Goal: Register for event/course

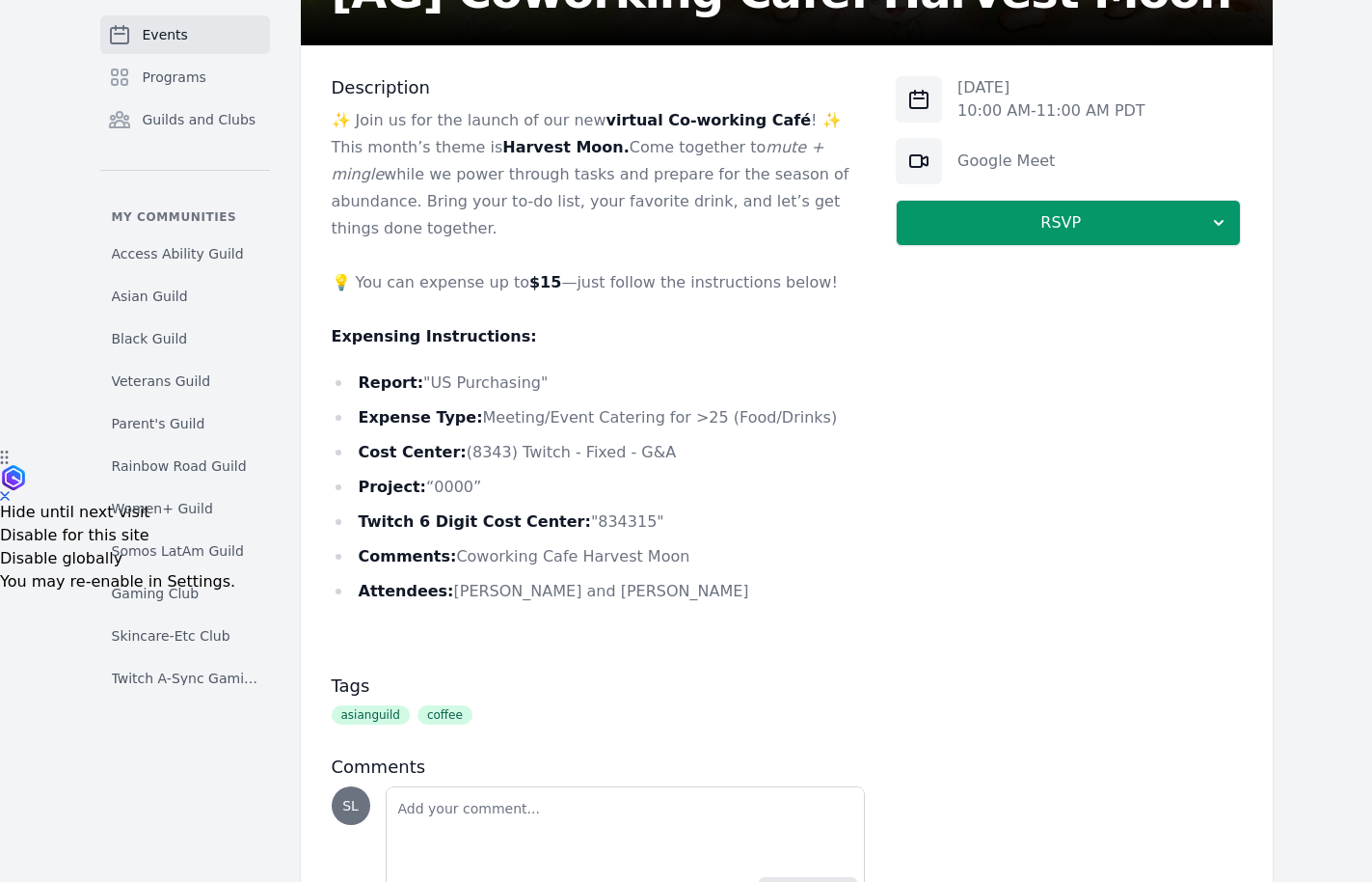
scroll to position [435, 0]
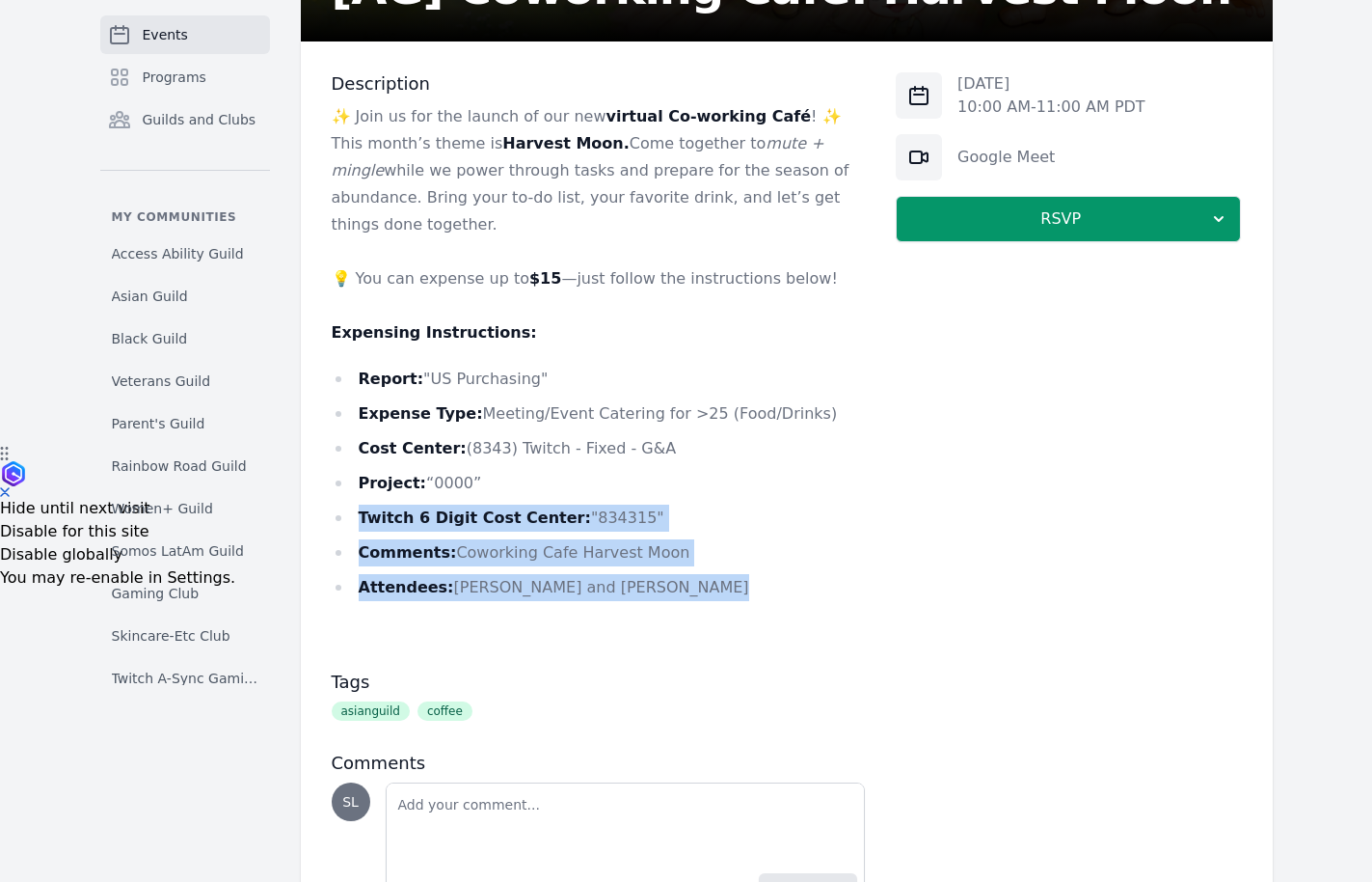
drag, startPoint x: 684, startPoint y: 571, endPoint x: 643, endPoint y: 460, distance: 118.3
click at [643, 460] on ul "Report: "US Purchasing" Expense Type: Meeting/Event Catering for >25 (Food/Drin…" at bounding box center [598, 483] width 534 height 236
click at [643, 470] on li "Project: “0000”" at bounding box center [598, 484] width 534 height 27
drag, startPoint x: 551, startPoint y: 468, endPoint x: 645, endPoint y: 584, distance: 149.3
click at [645, 584] on div "✨ Join us for the launch of our new virtual Co-working Café ! ✨ This month’s th…" at bounding box center [598, 374] width 534 height 544
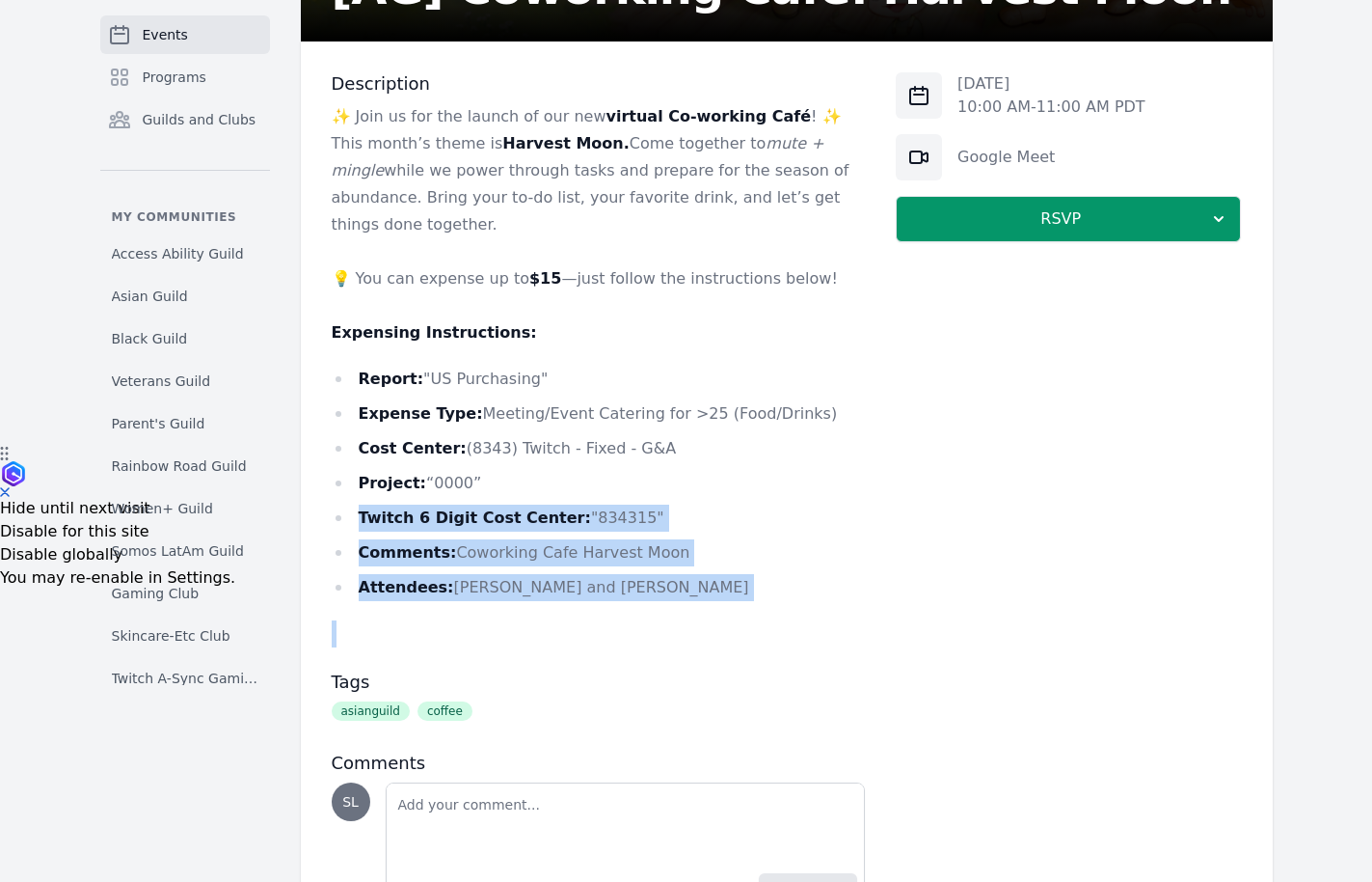
click at [645, 584] on div "✨ Join us for the launch of our new virtual Co-working Café ! ✨ This month’s th…" at bounding box center [598, 374] width 534 height 544
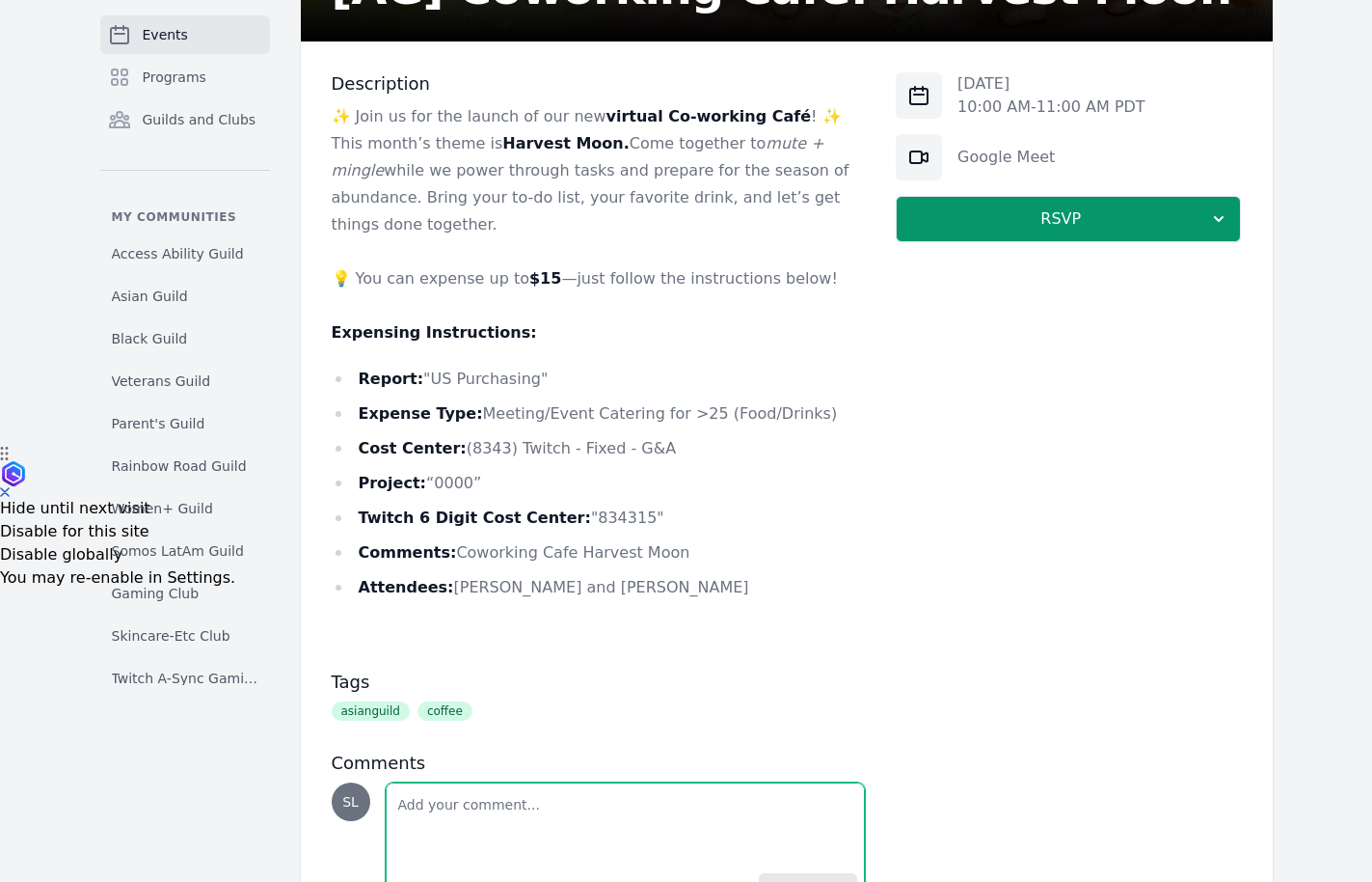
click at [544, 793] on textarea "Add a note" at bounding box center [626, 824] width 479 height 81
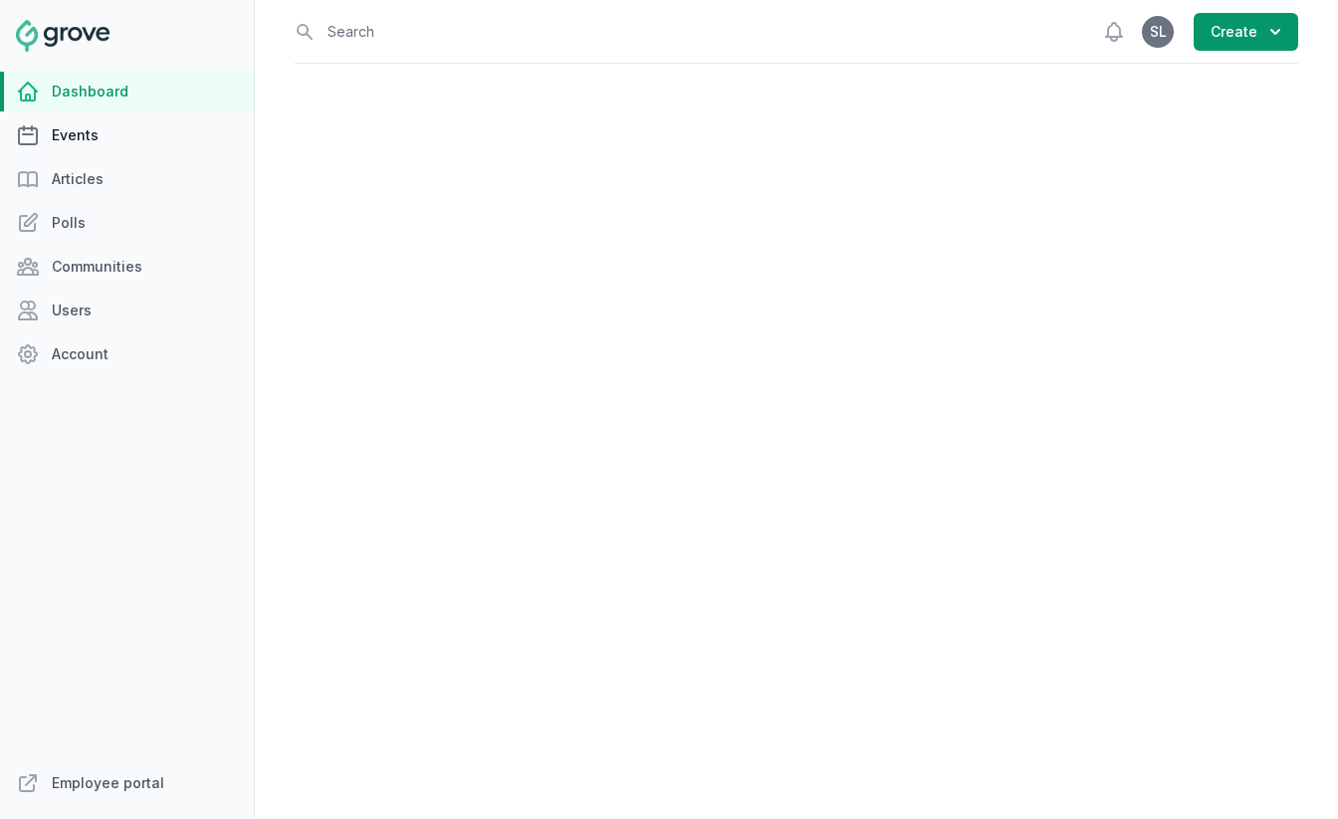
click at [130, 130] on link "Events" at bounding box center [127, 135] width 254 height 40
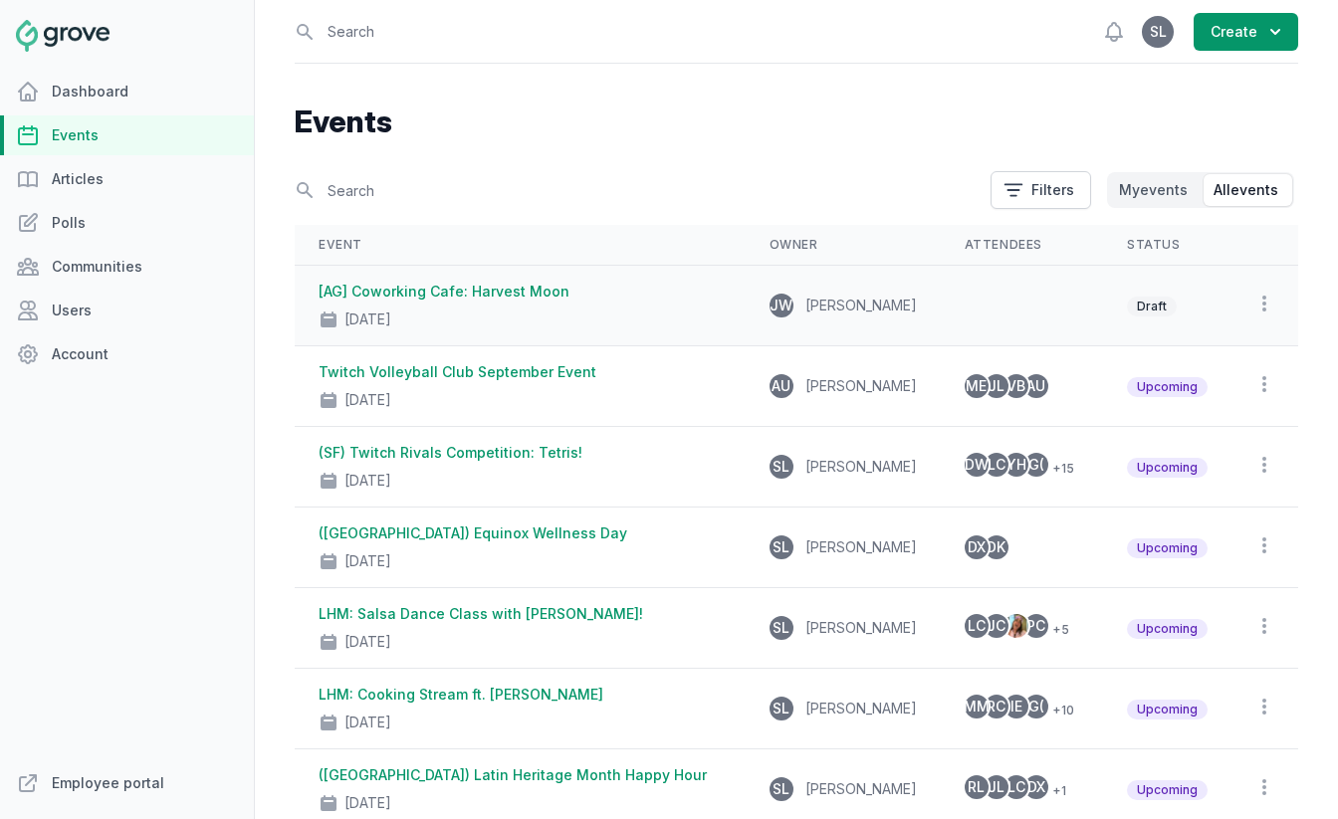
click at [506, 301] on div "[AG] Coworking Cafe: Harvest Moon [DATE]" at bounding box center [519, 306] width 403 height 48
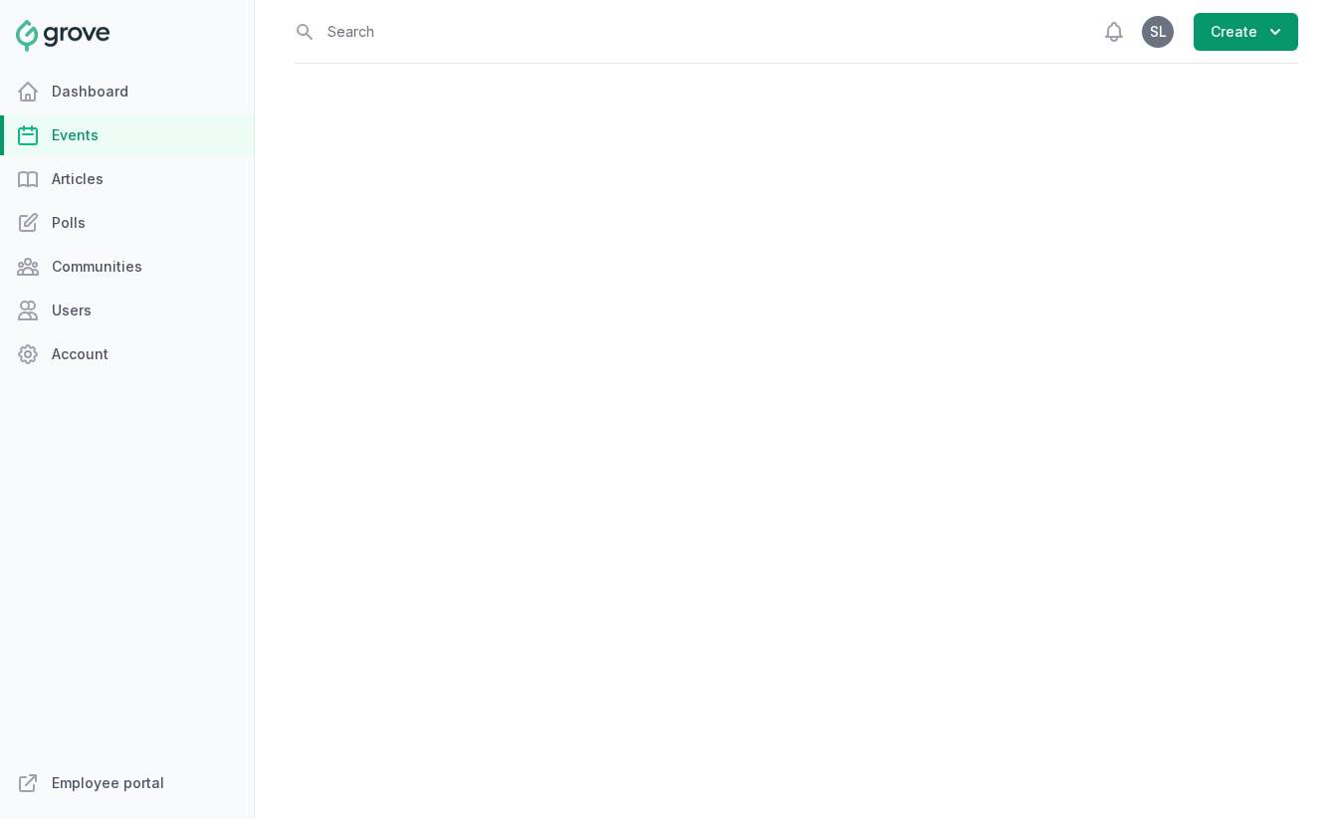
select select "virtual"
select select "10:00 AM"
select select "11:00 AM"
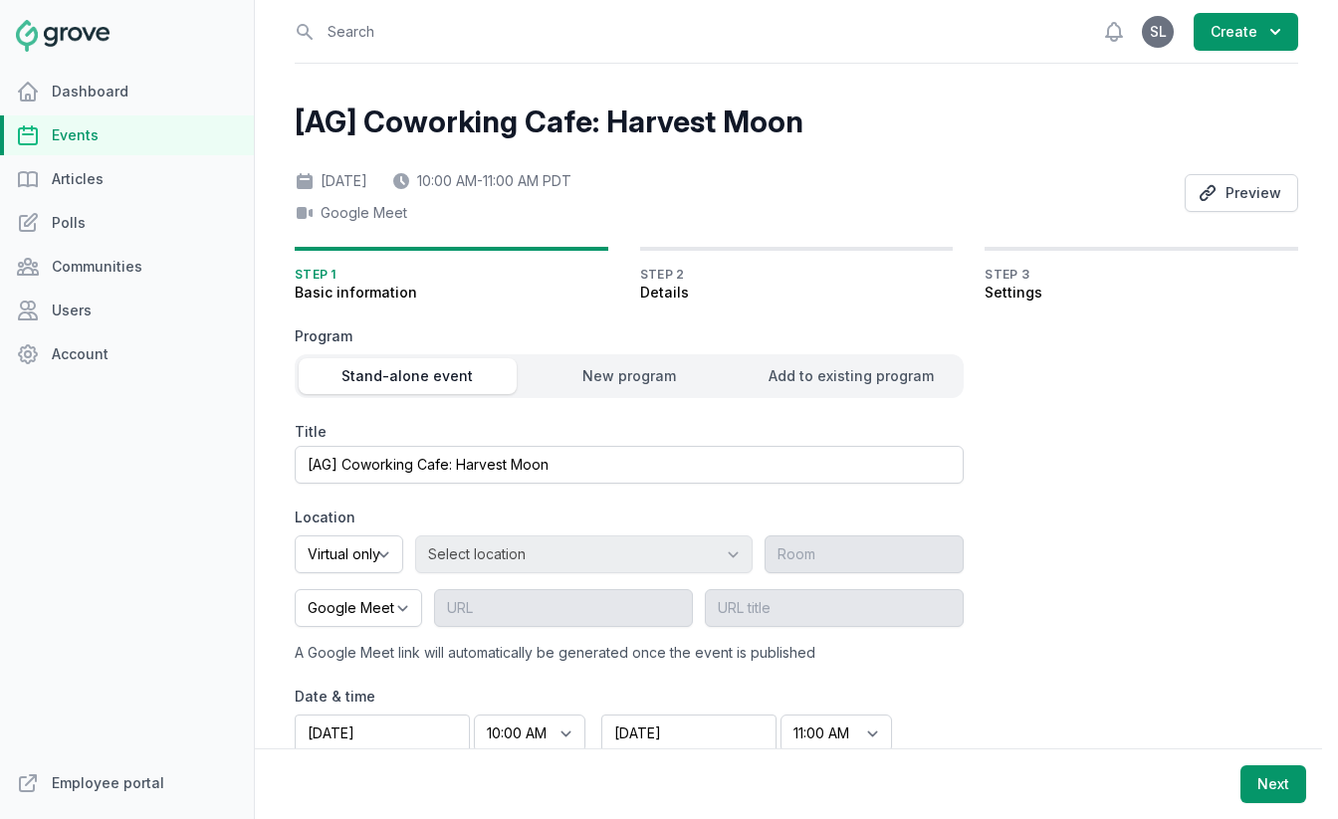
scroll to position [87, 0]
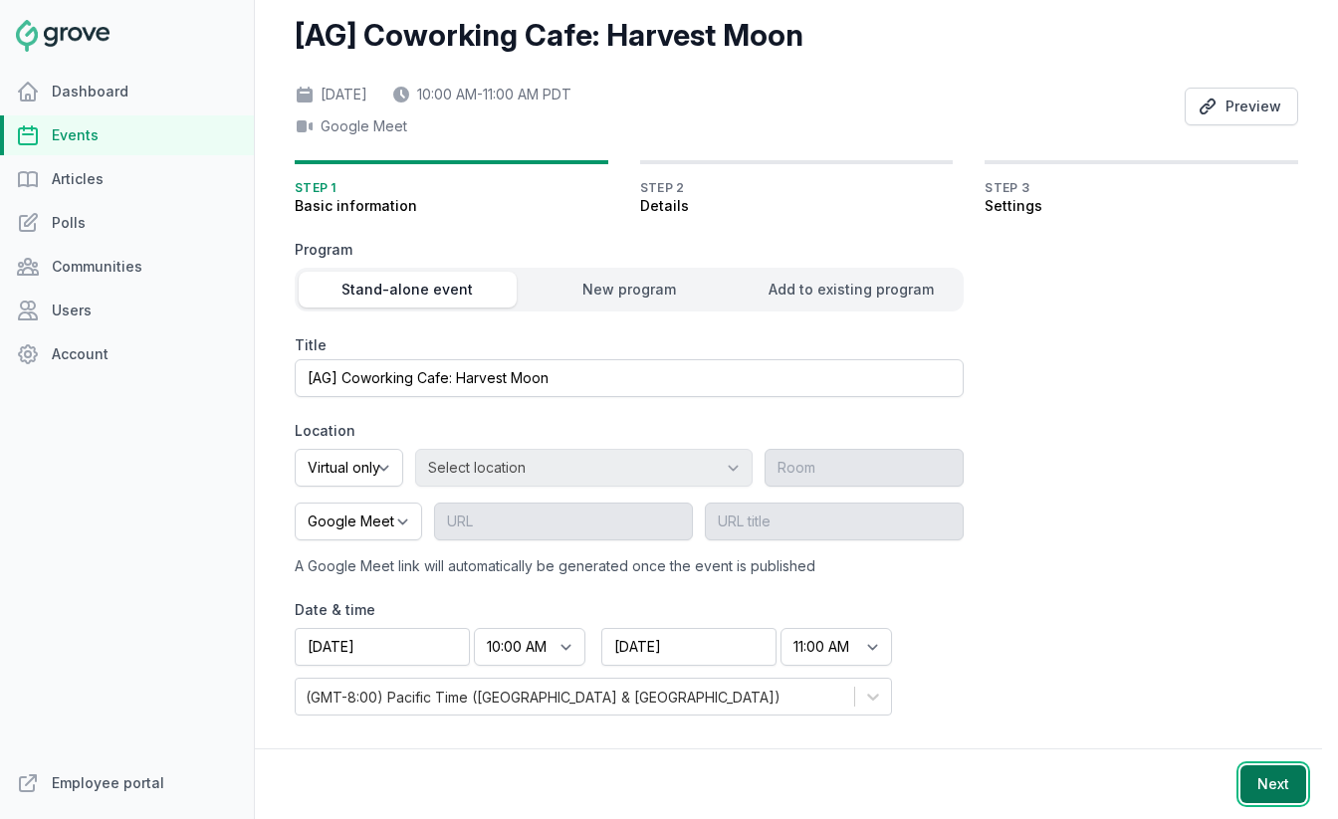
click at [1275, 784] on button "Next" at bounding box center [1273, 784] width 66 height 38
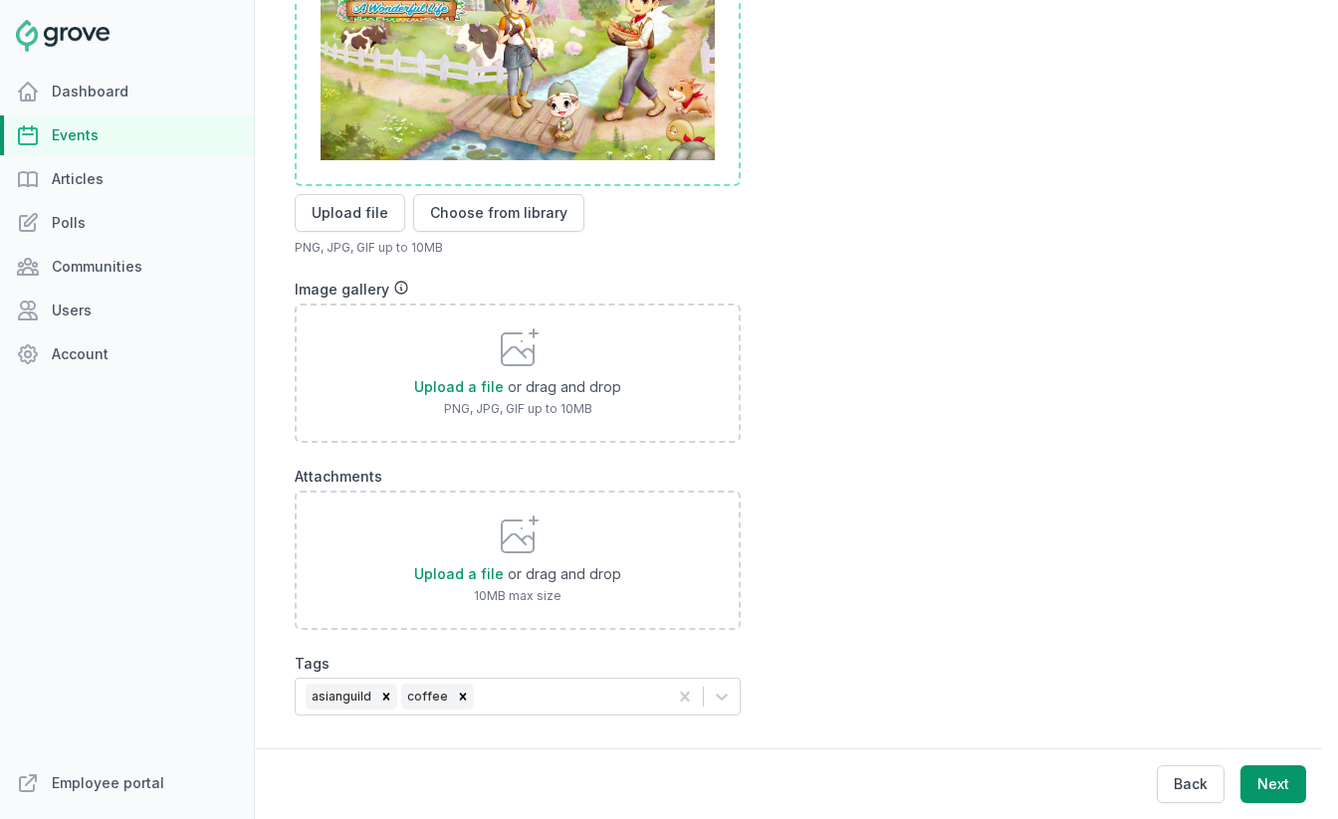
scroll to position [771, 0]
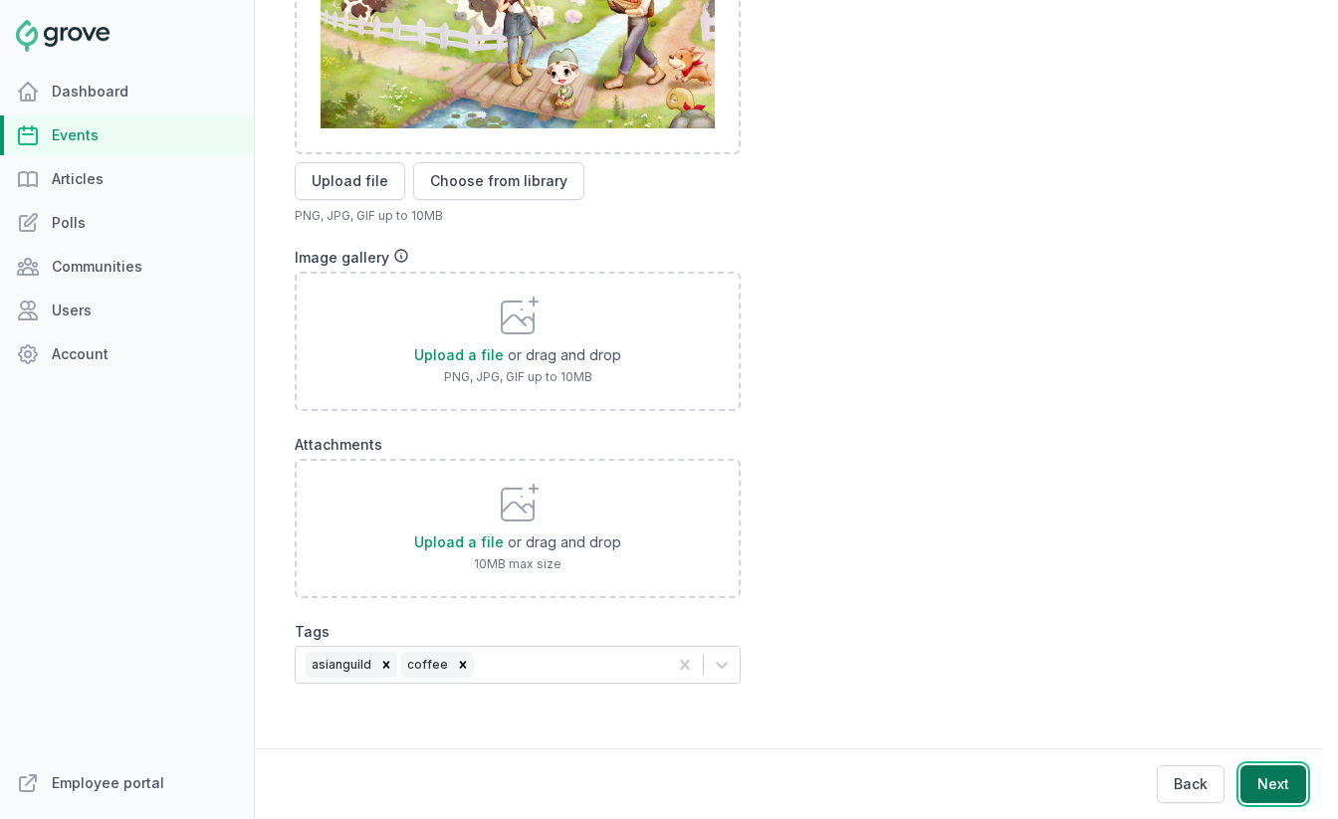
click at [1269, 785] on button "Next" at bounding box center [1273, 784] width 66 height 38
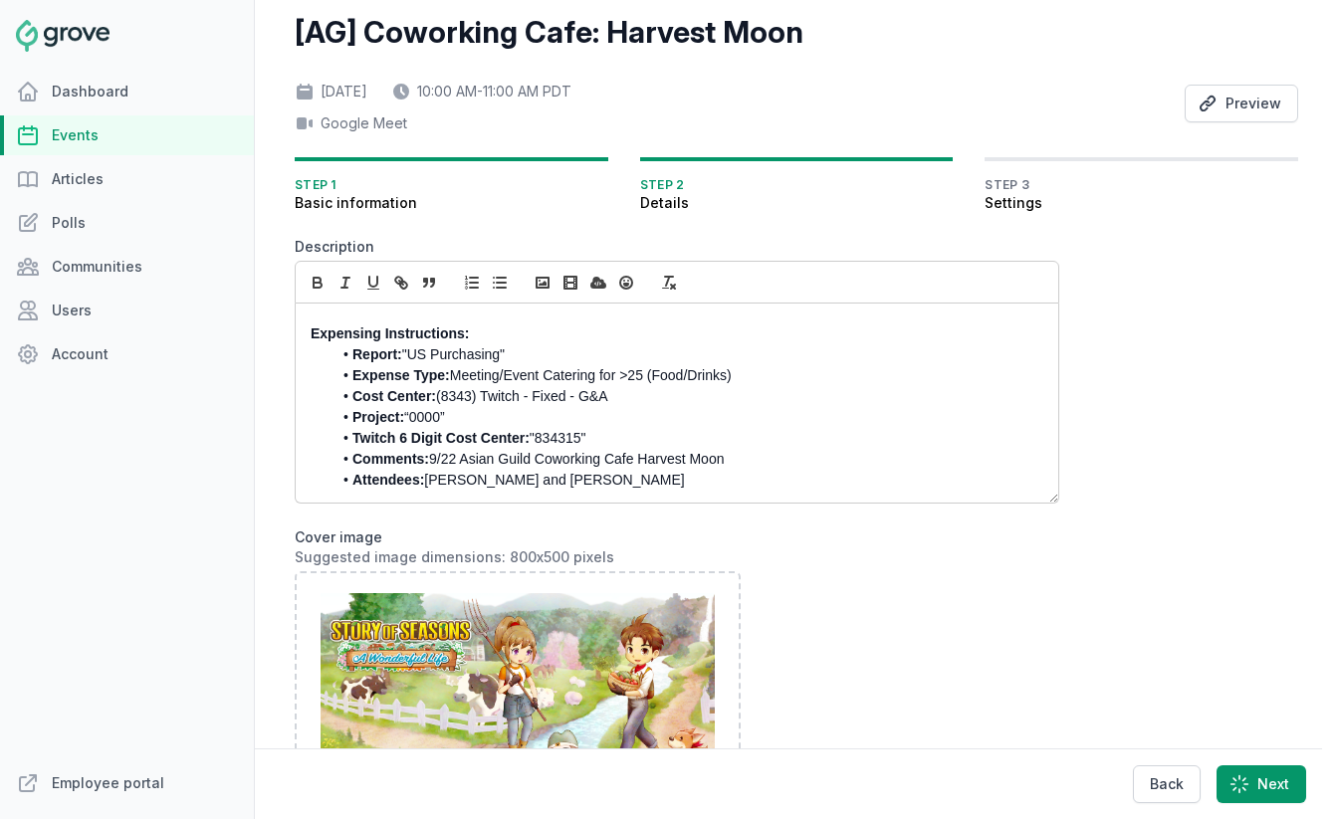
scroll to position [0, 0]
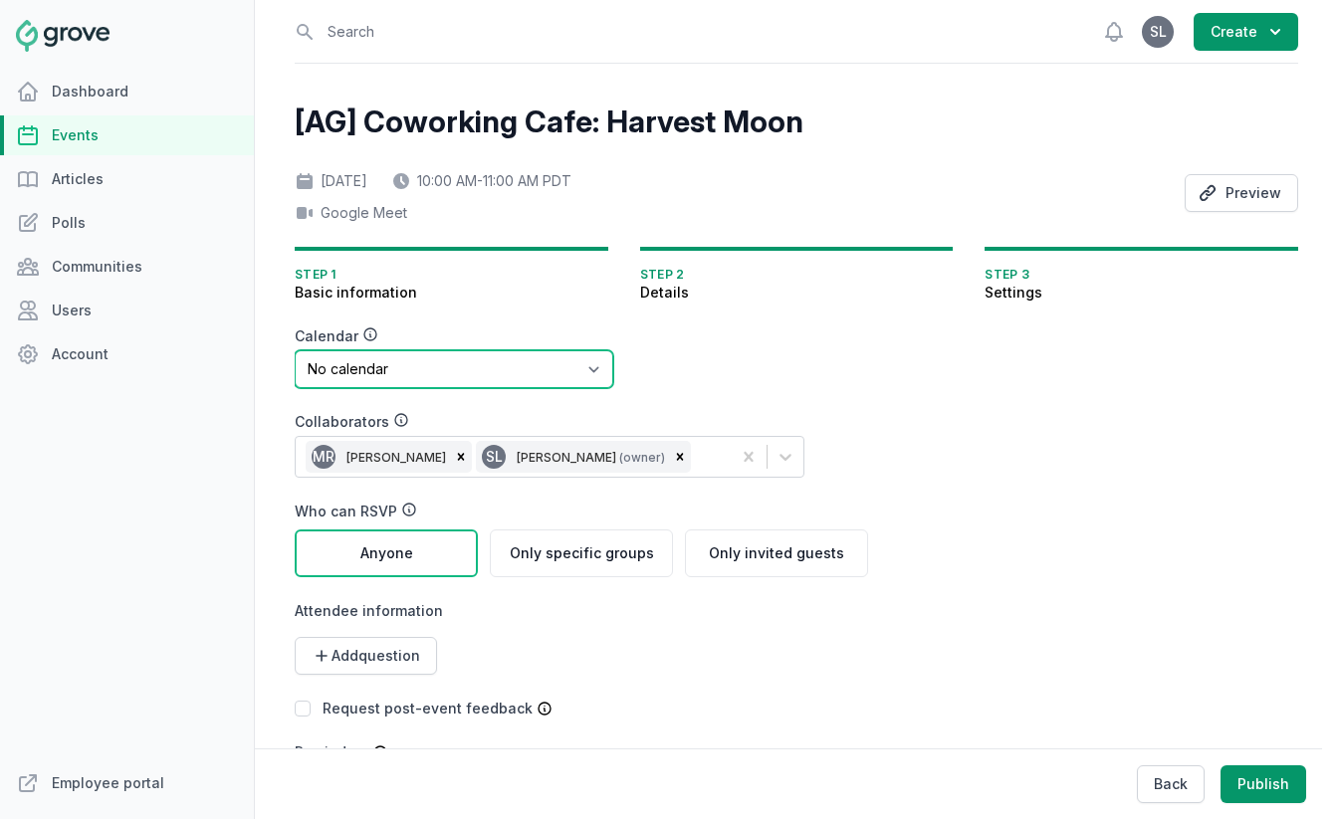
click at [446, 369] on select "No calendar Virtual Events Calendar" at bounding box center [454, 369] width 318 height 38
select select "89"
click at [295, 350] on select "No calendar Virtual Events Calendar" at bounding box center [454, 369] width 318 height 38
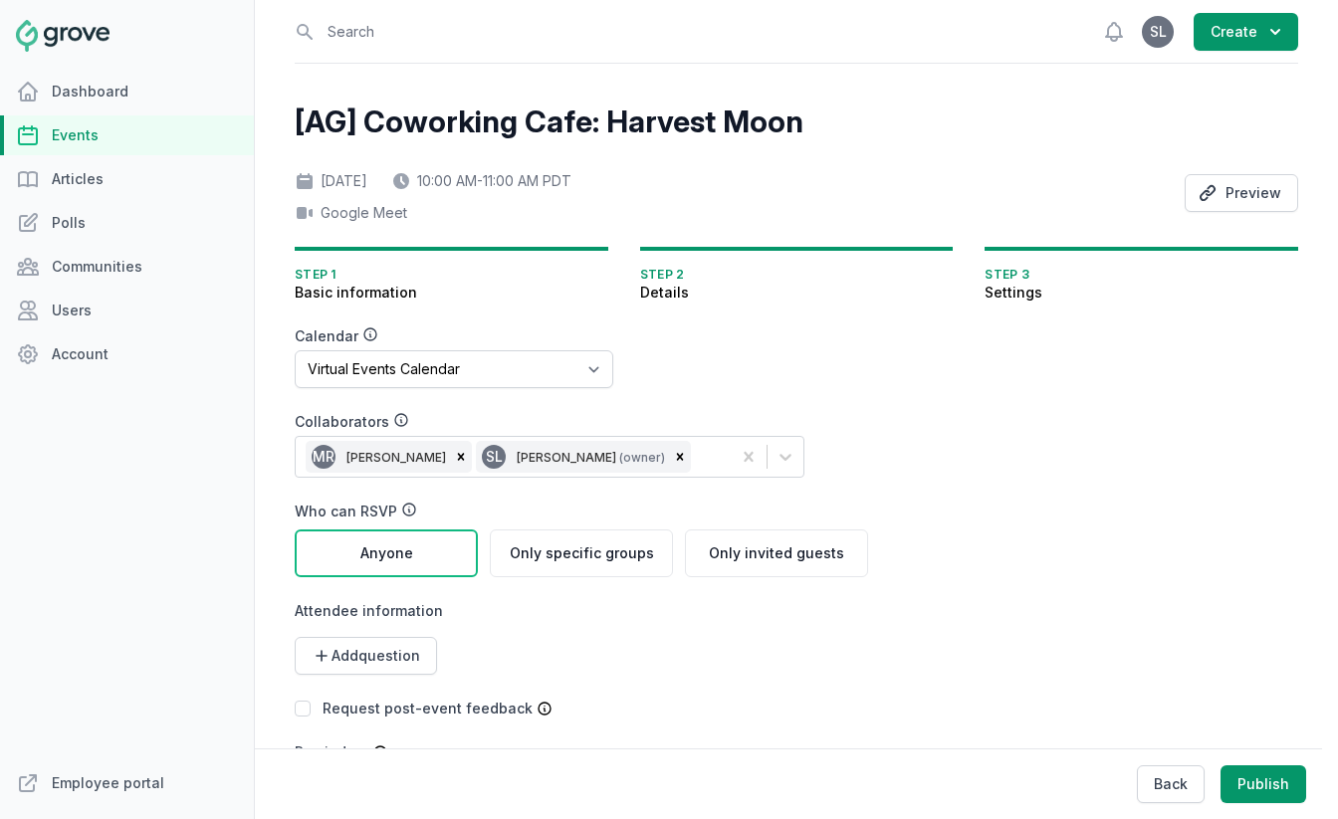
click at [691, 461] on div "MR Michelle Roberson SL Stacy Lee (owner)" at bounding box center [513, 457] width 435 height 40
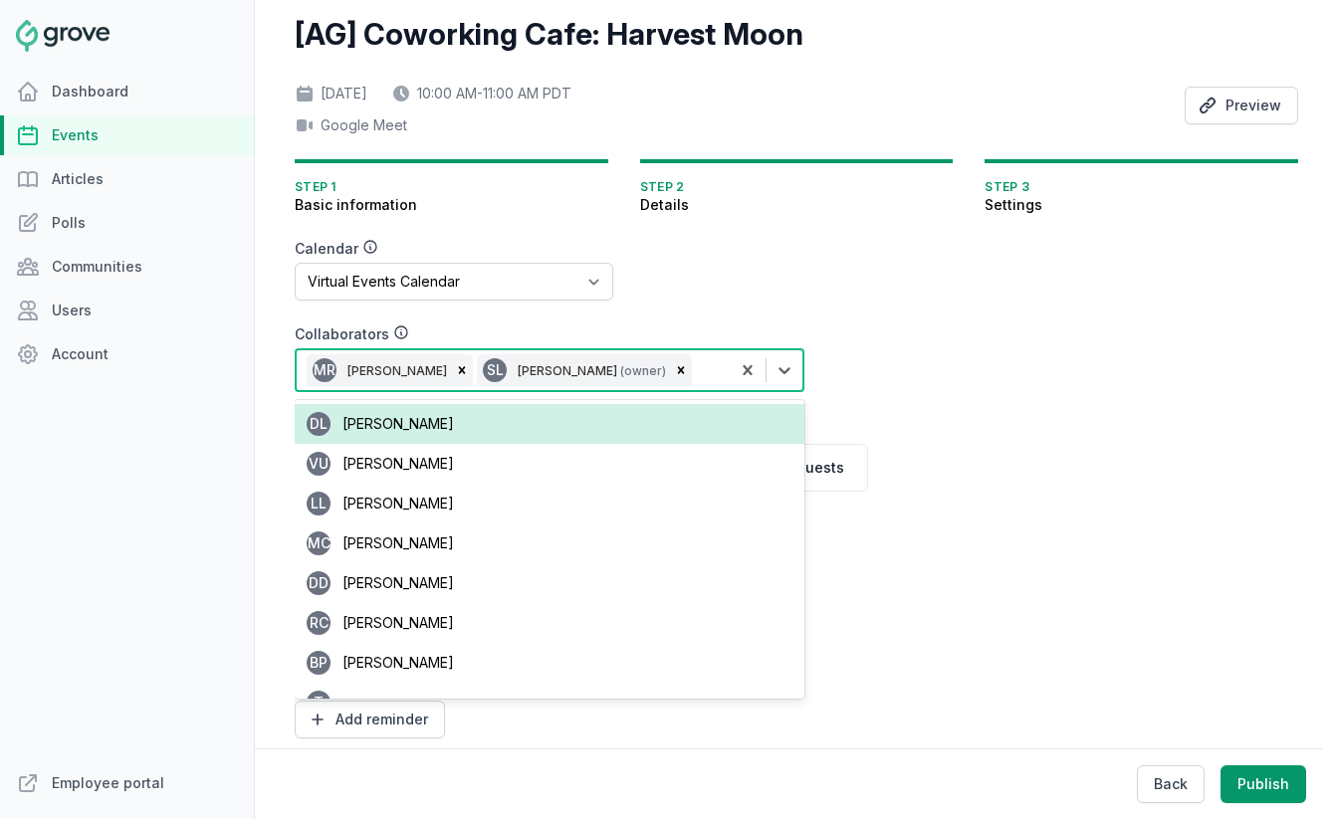
scroll to position [96, 0]
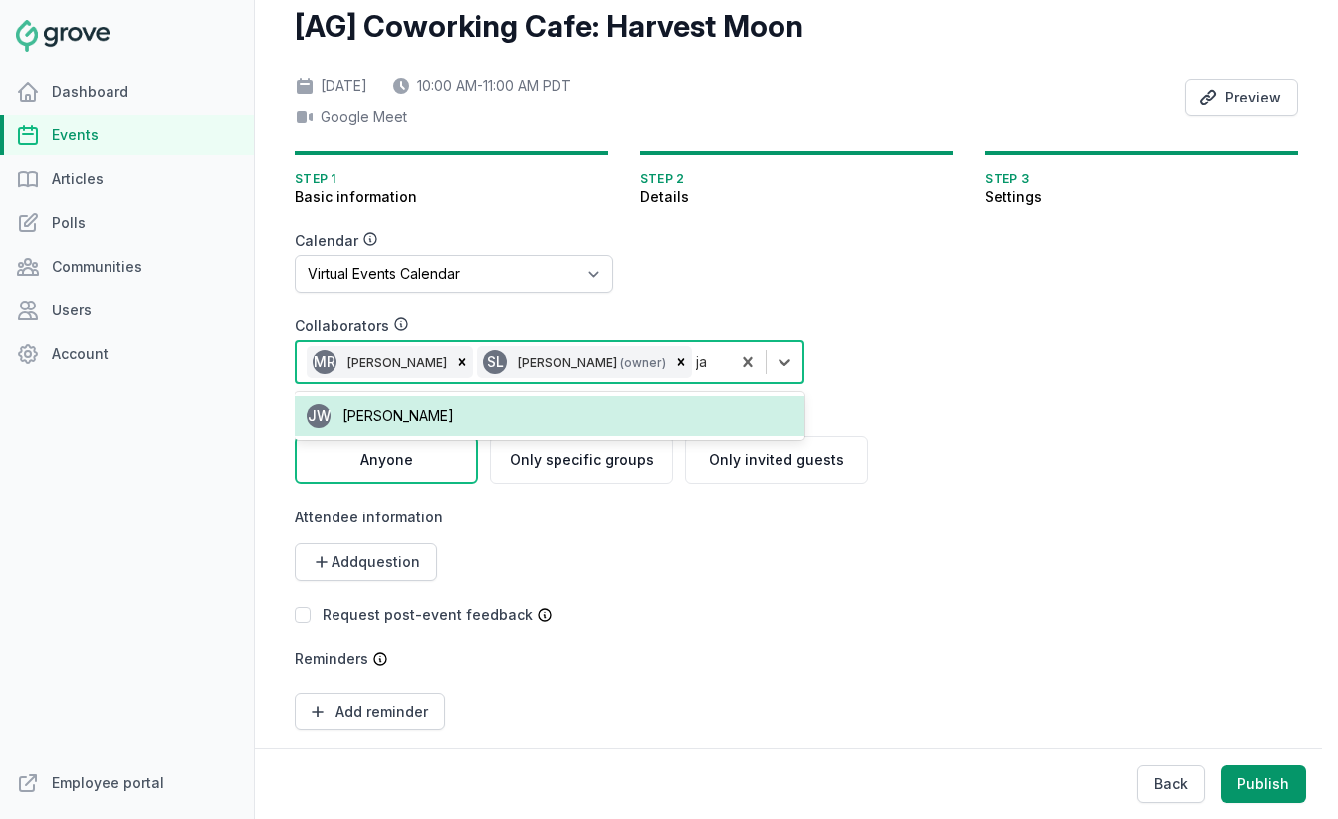
type input "jae"
click at [472, 415] on div "JW Jae Wells" at bounding box center [550, 416] width 510 height 40
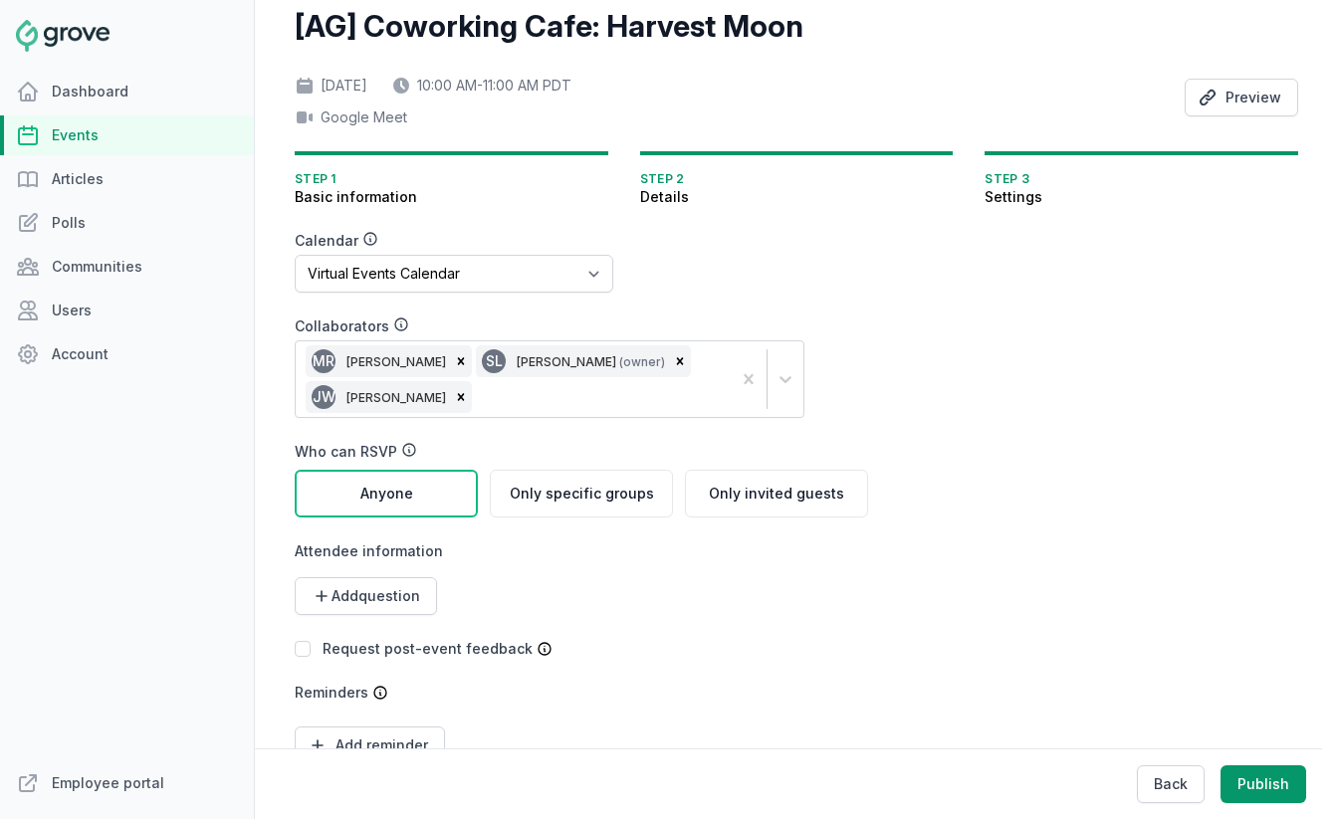
click at [963, 407] on form "Calendar No calendar Virtual Events Calendar Collaborators MR Michelle Roberson…" at bounding box center [677, 521] width 764 height 581
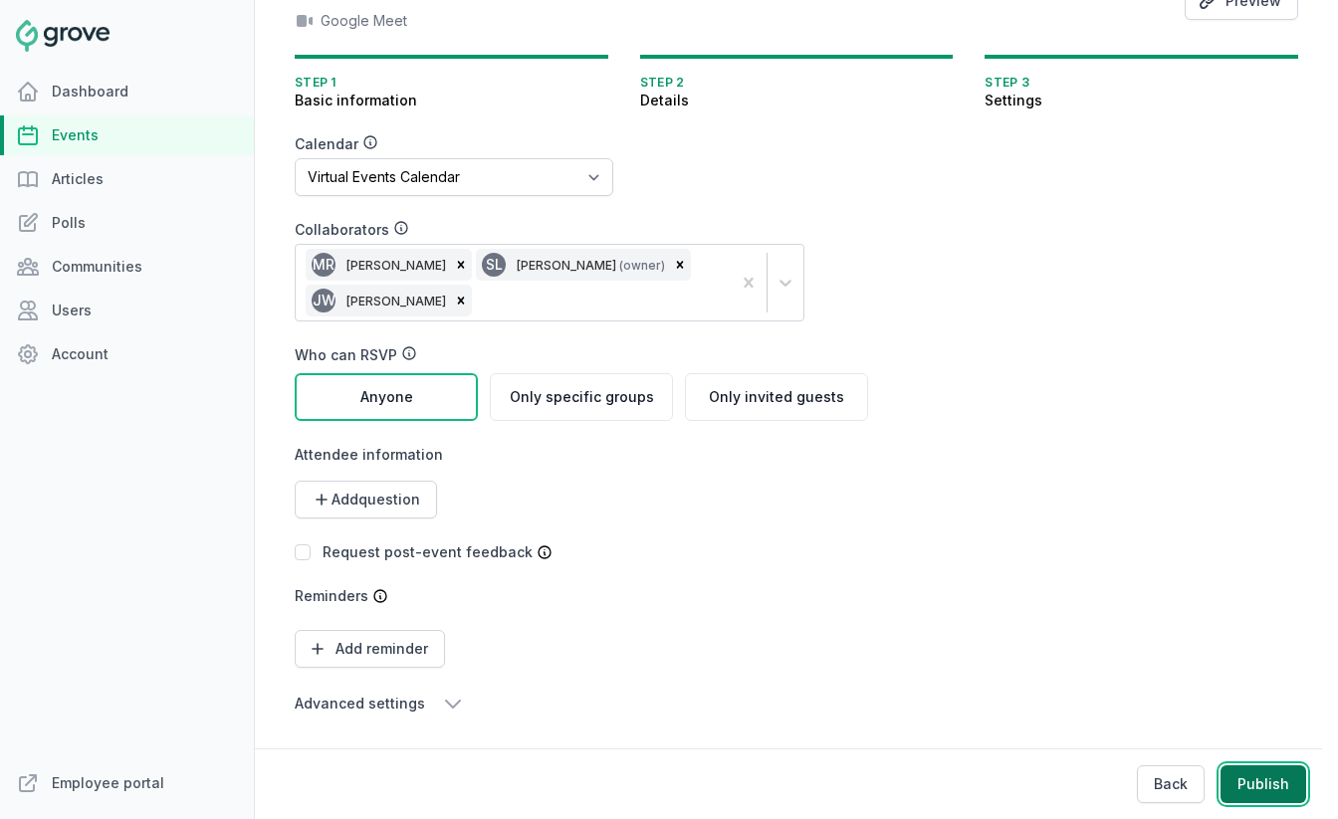
click at [1258, 794] on button "Publish" at bounding box center [1263, 784] width 86 height 38
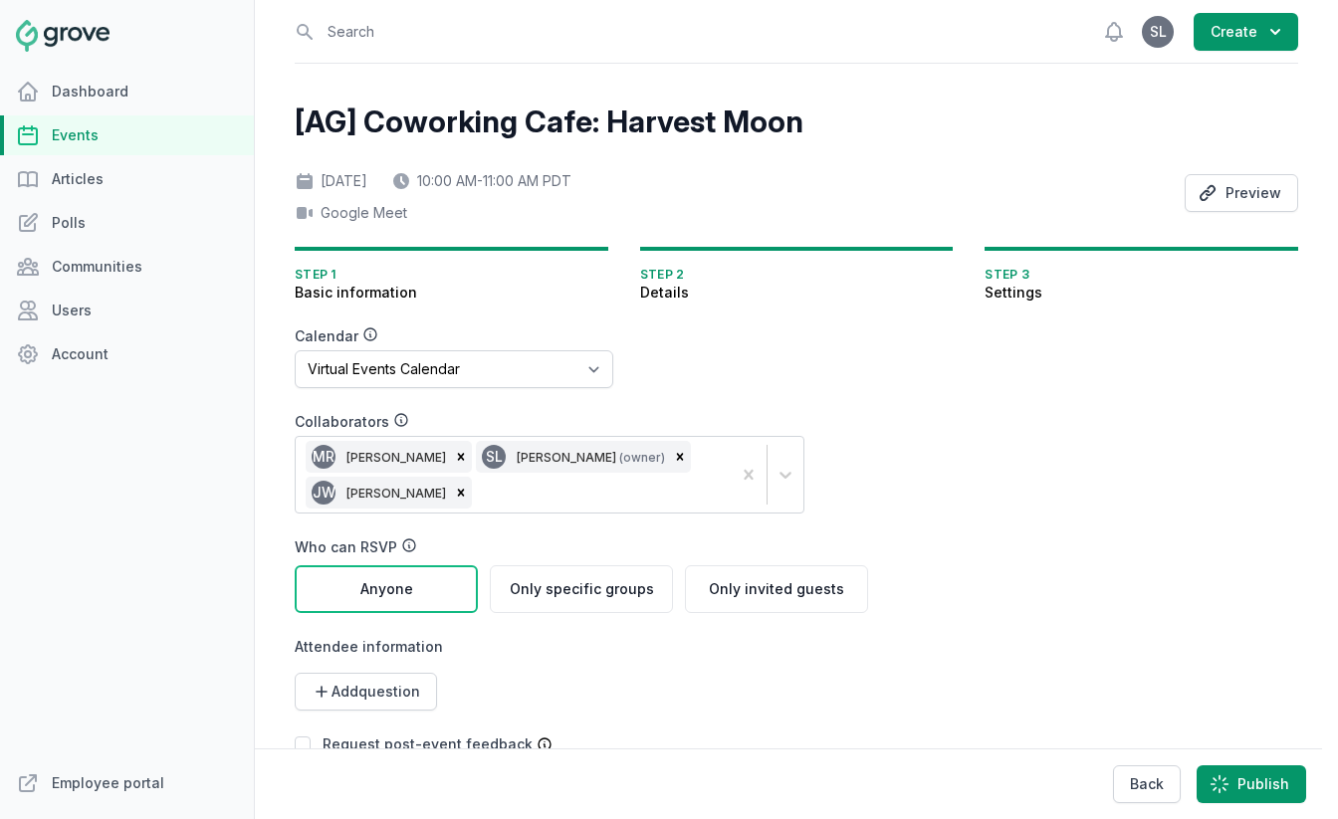
scroll to position [11, 0]
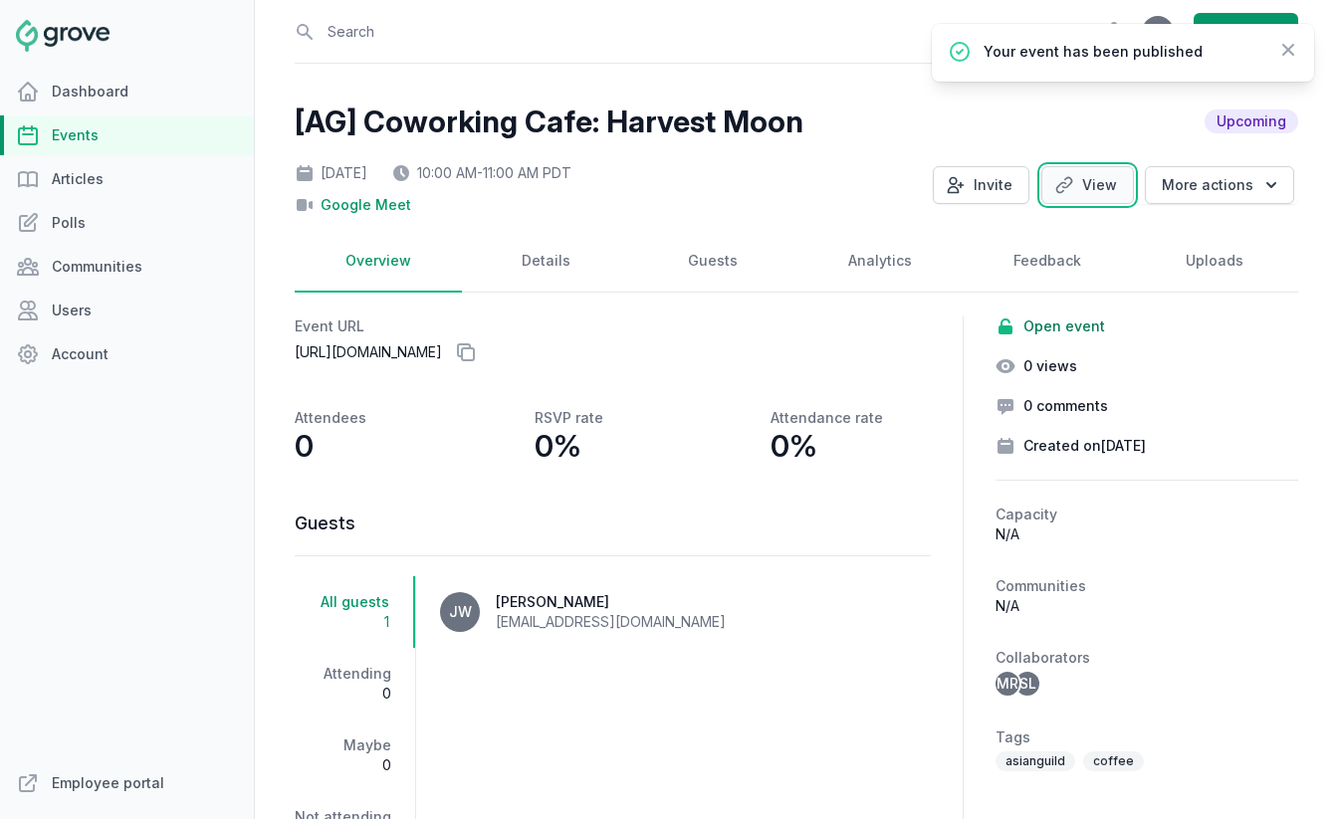
click at [1095, 184] on link "View" at bounding box center [1087, 185] width 93 height 38
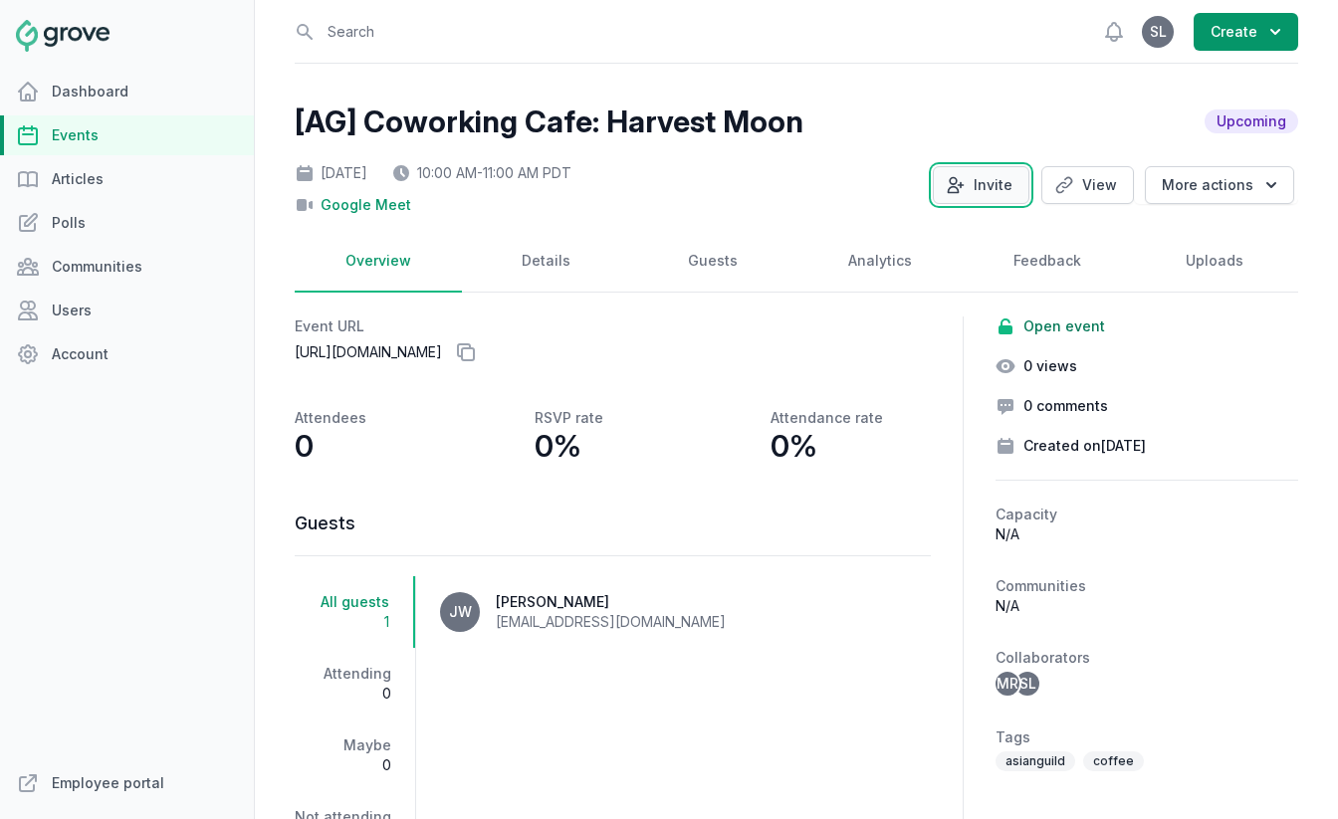
click at [980, 191] on button "Invite" at bounding box center [980, 185] width 97 height 38
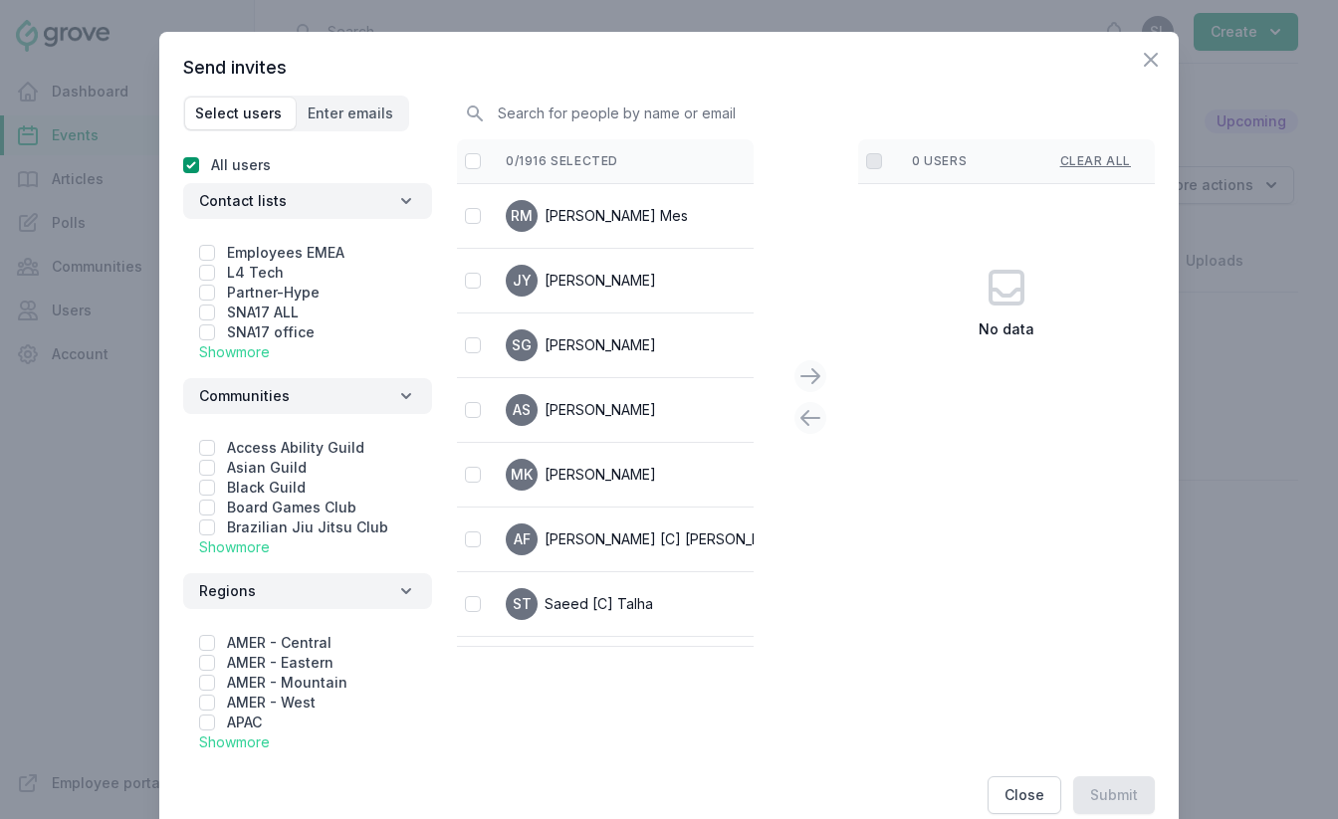
click at [254, 355] on link "Show more" at bounding box center [234, 351] width 71 height 17
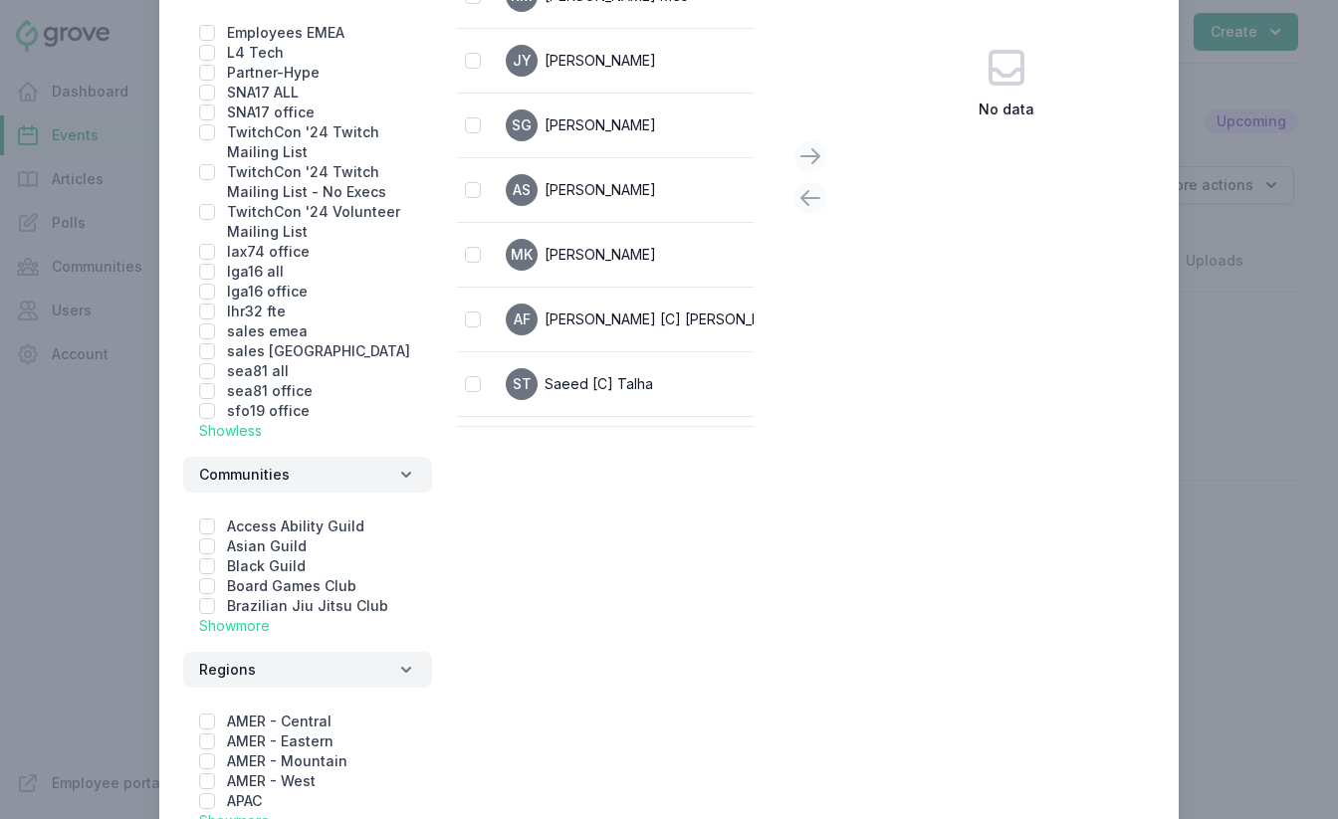
scroll to position [229, 0]
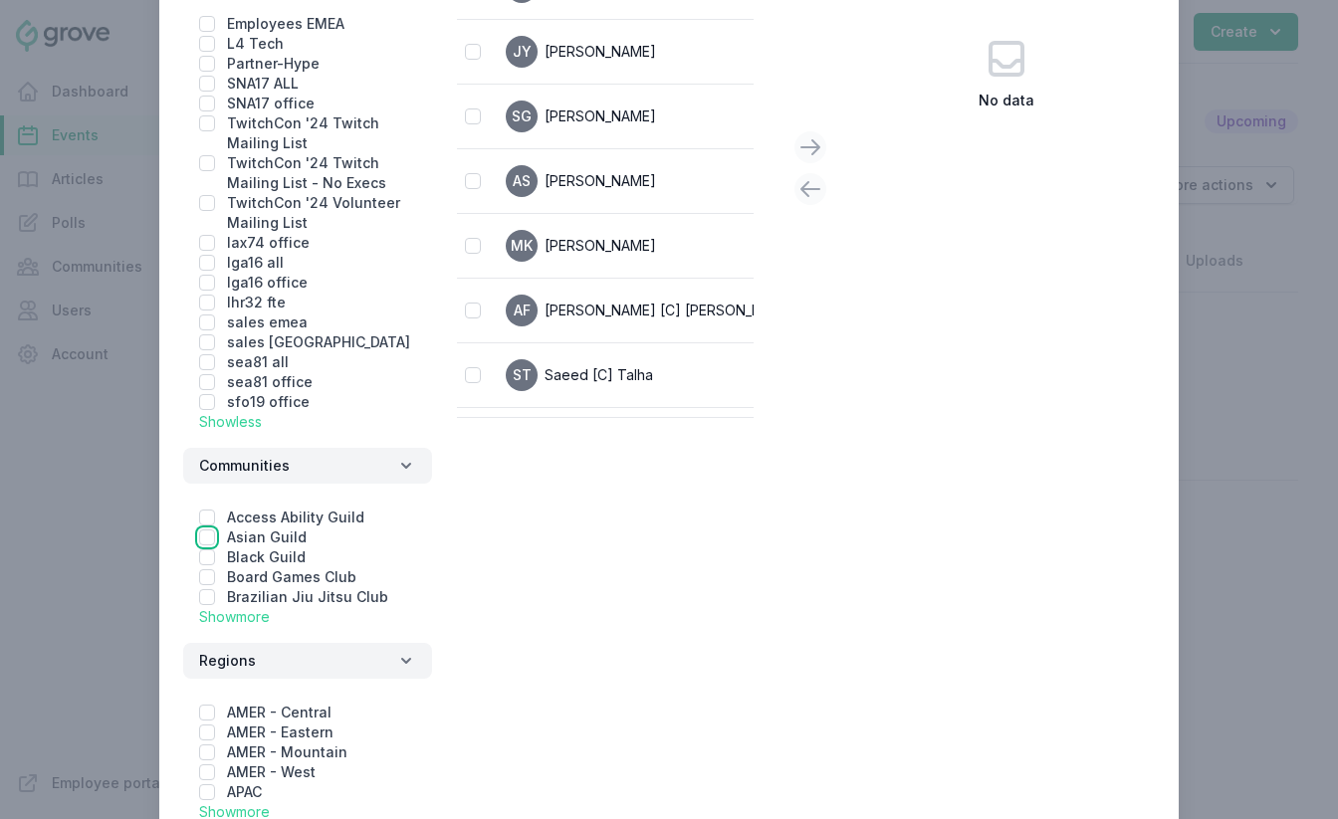
click at [204, 541] on input "checkbox" at bounding box center [207, 537] width 16 height 16
checkbox input "true"
checkbox input "false"
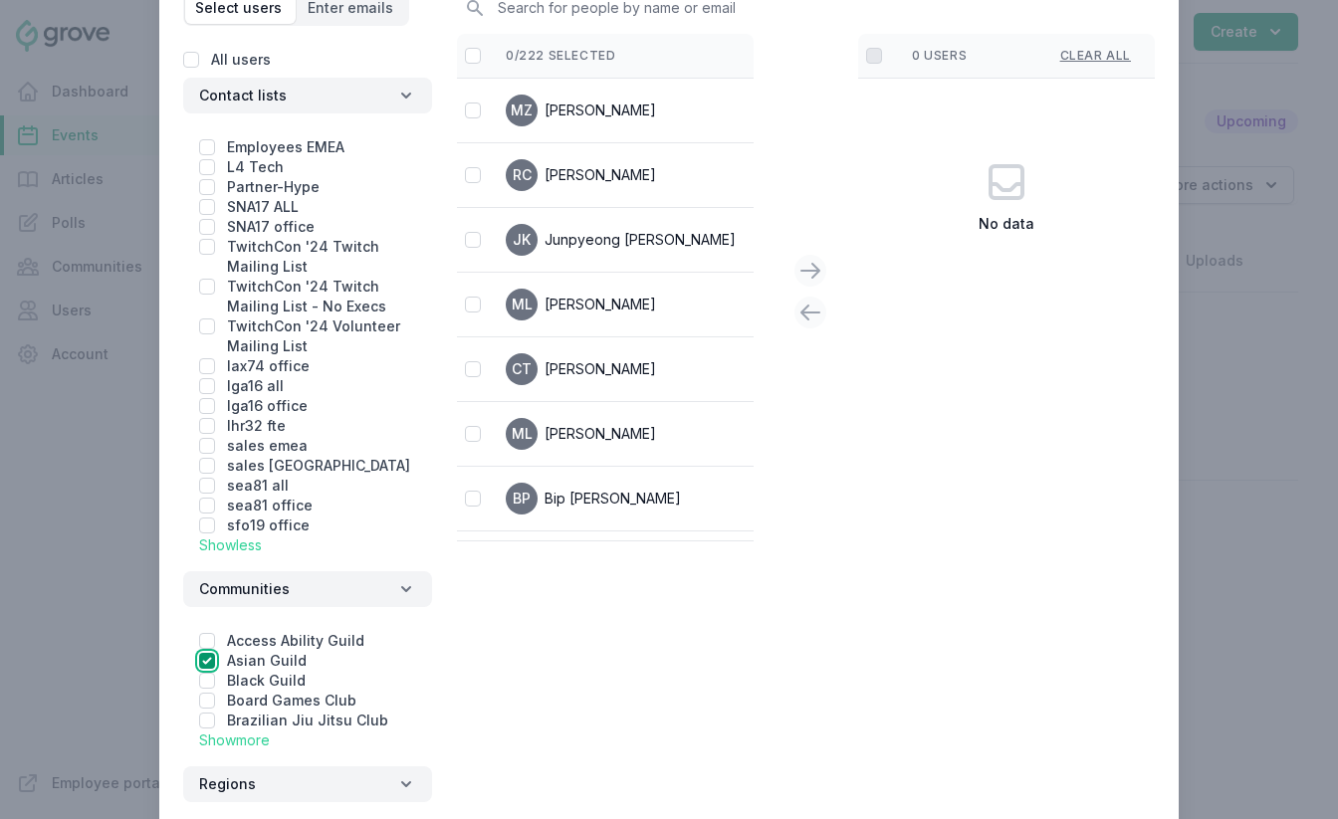
scroll to position [0, 0]
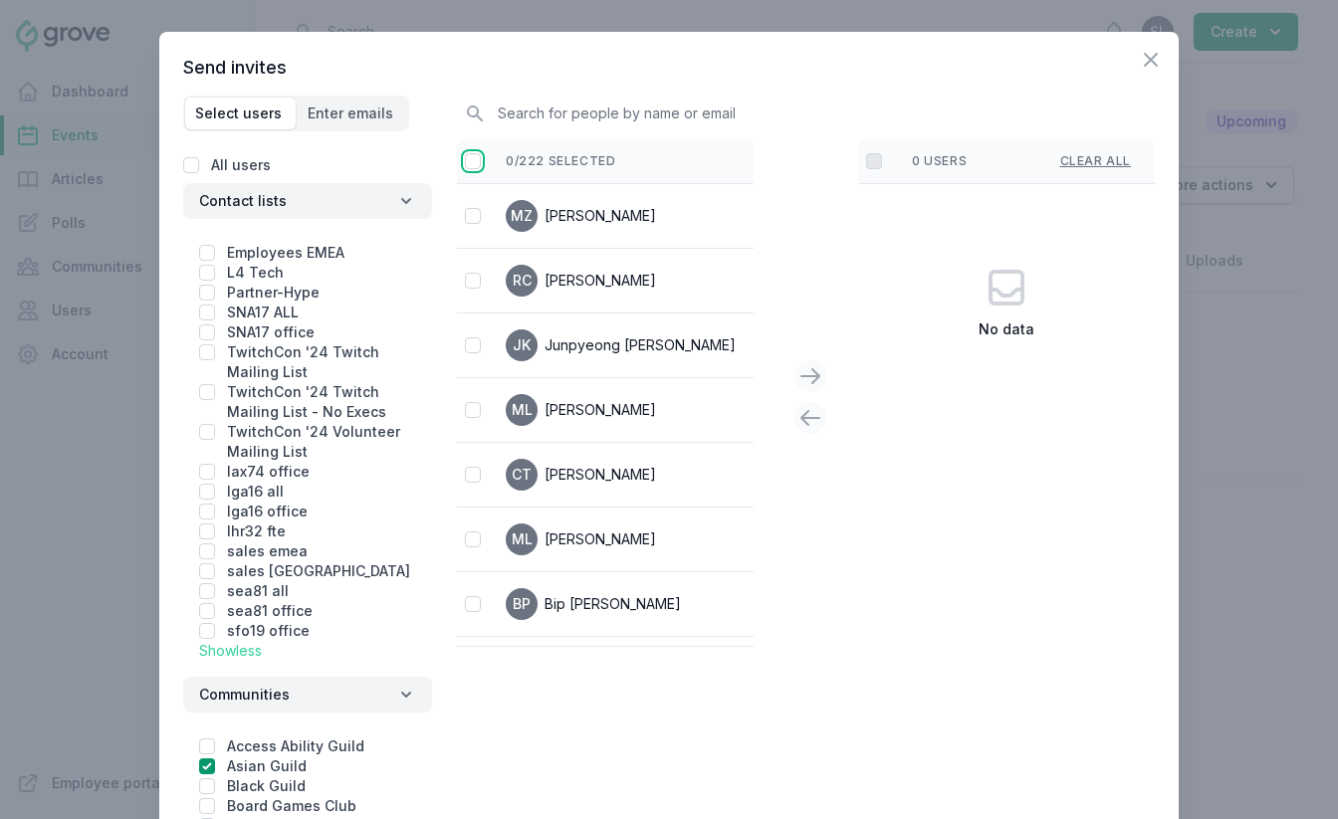
click at [477, 166] on input "checkbox" at bounding box center [473, 161] width 16 height 16
checkbox input "false"
checkbox input "true"
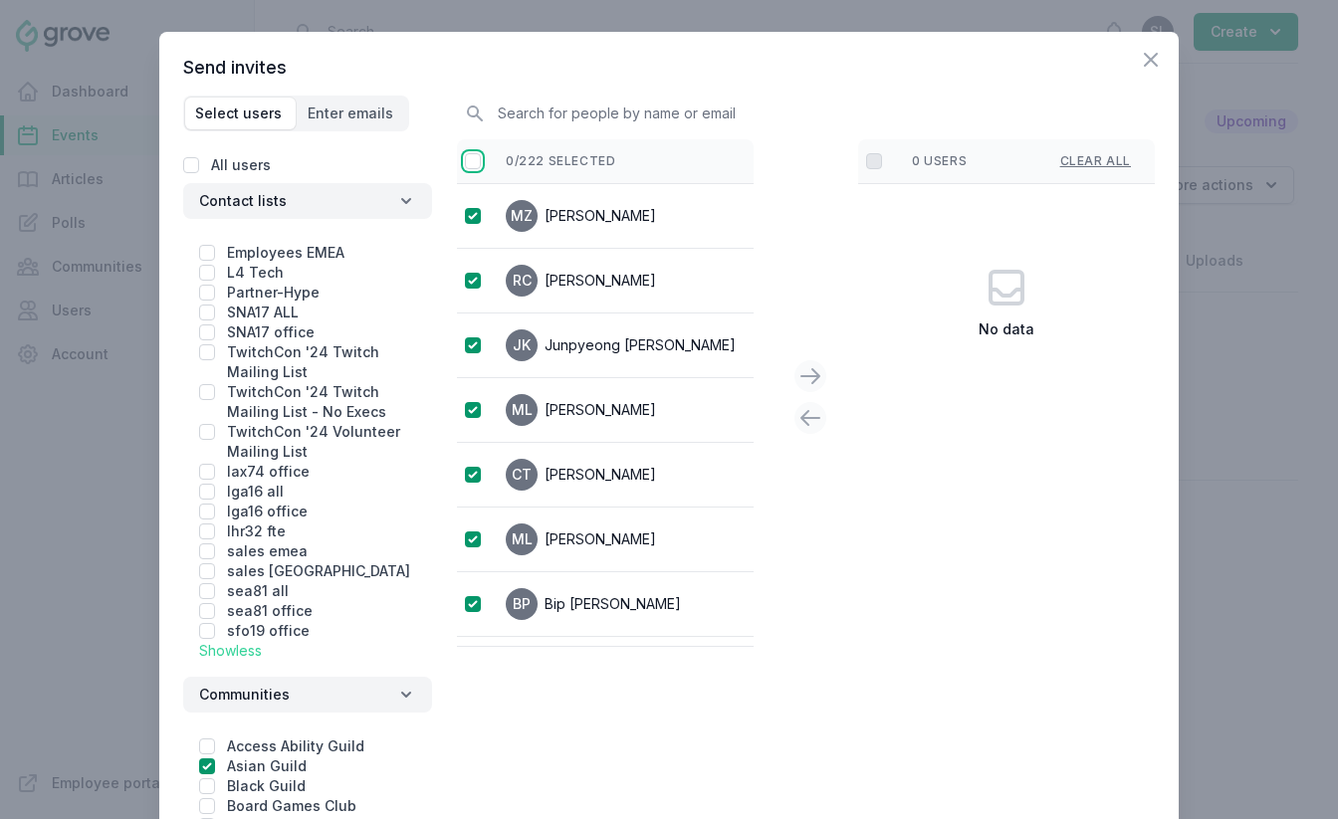
checkbox input "true"
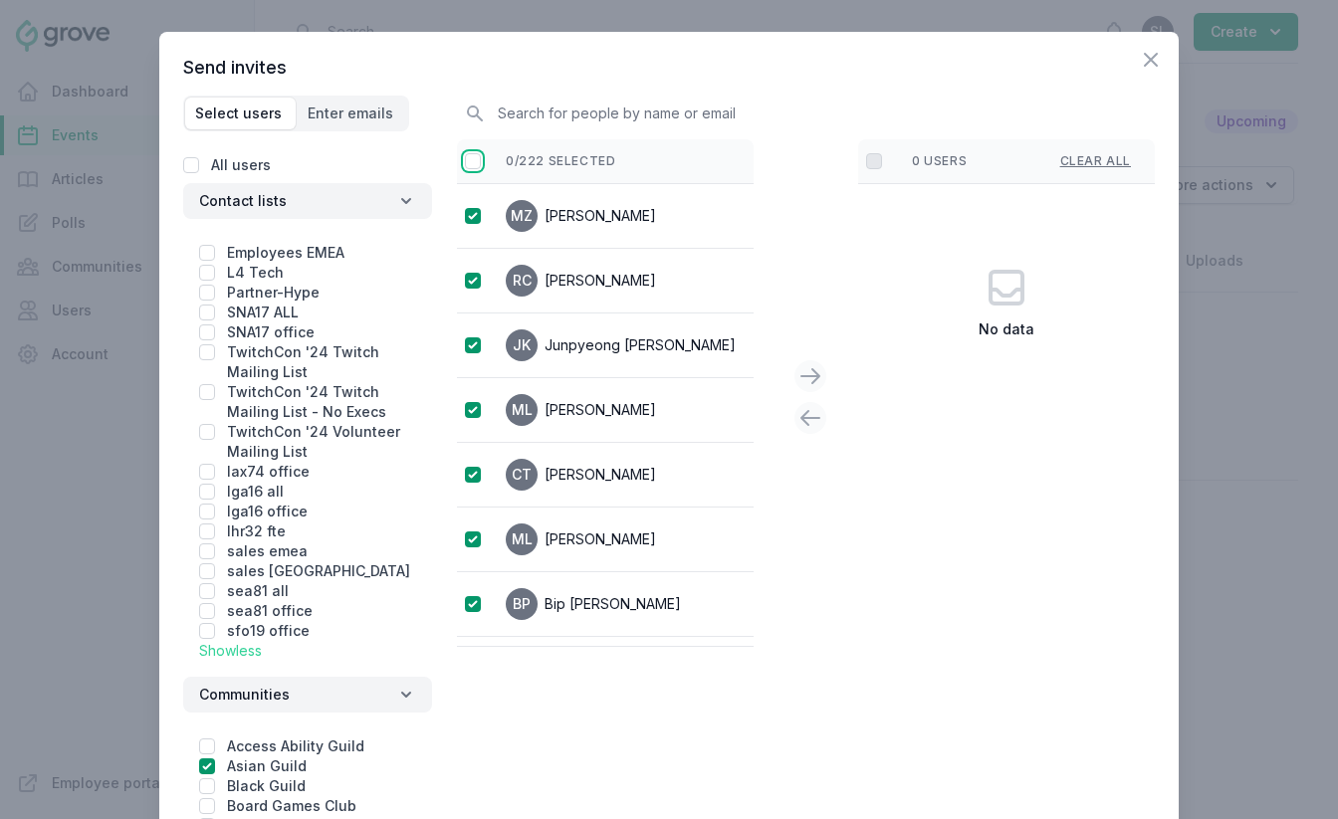
checkbox input "true"
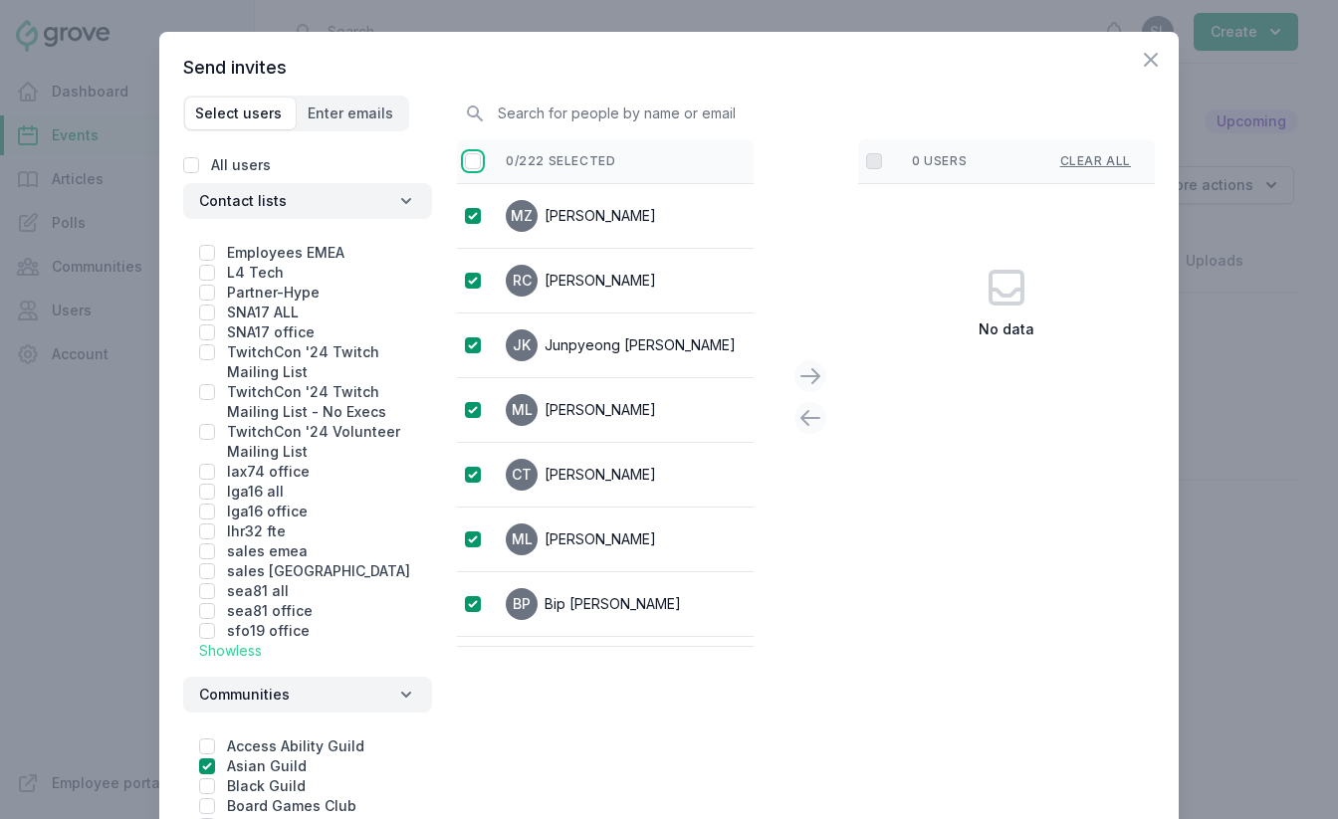
checkbox input "true"
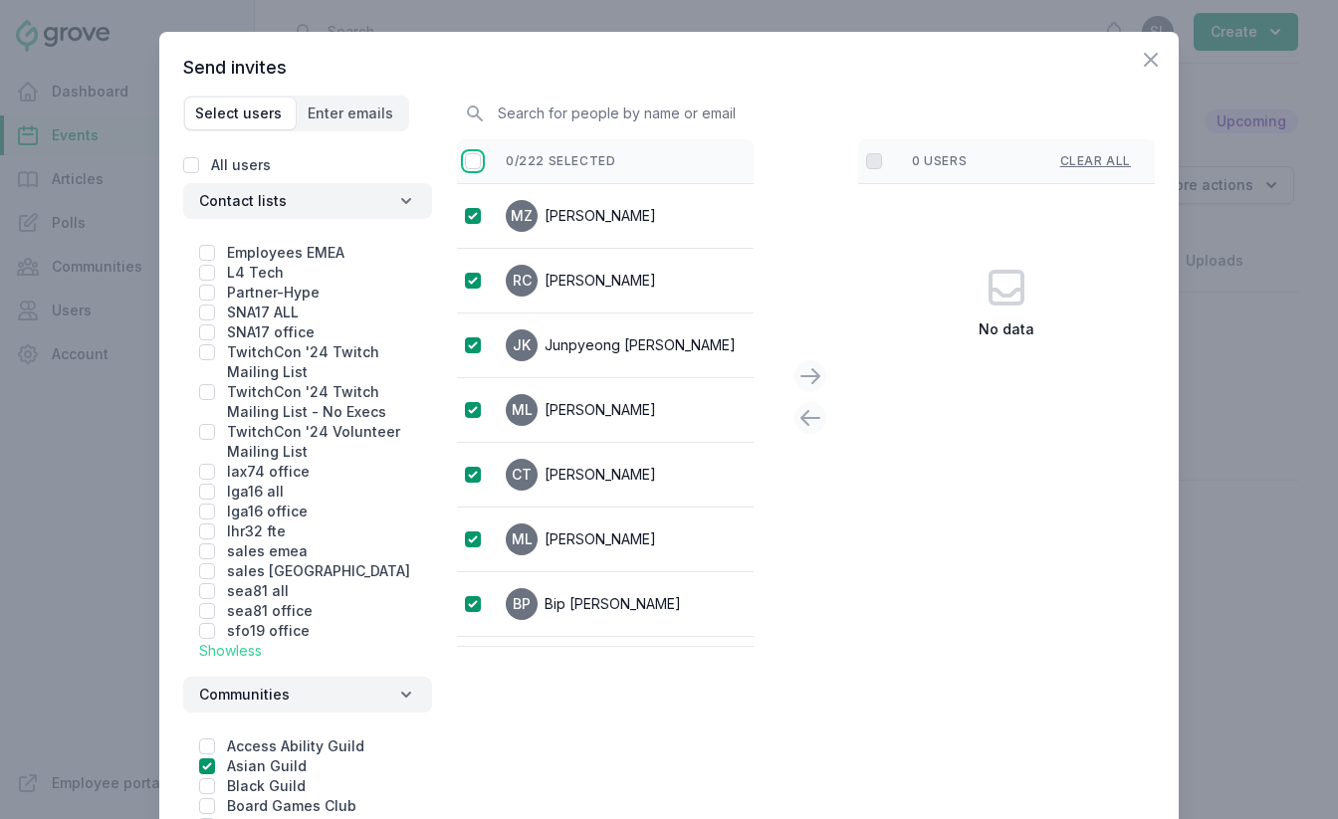
checkbox input "true"
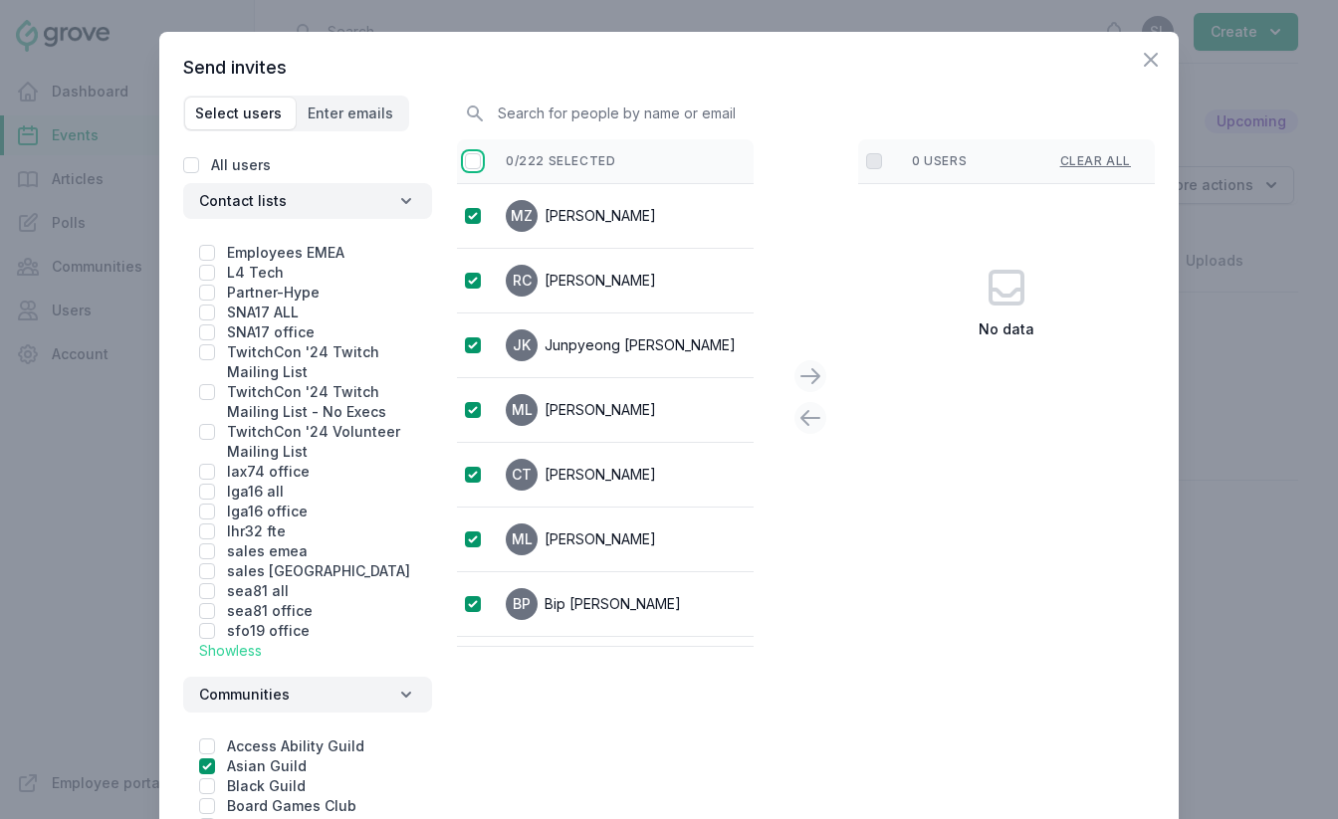
checkbox input "true"
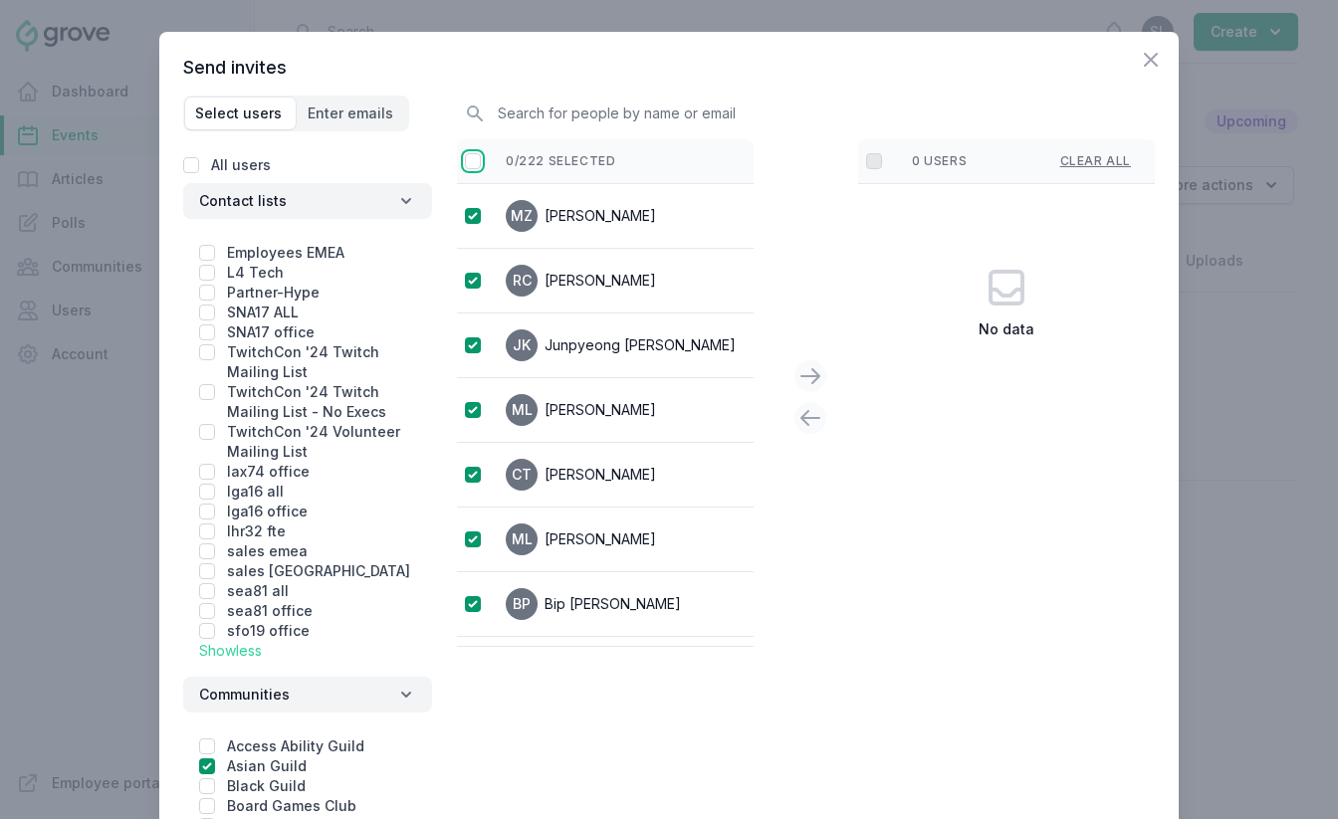
checkbox input "true"
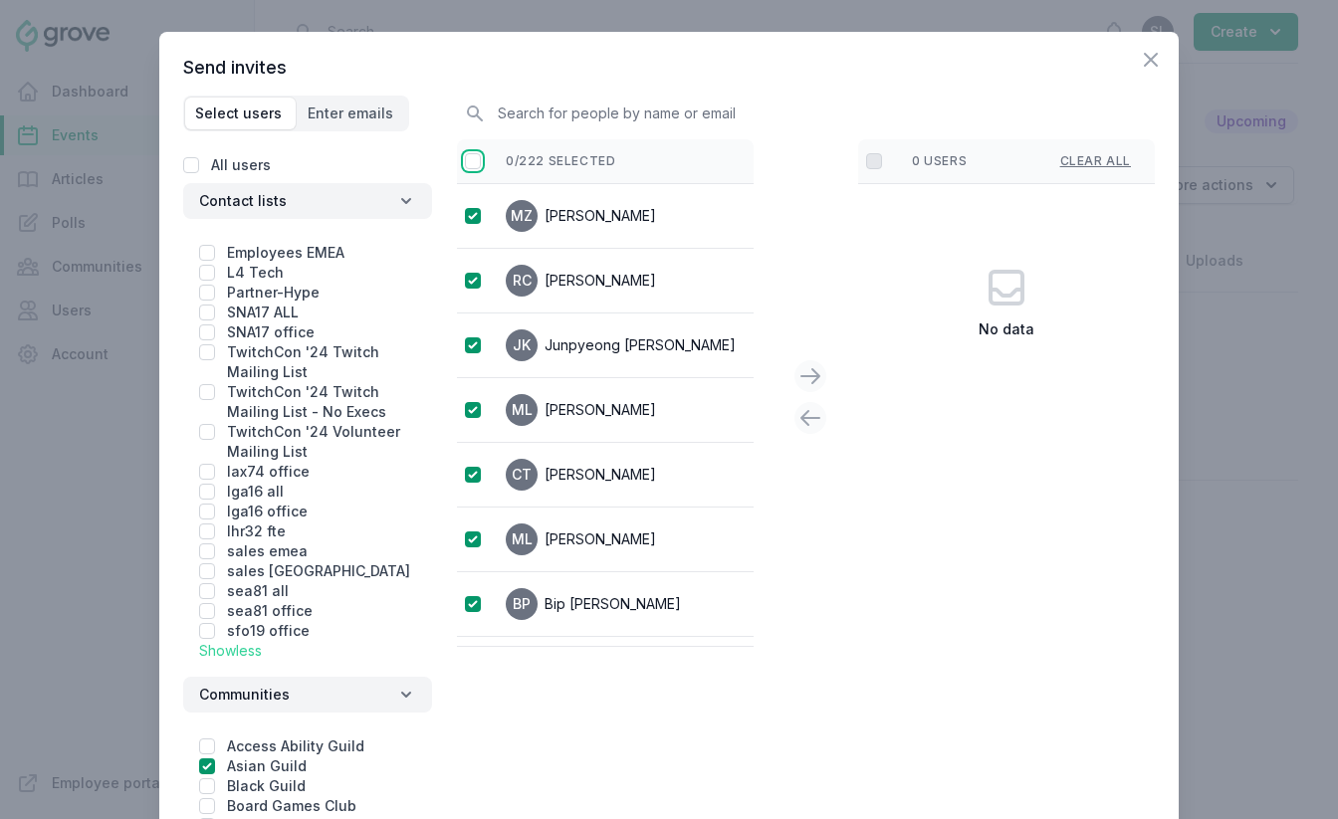
checkbox input "true"
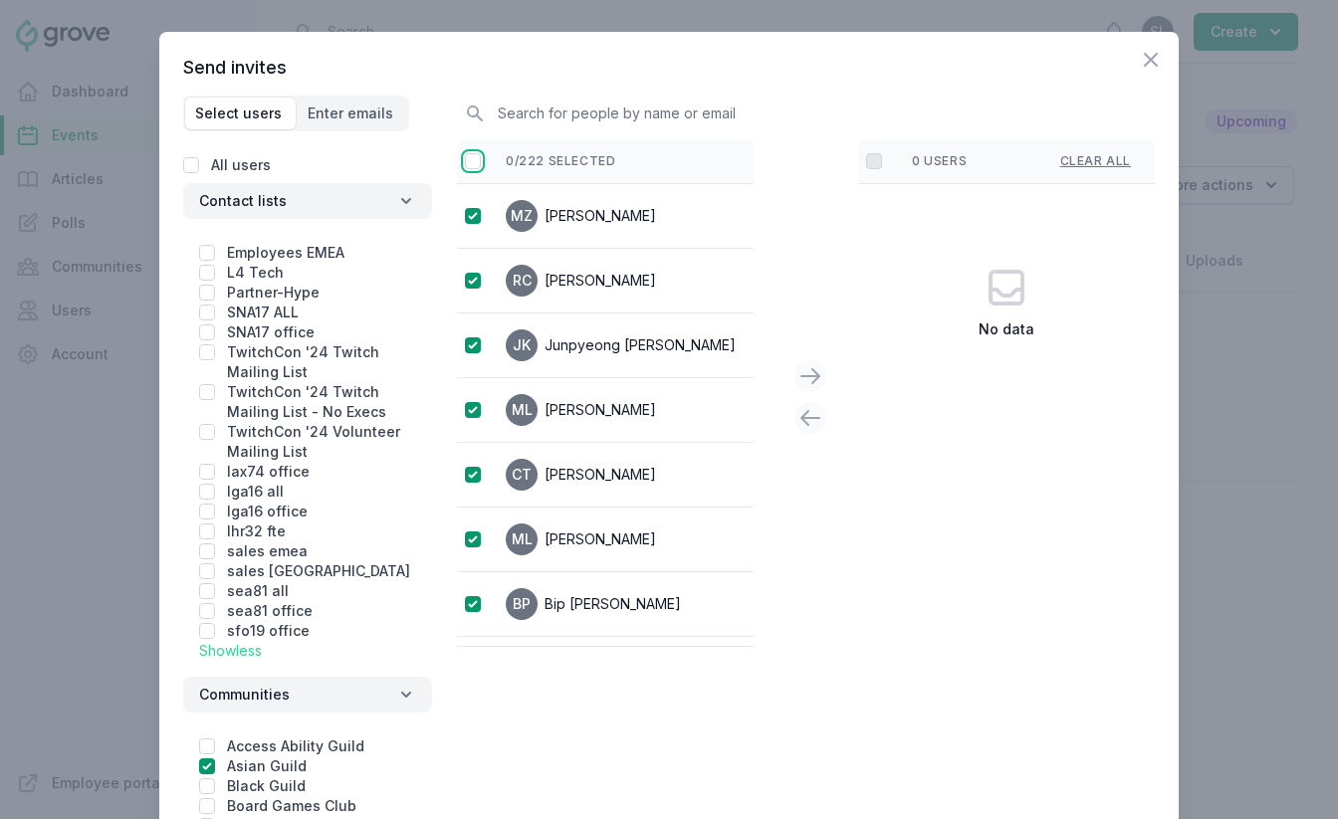
checkbox input "true"
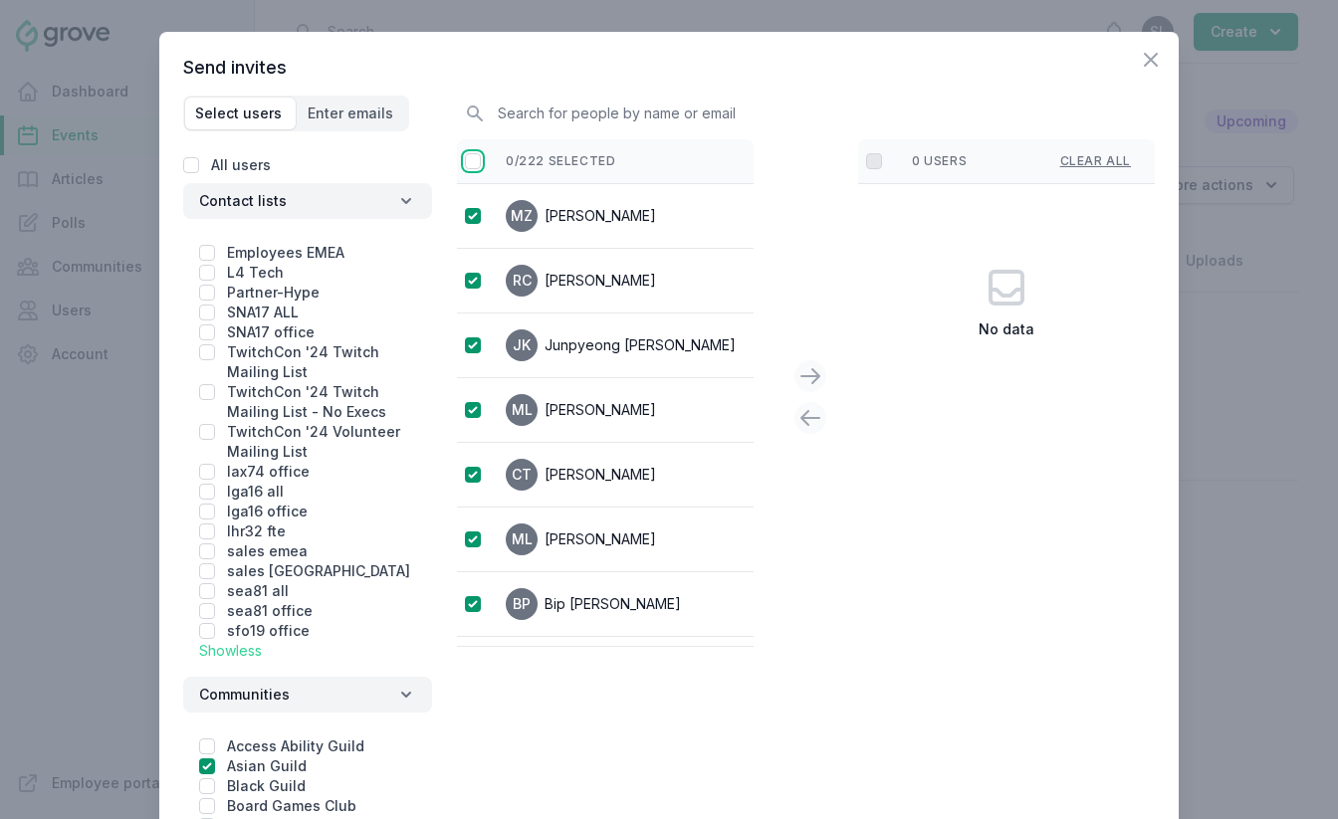
checkbox input "true"
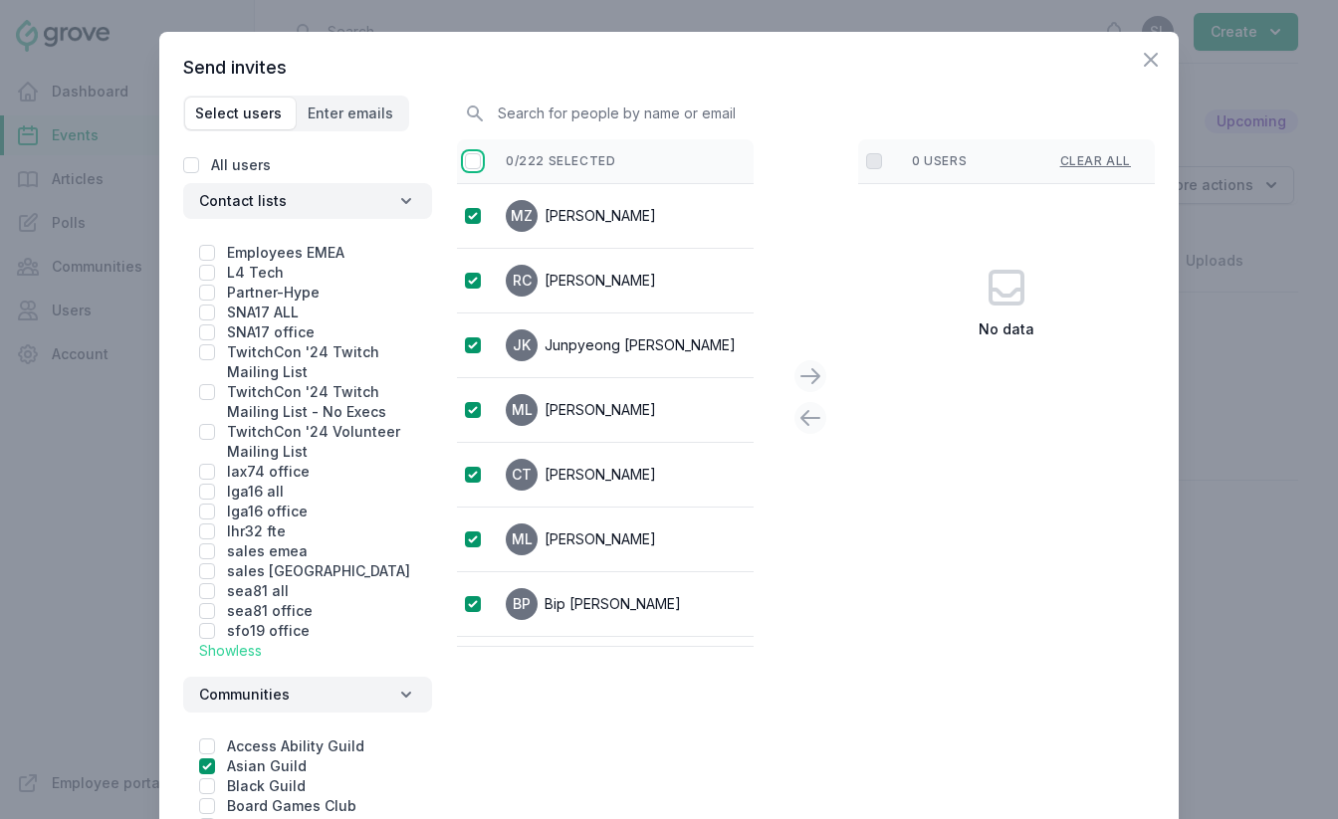
checkbox input "true"
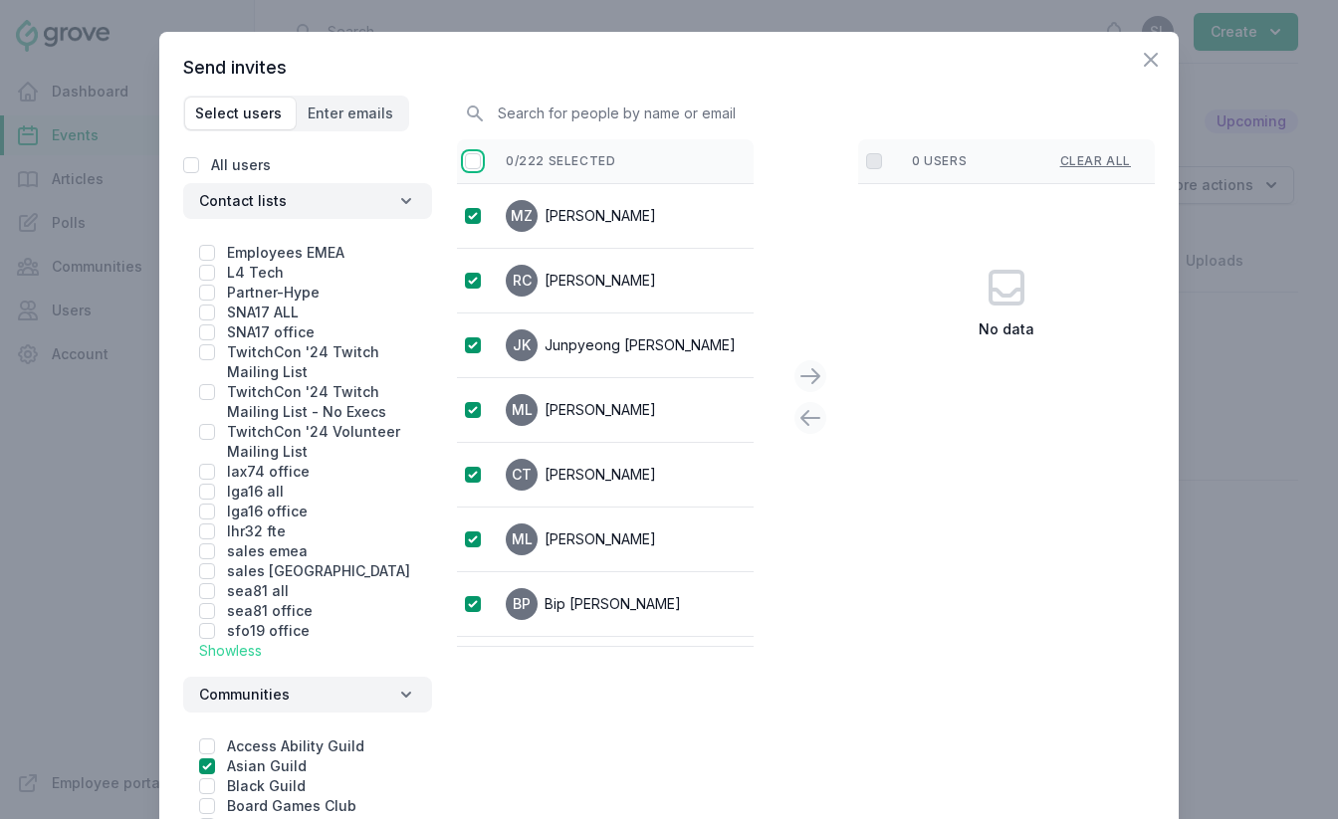
checkbox input "true"
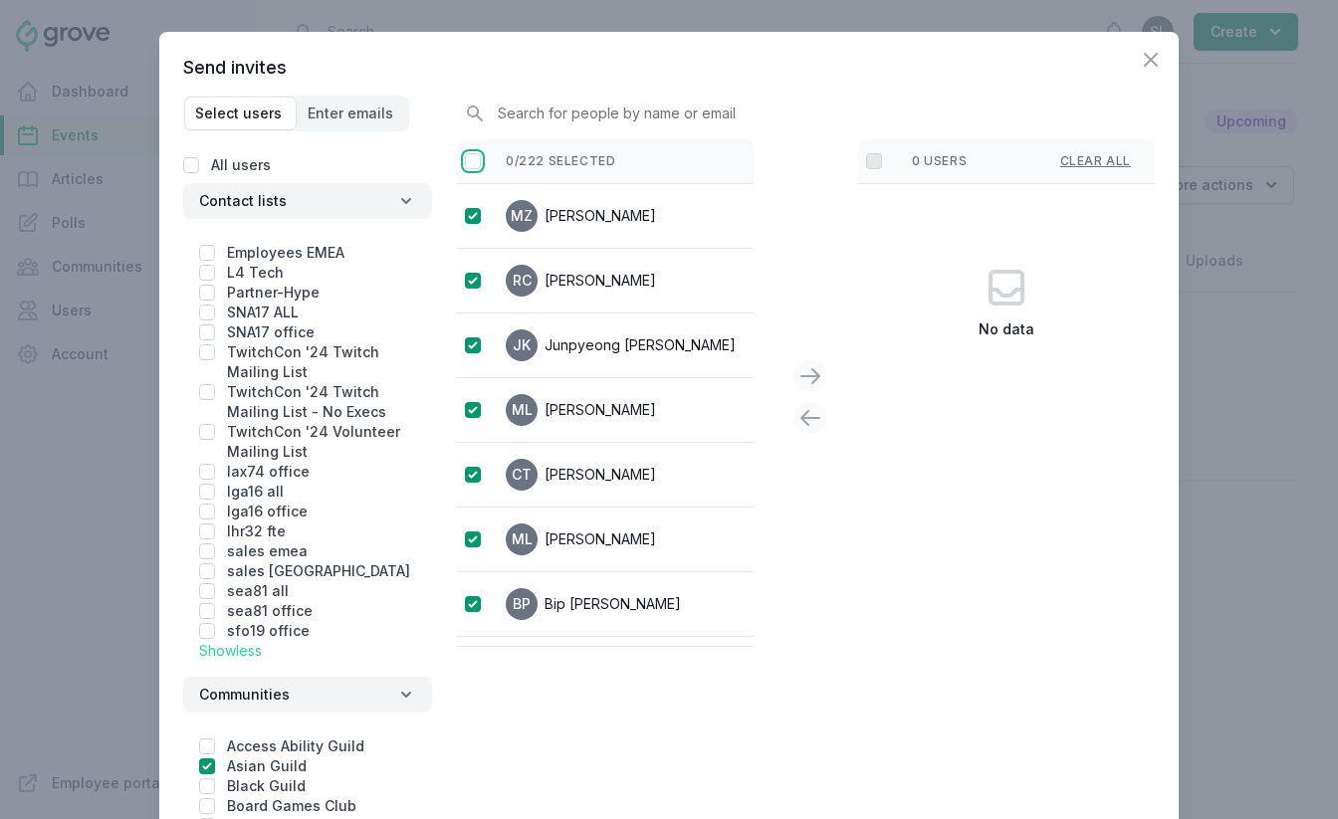
checkbox input "true"
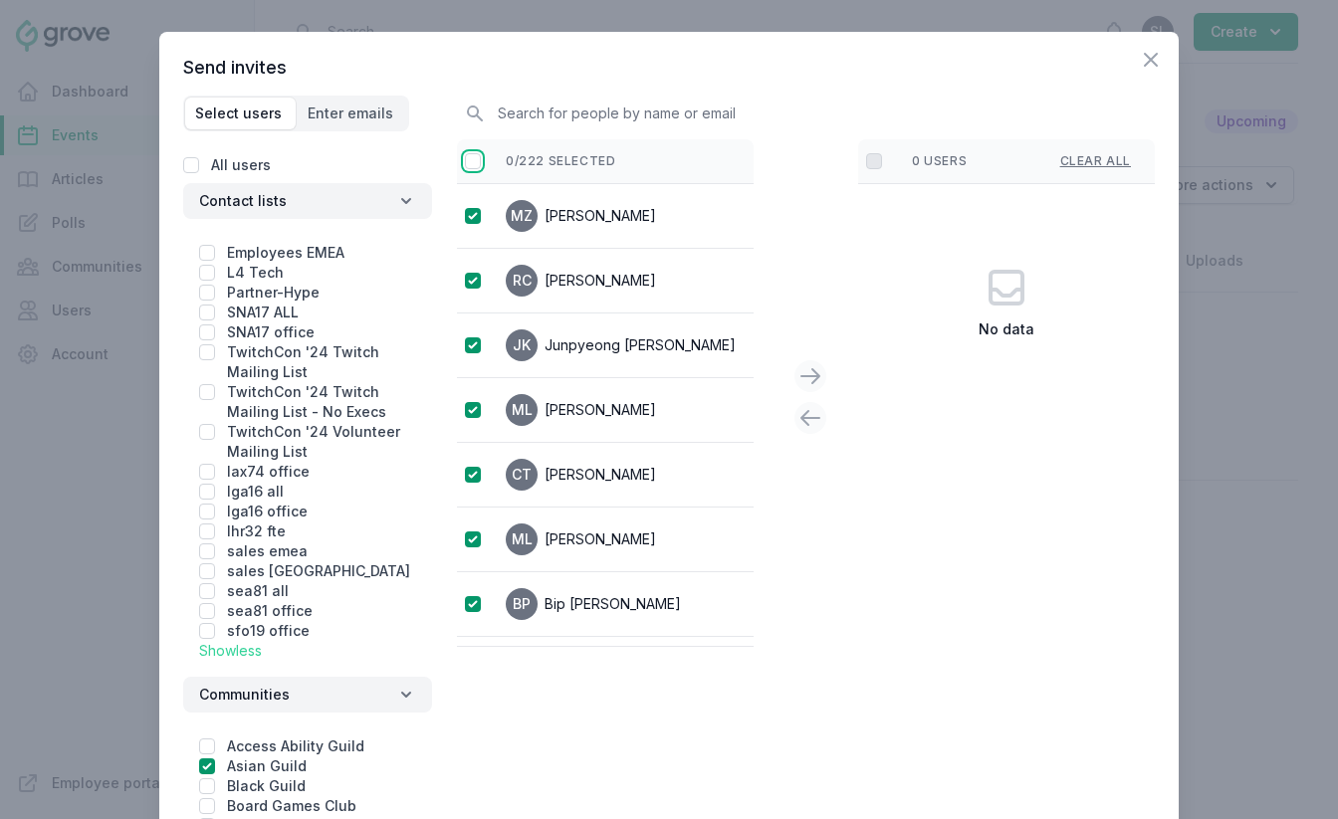
checkbox input "true"
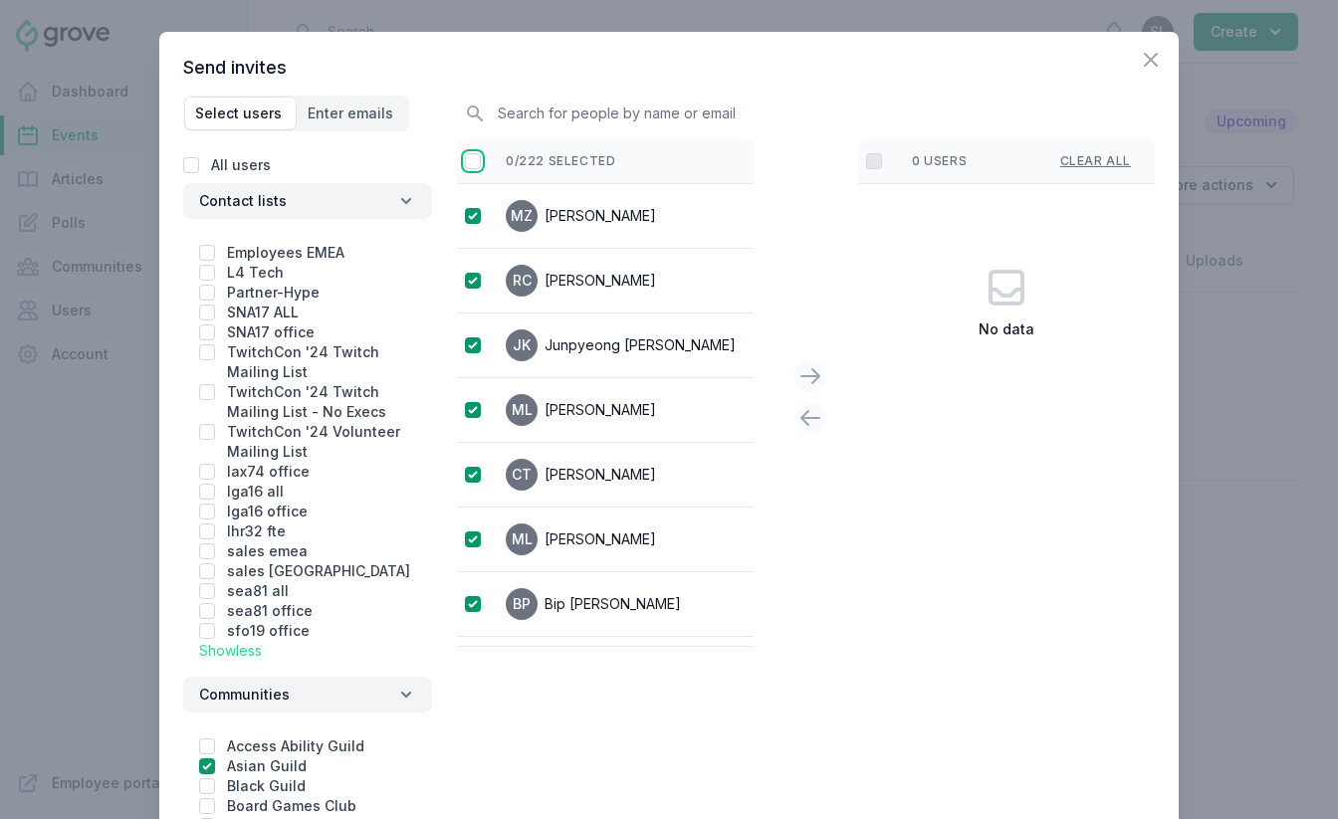
checkbox input "true"
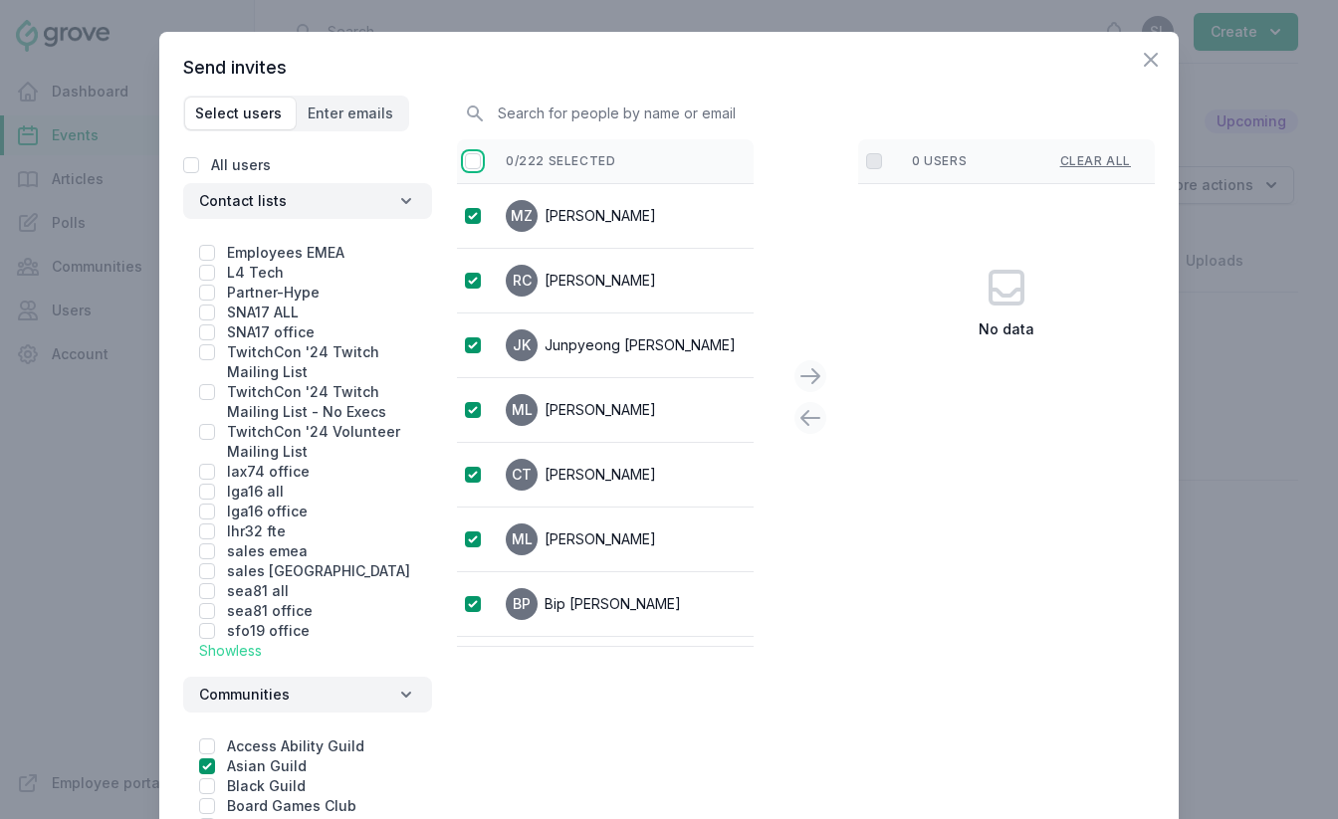
checkbox input "true"
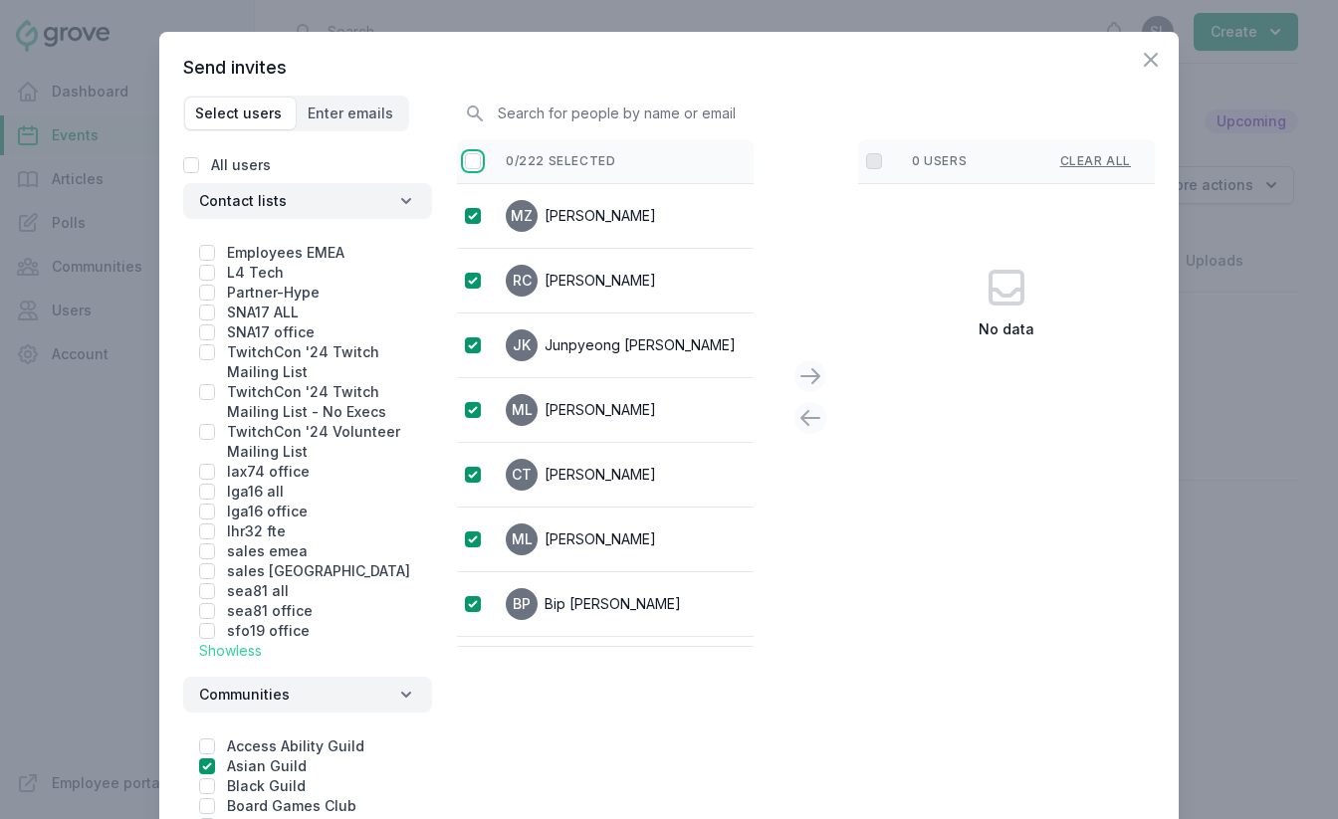
checkbox input "true"
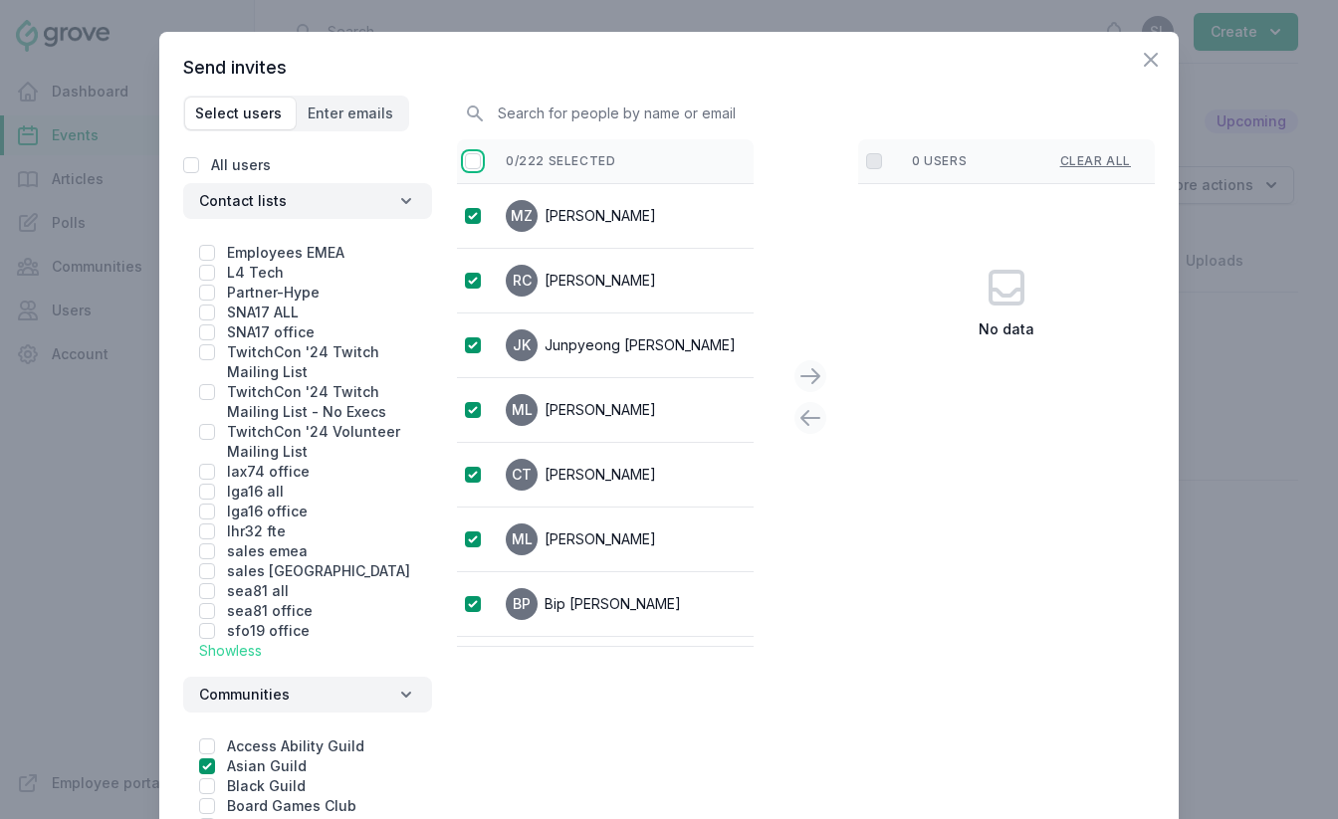
checkbox input "true"
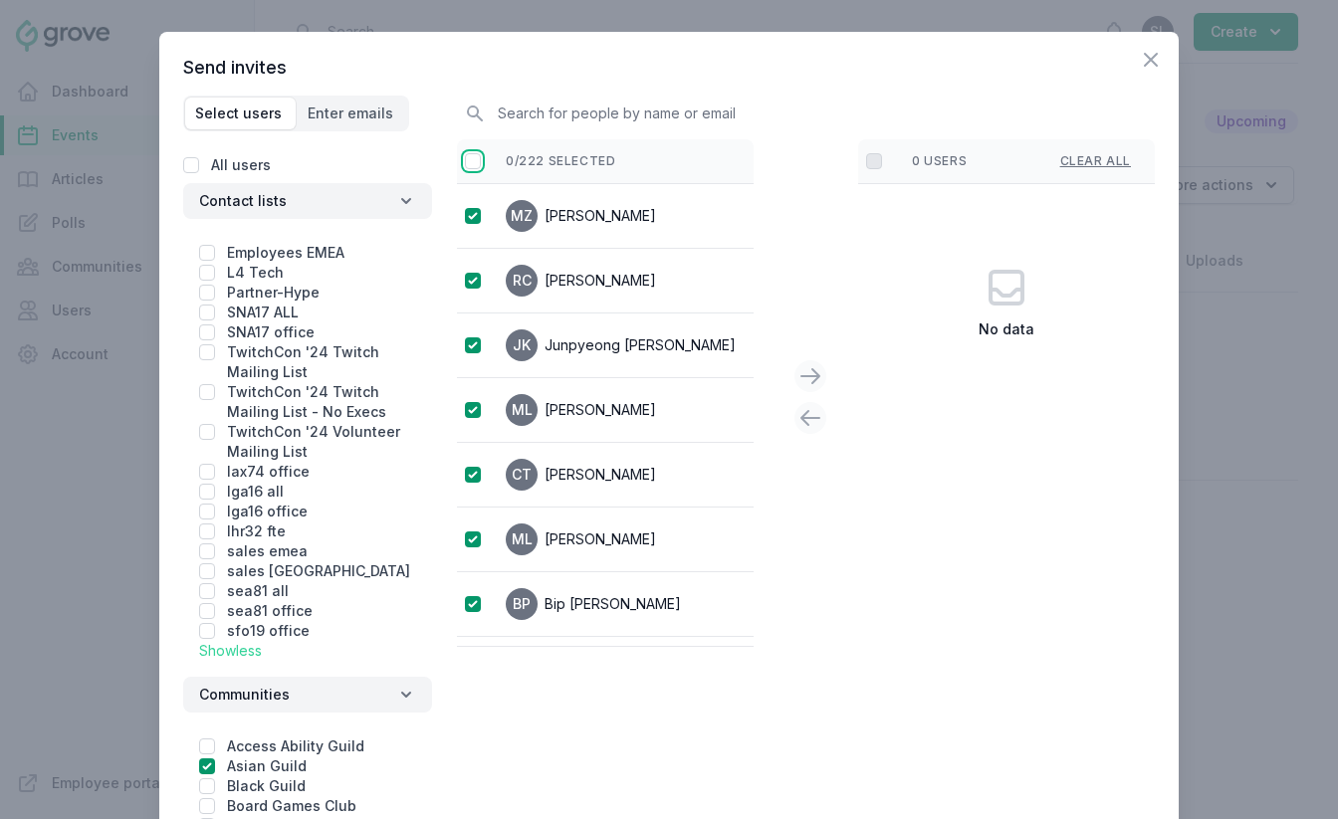
checkbox input "true"
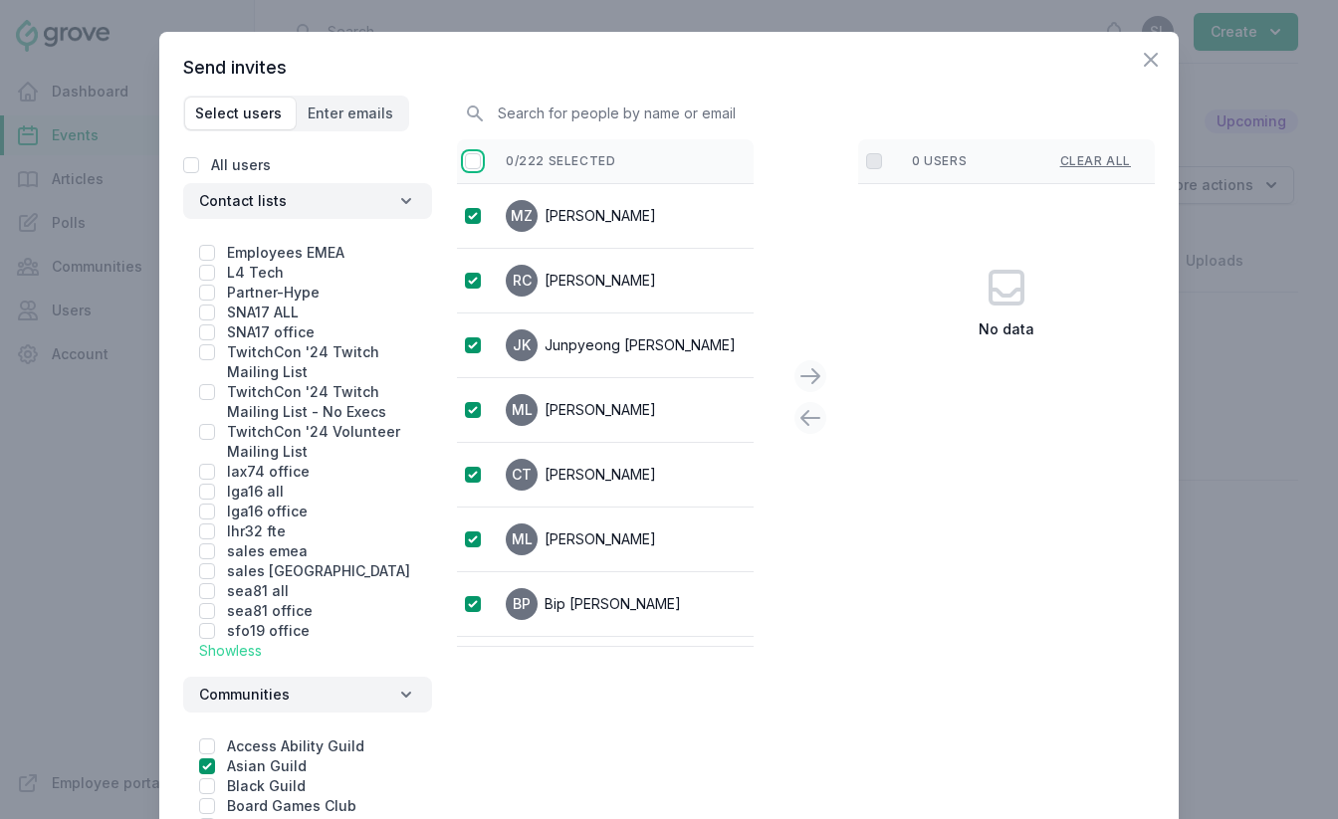
checkbox input "true"
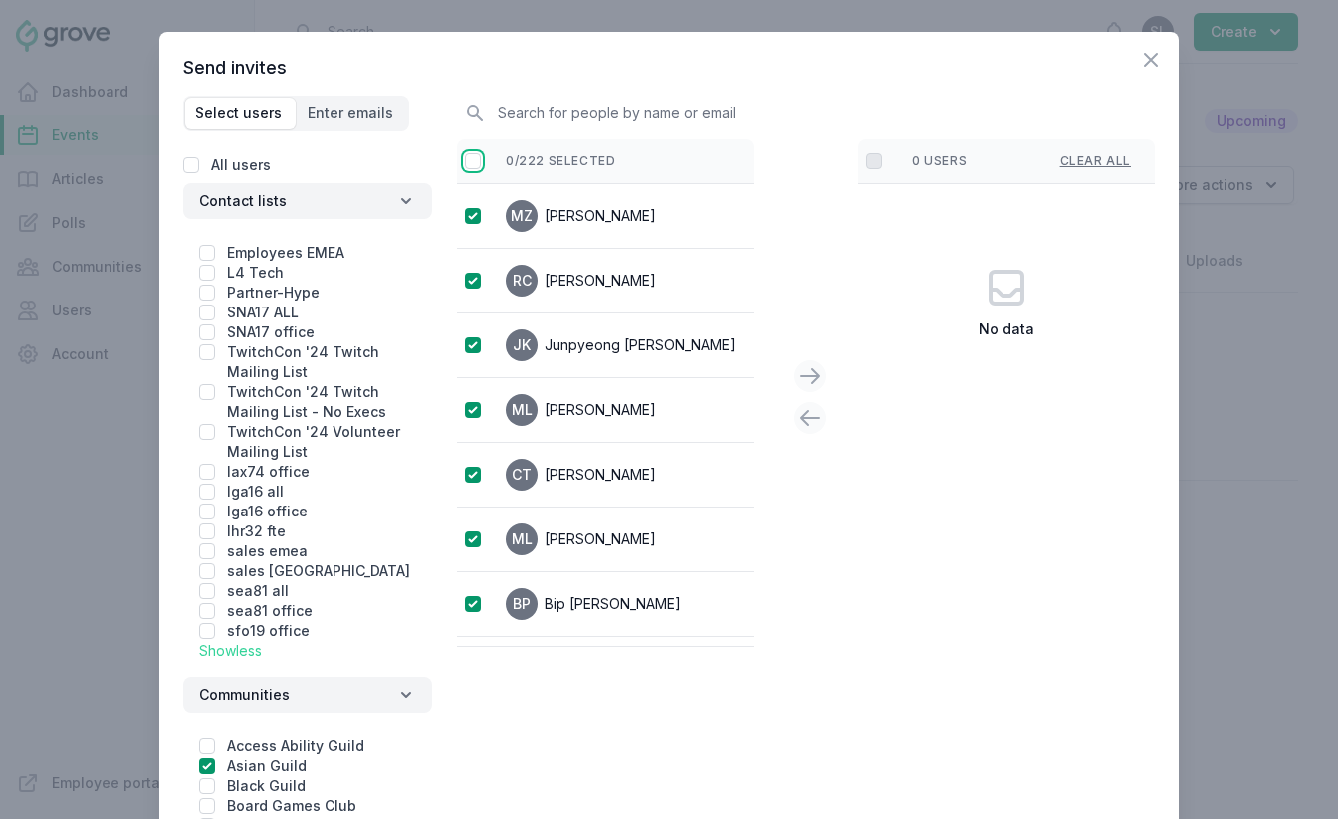
checkbox input "true"
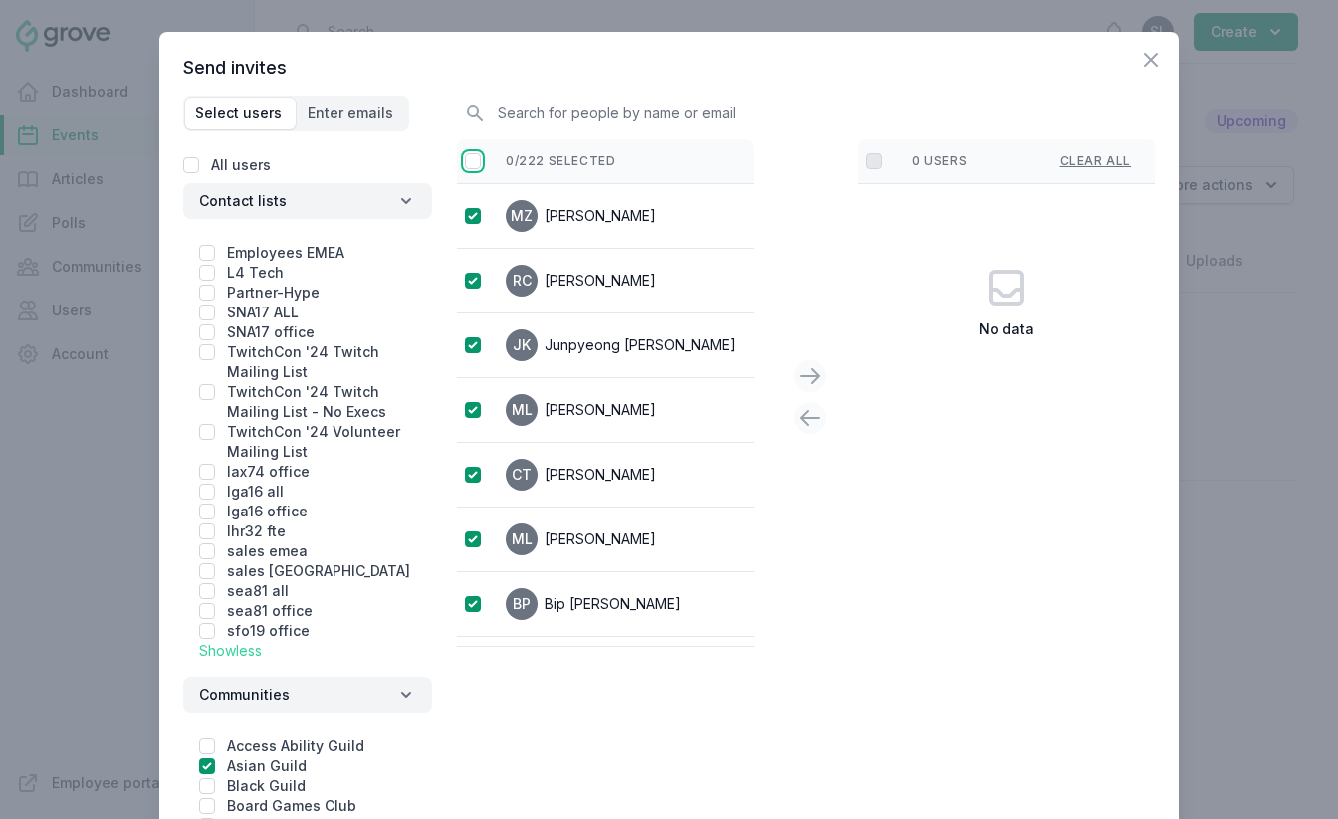
checkbox input "true"
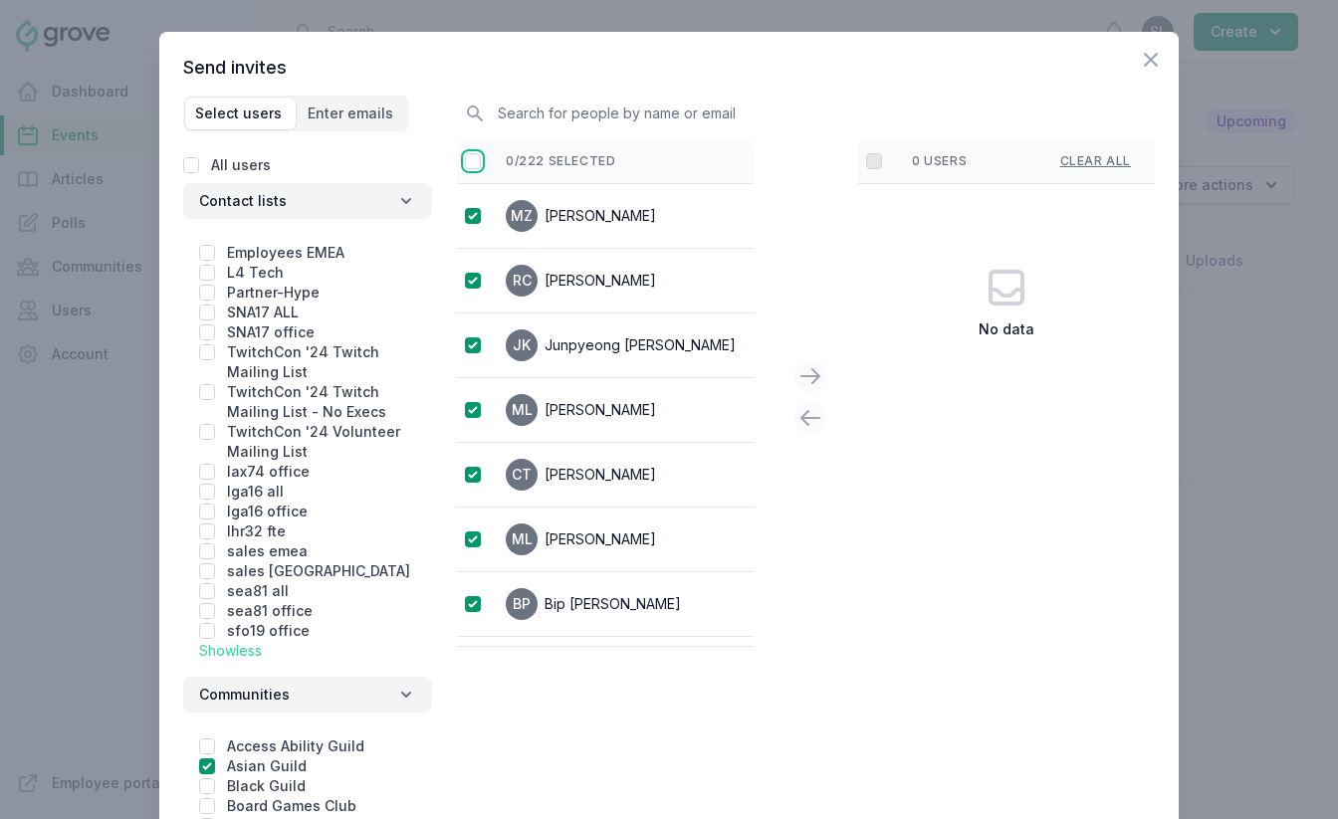
checkbox input "true"
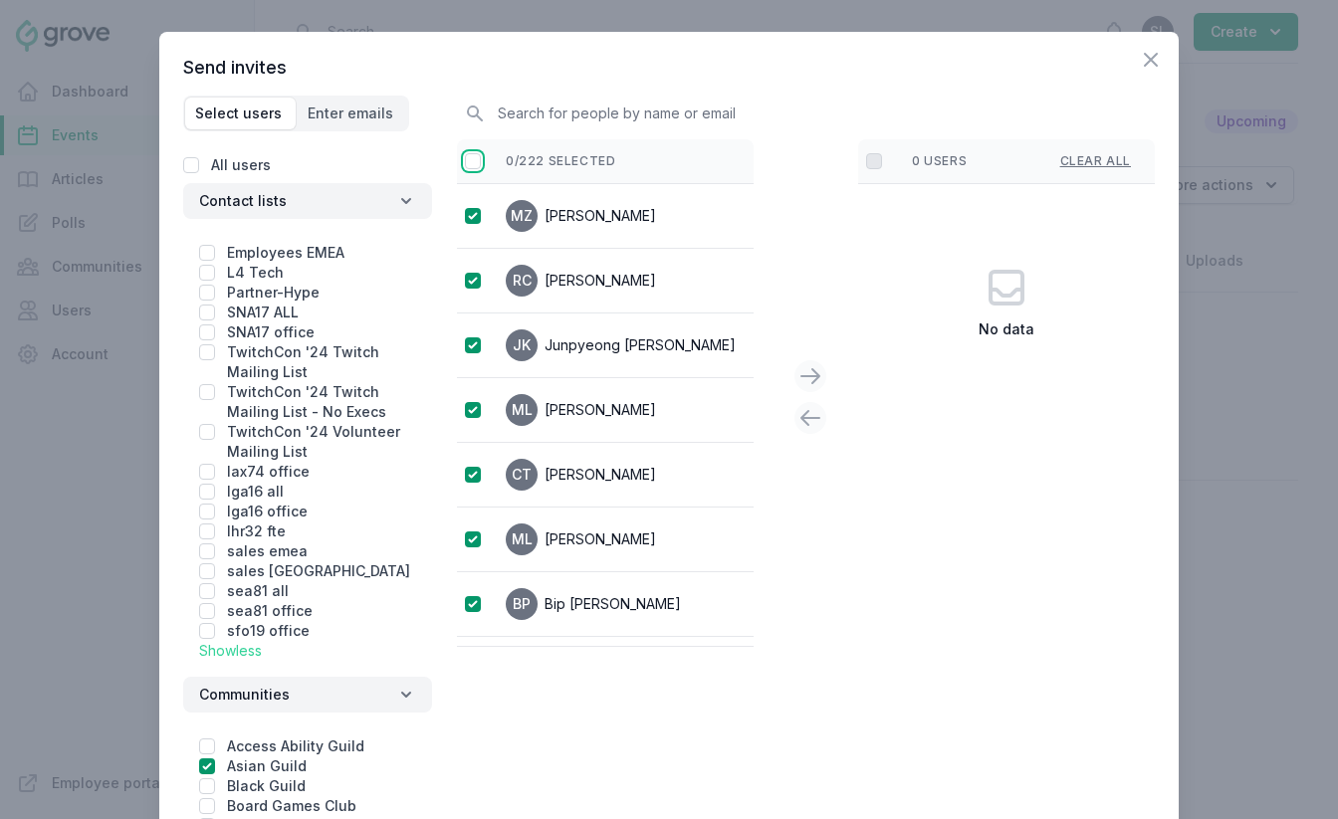
checkbox input "true"
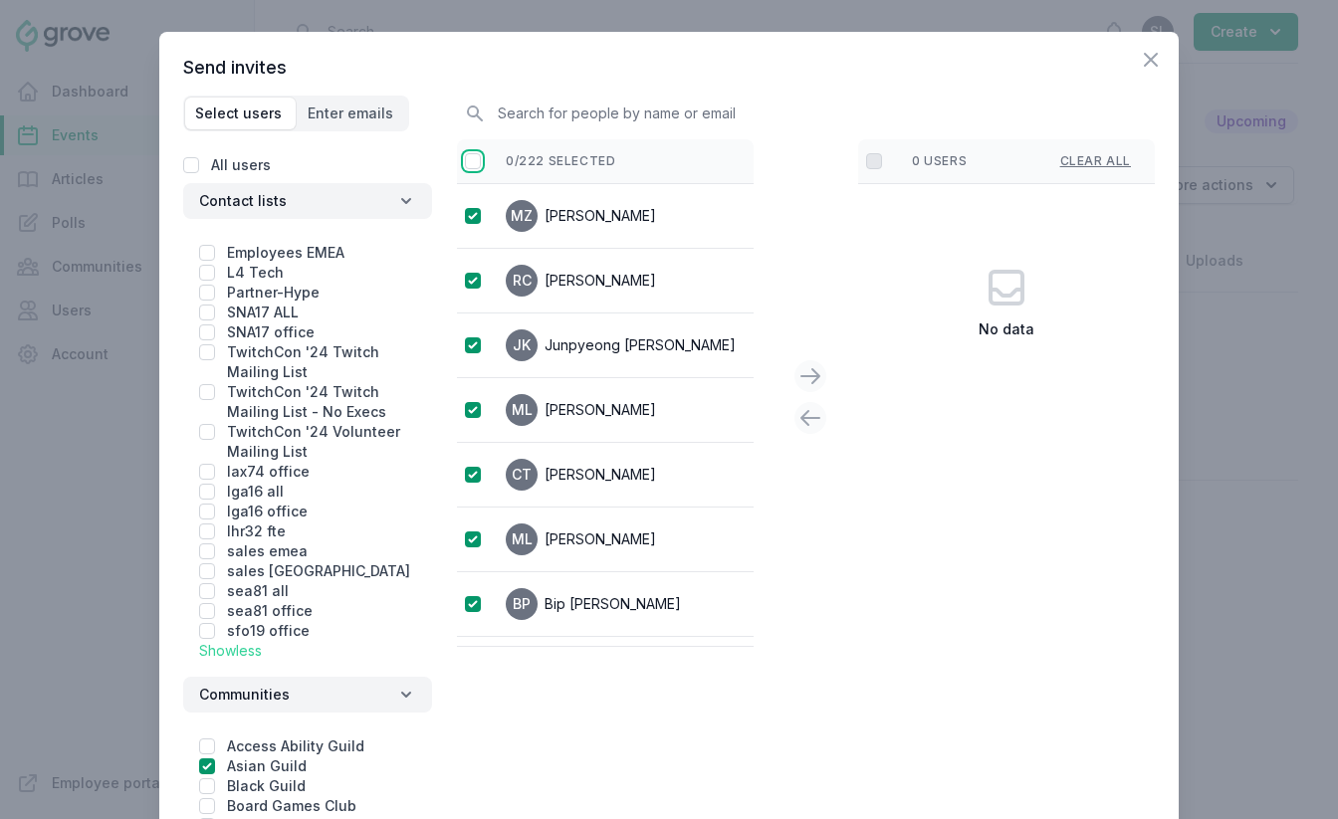
checkbox input "true"
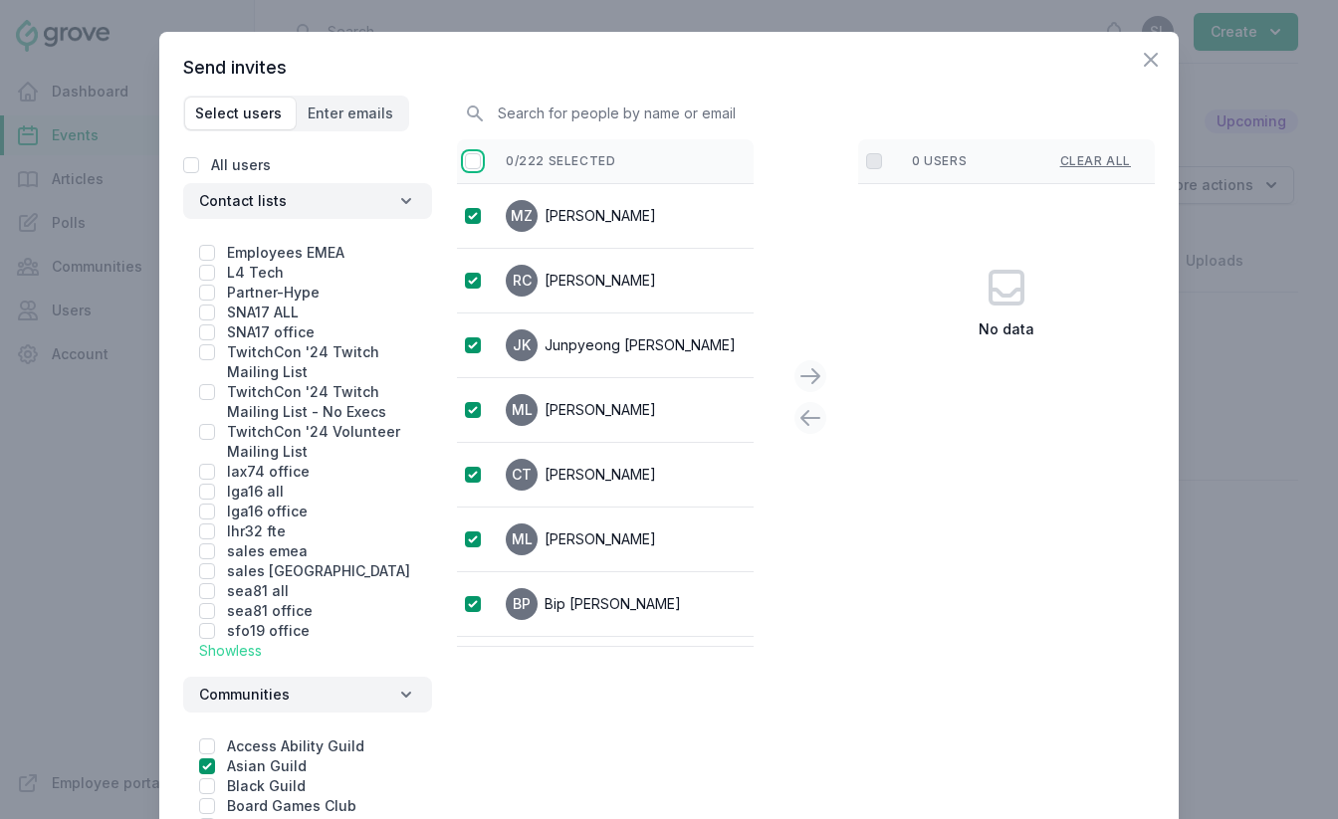
checkbox input "true"
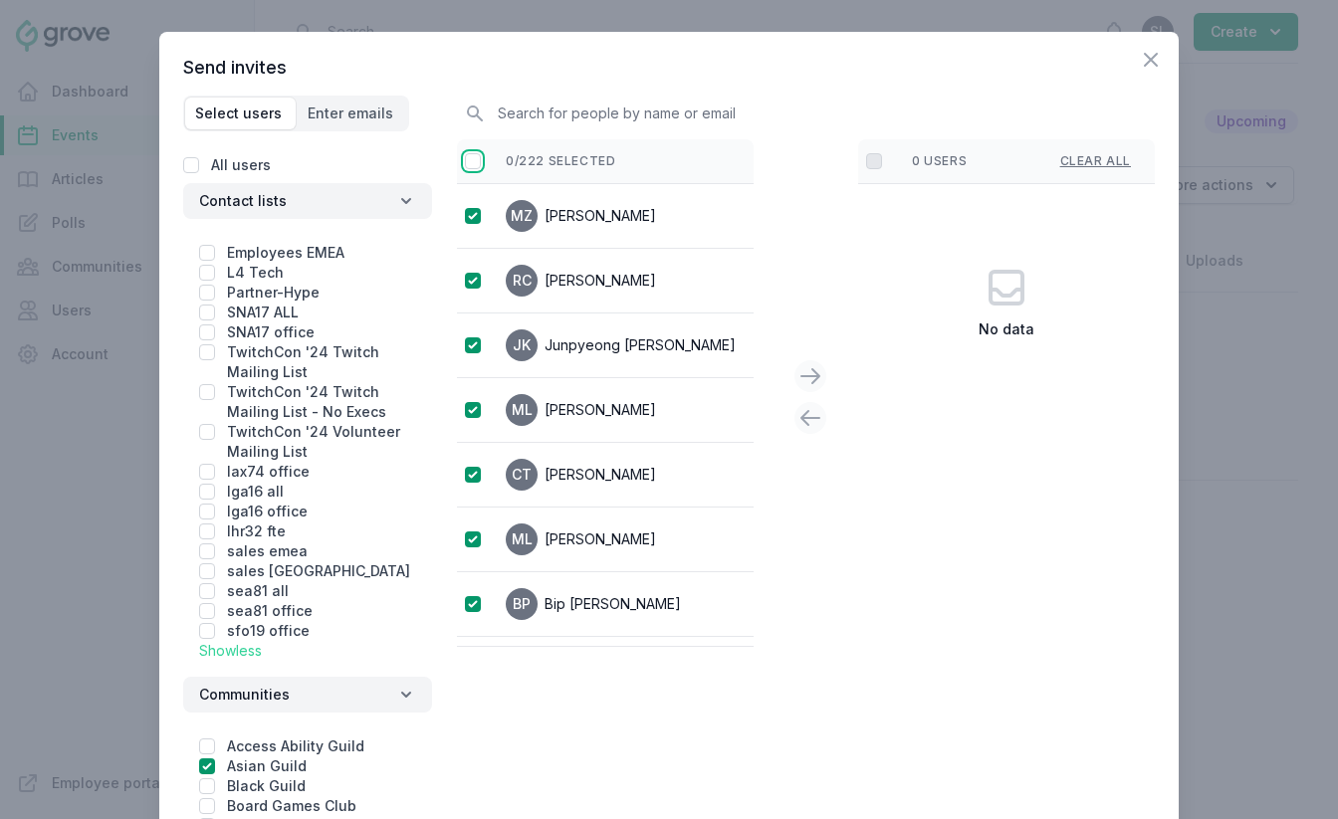
checkbox input "true"
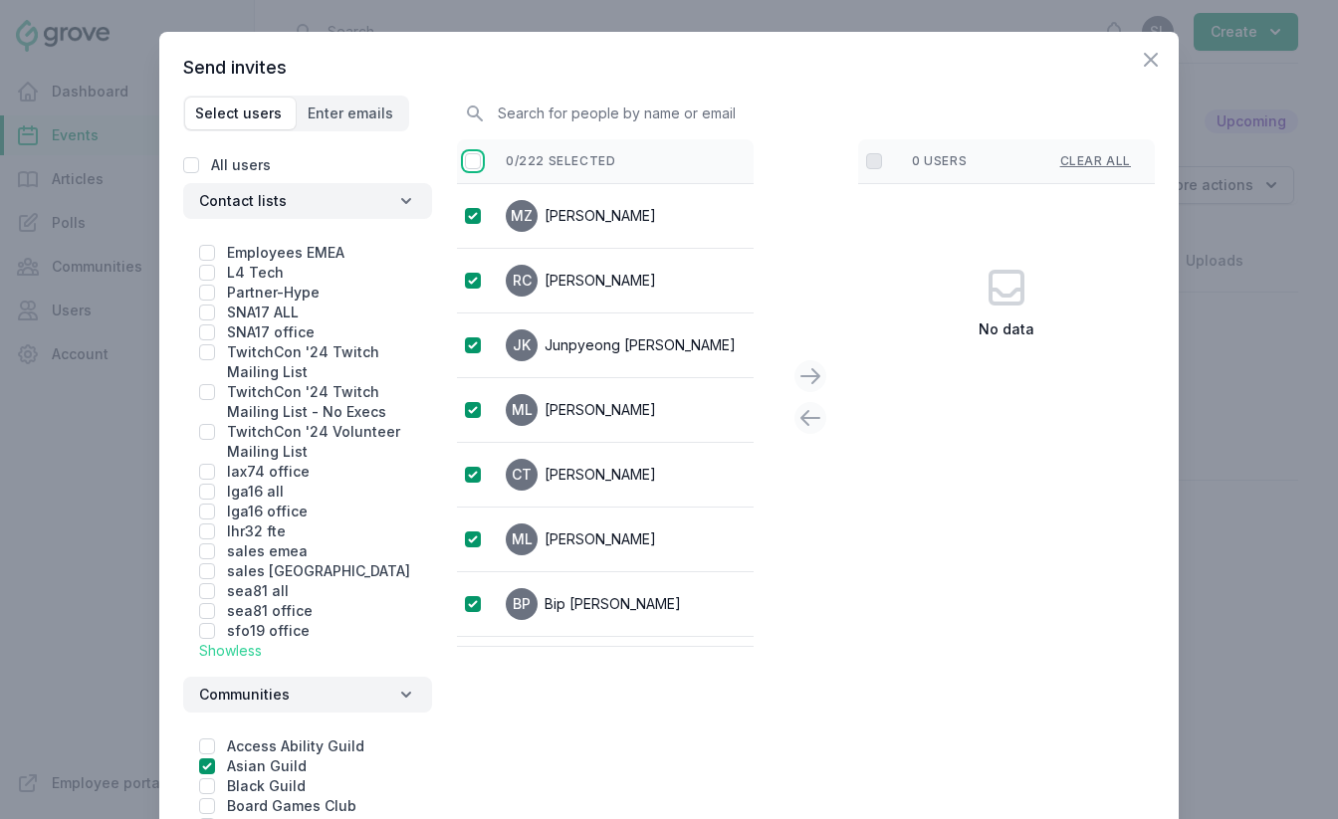
checkbox input "true"
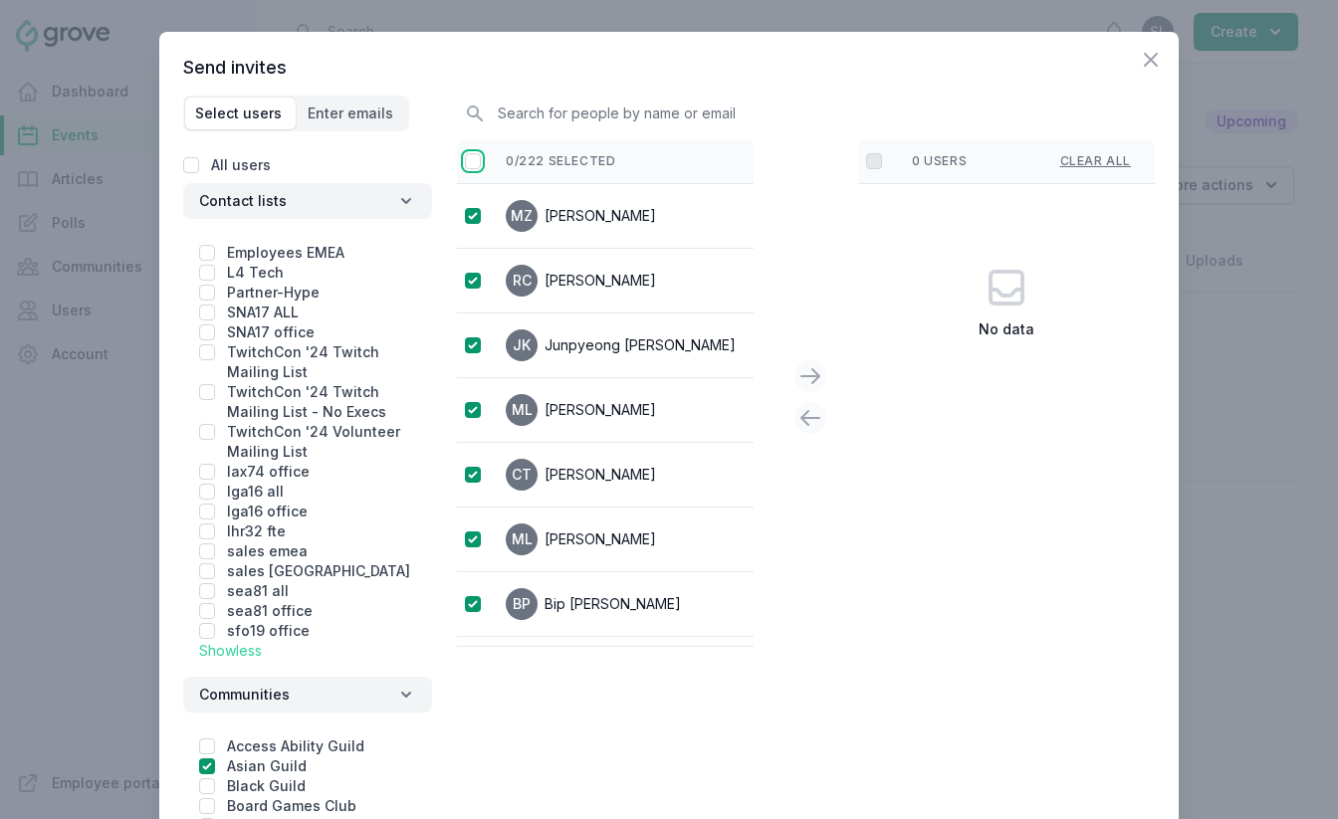
checkbox input "true"
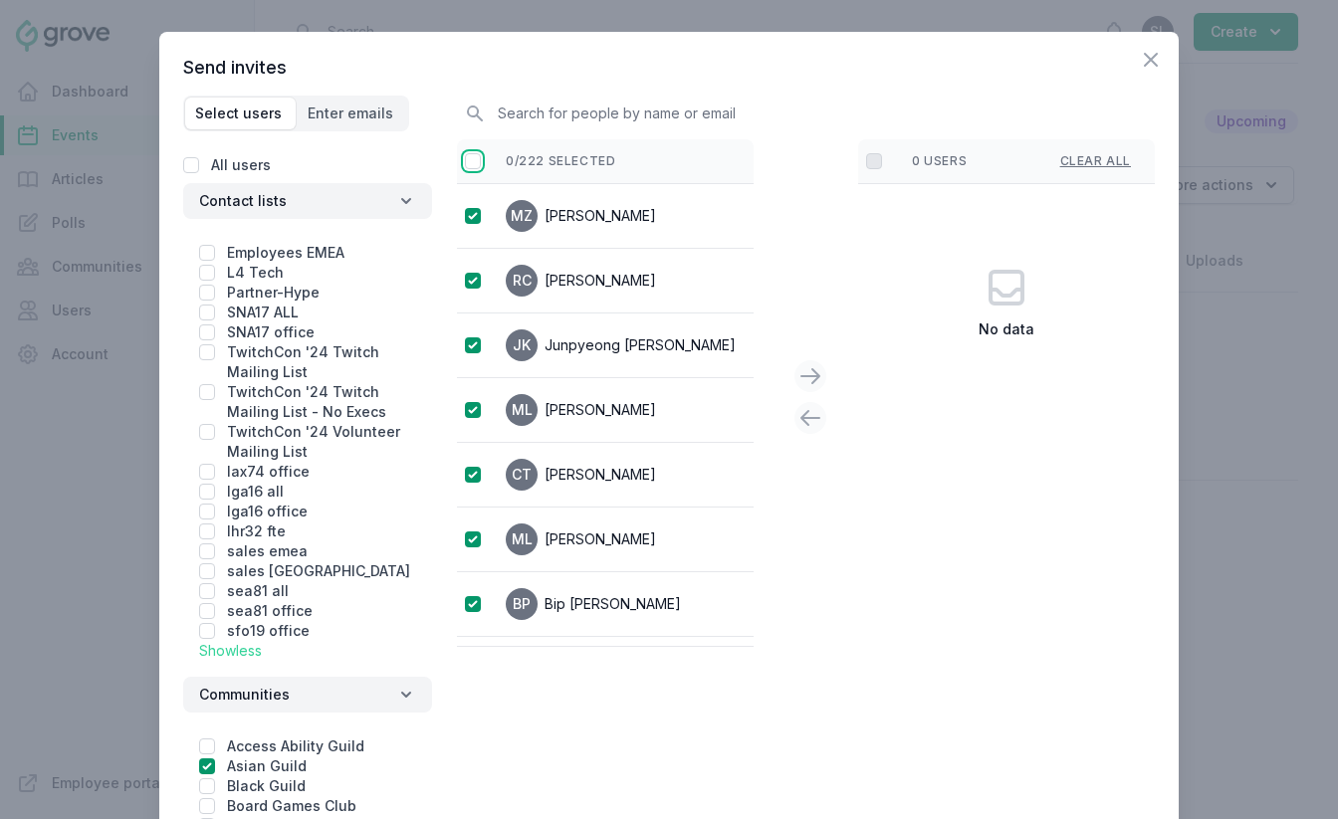
checkbox input "true"
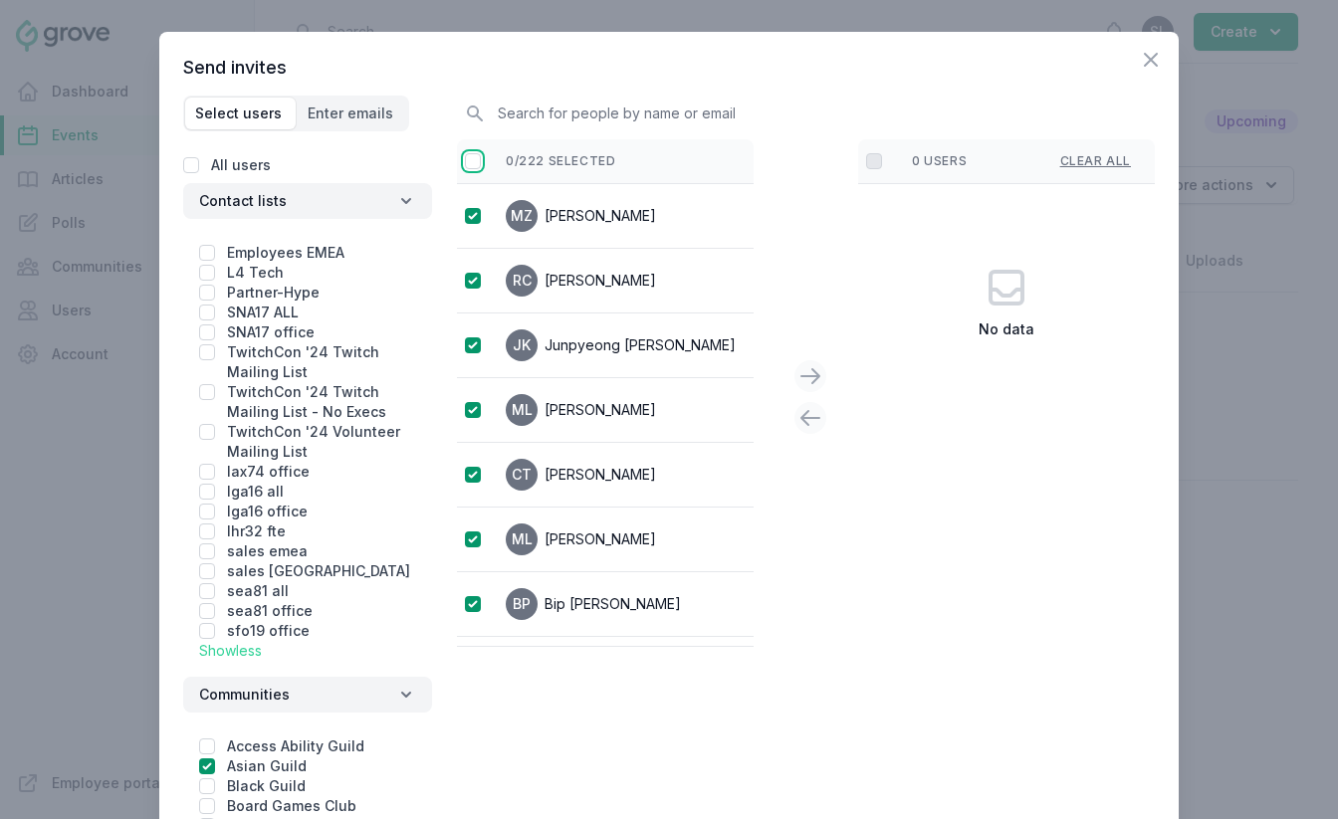
checkbox input "true"
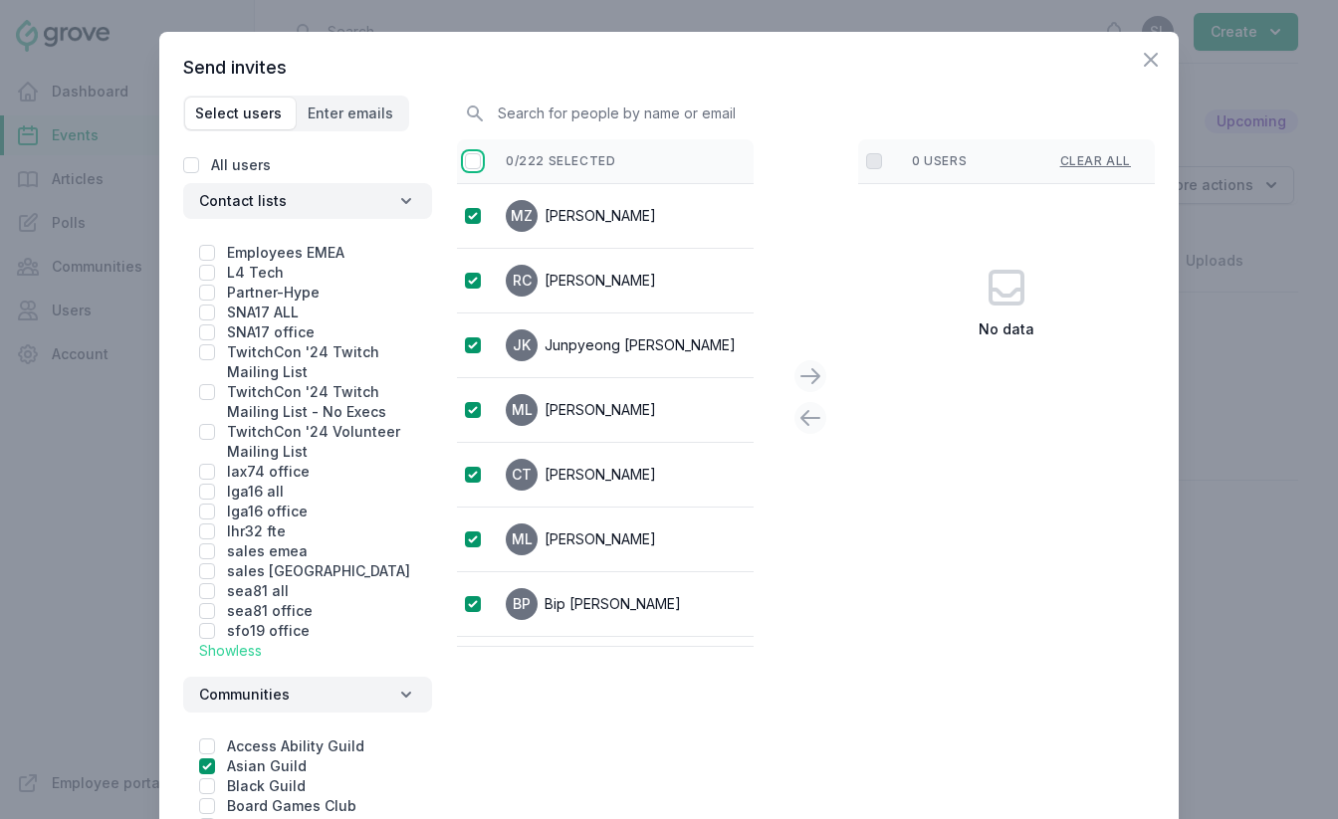
checkbox input "true"
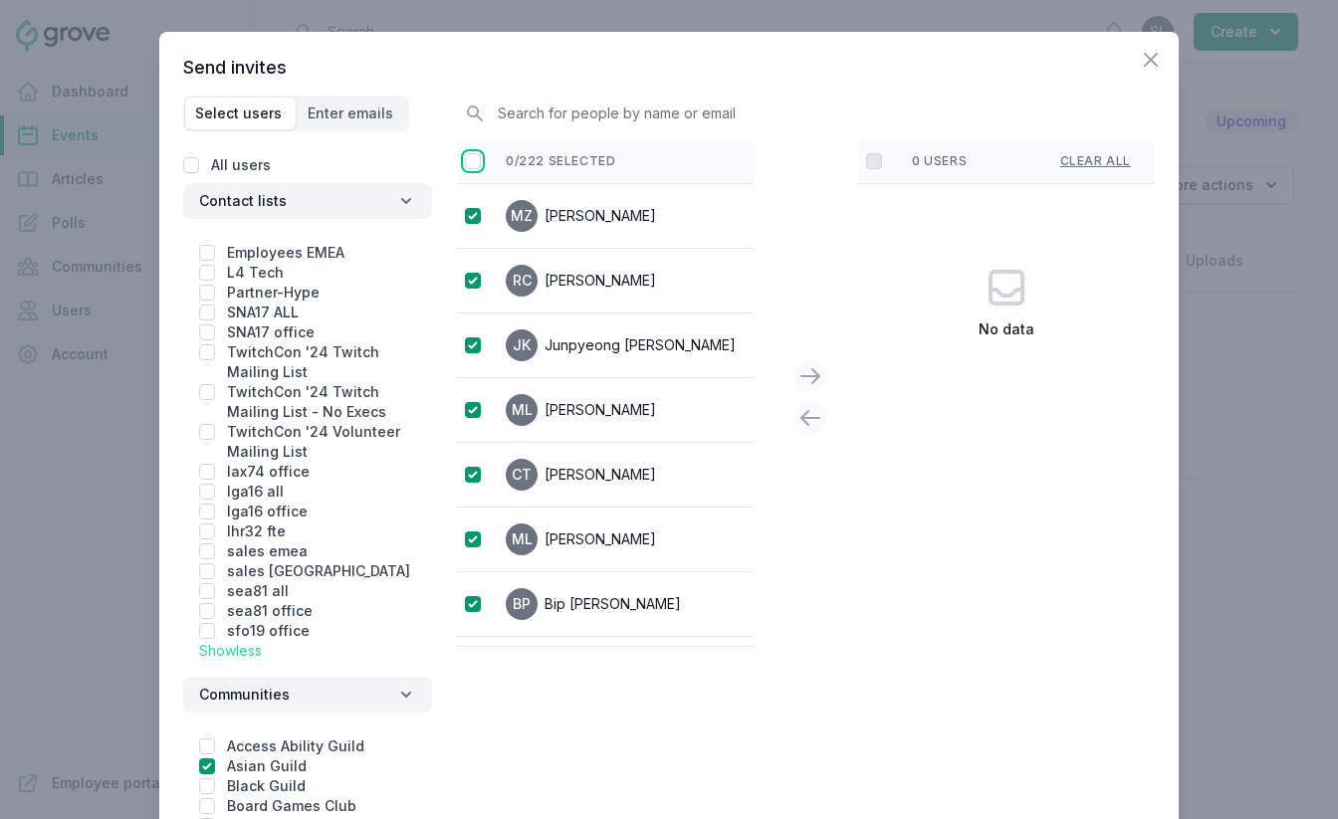
checkbox input "true"
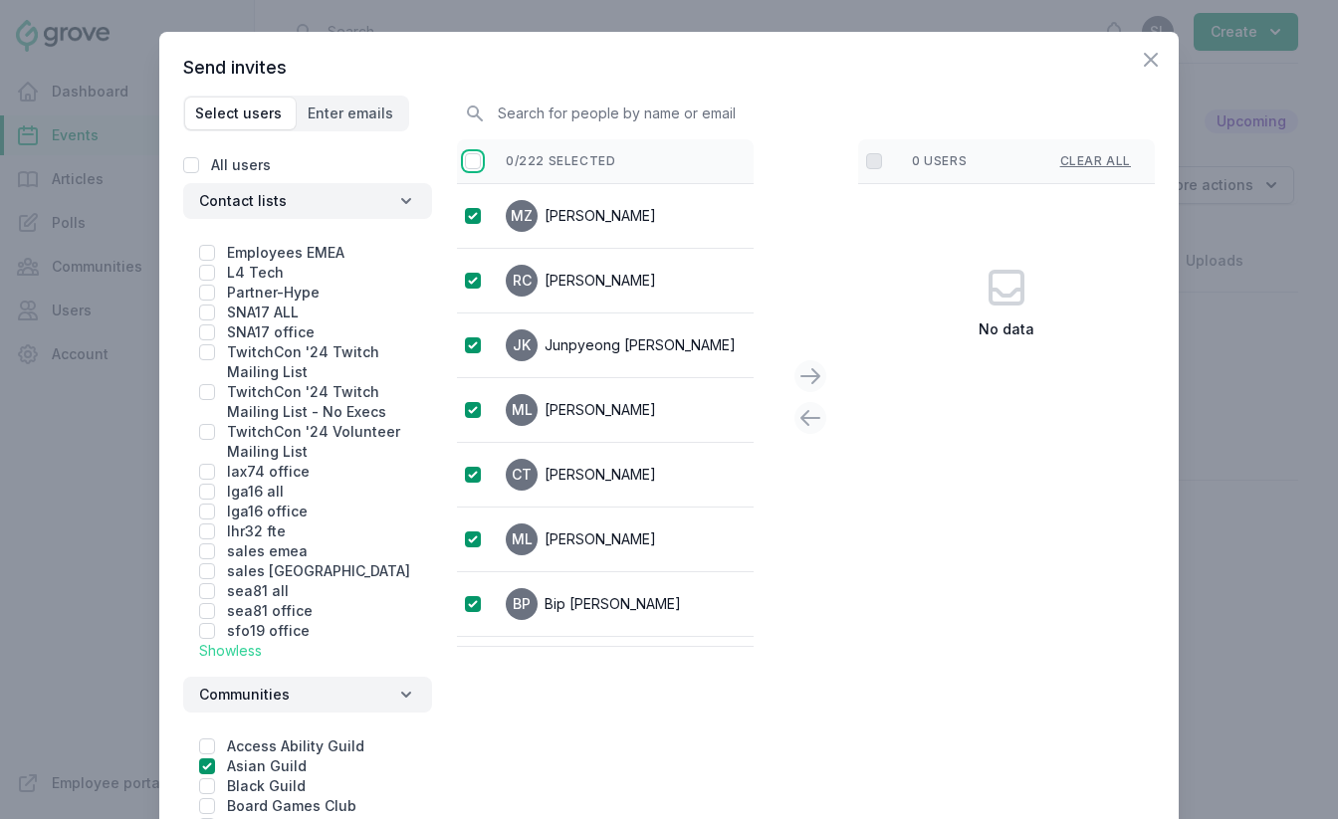
checkbox input "true"
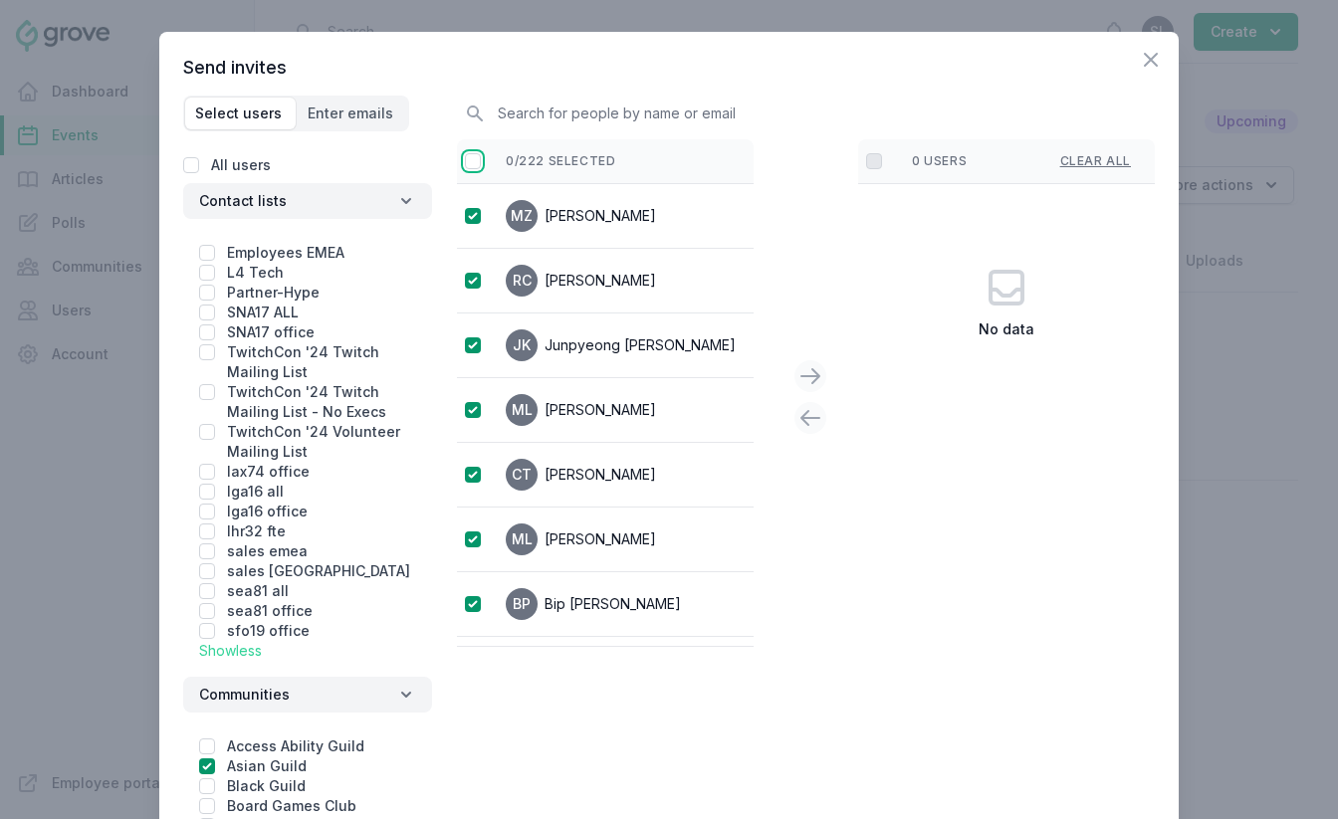
checkbox input "true"
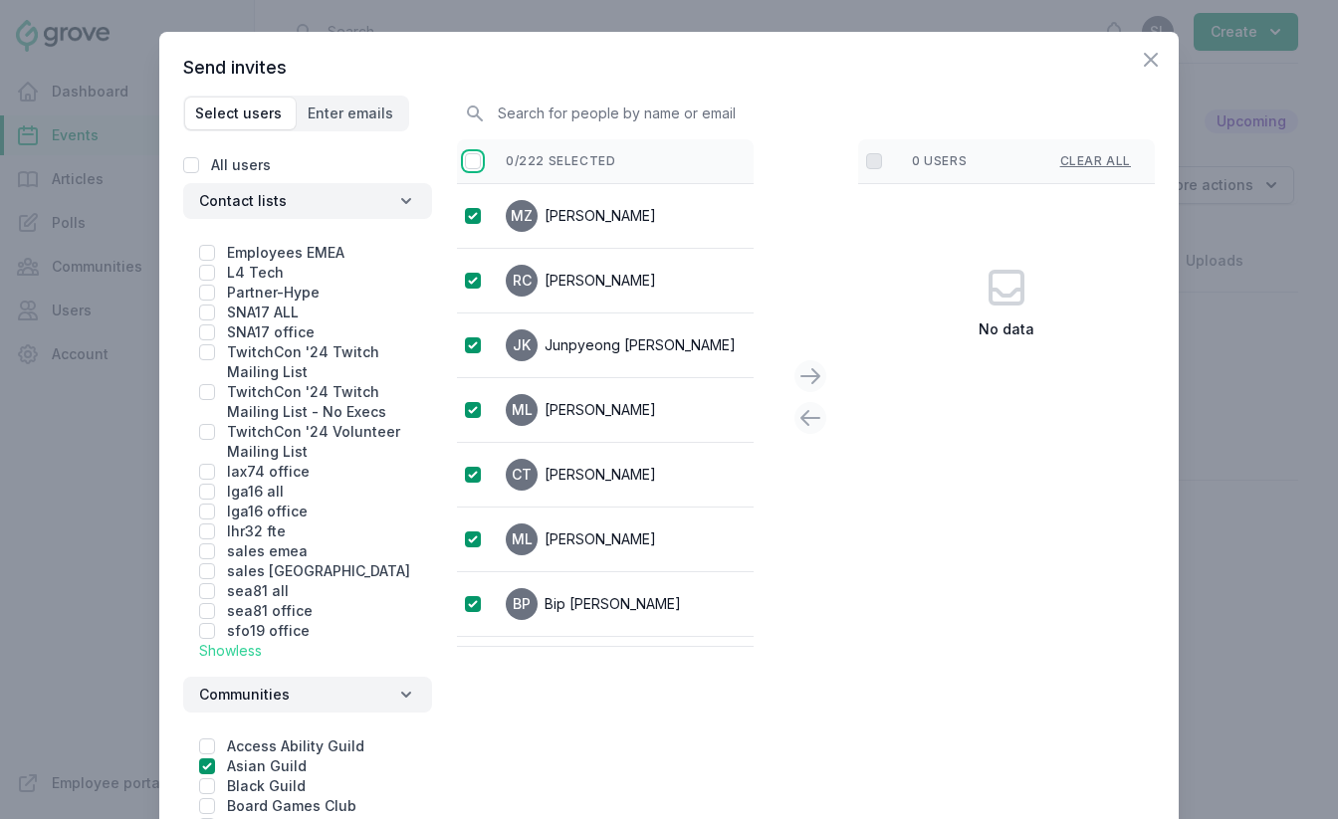
checkbox input "true"
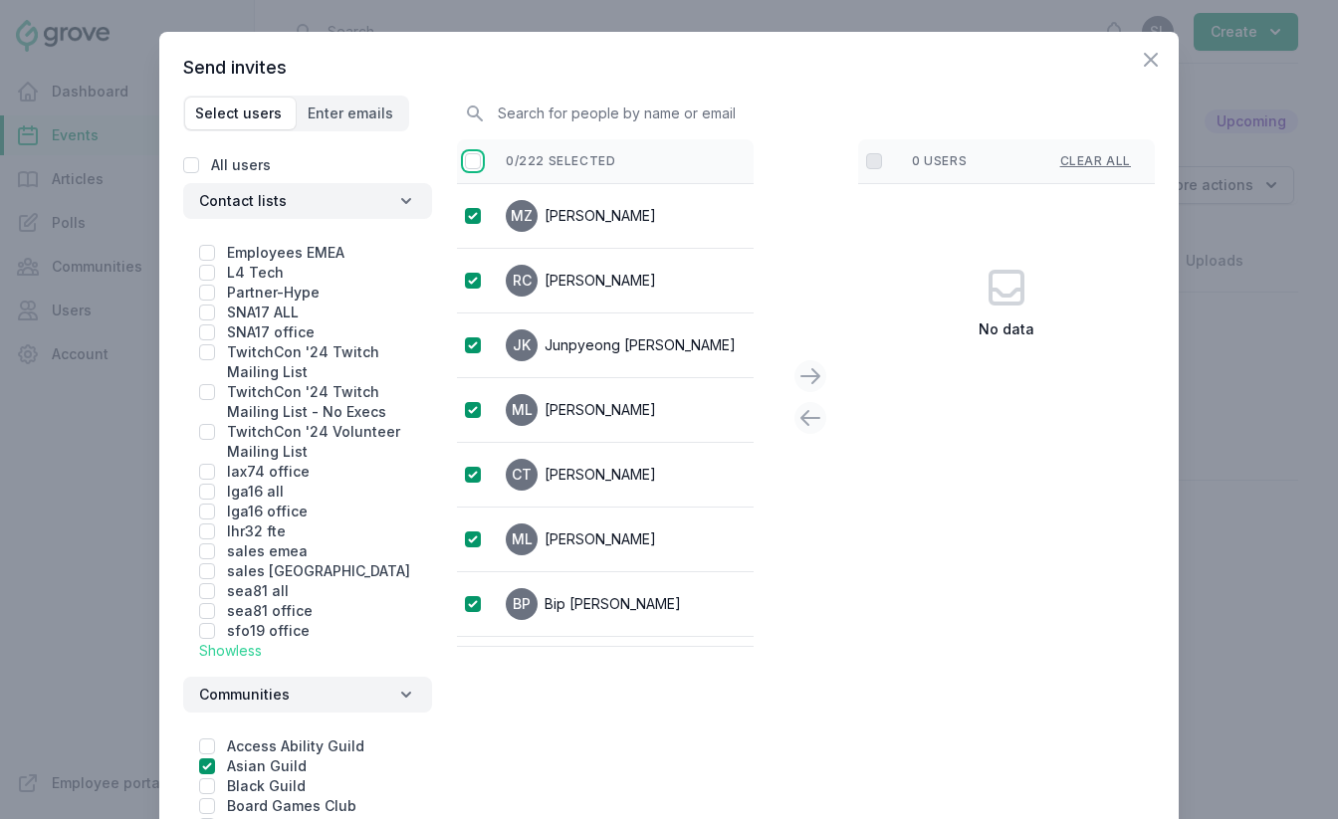
checkbox input "true"
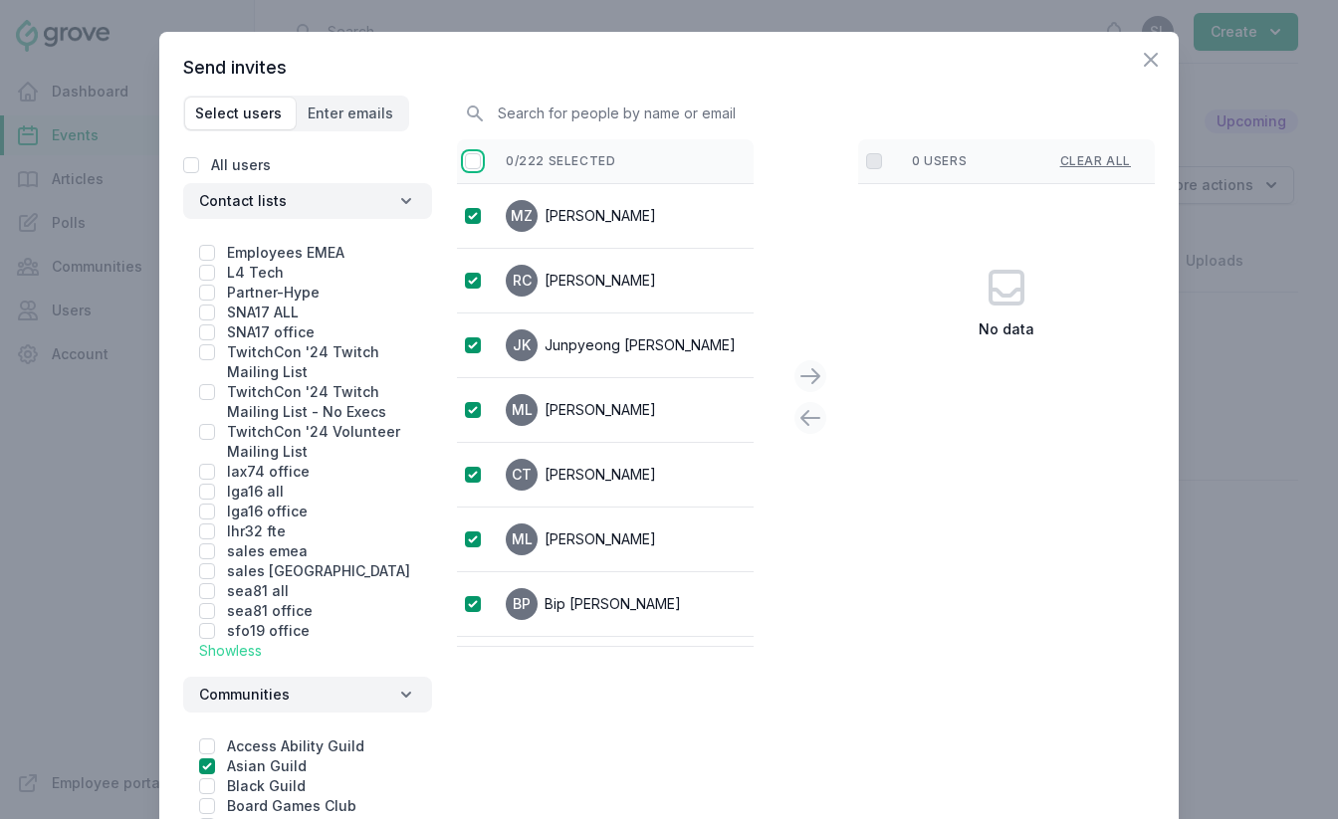
checkbox input "true"
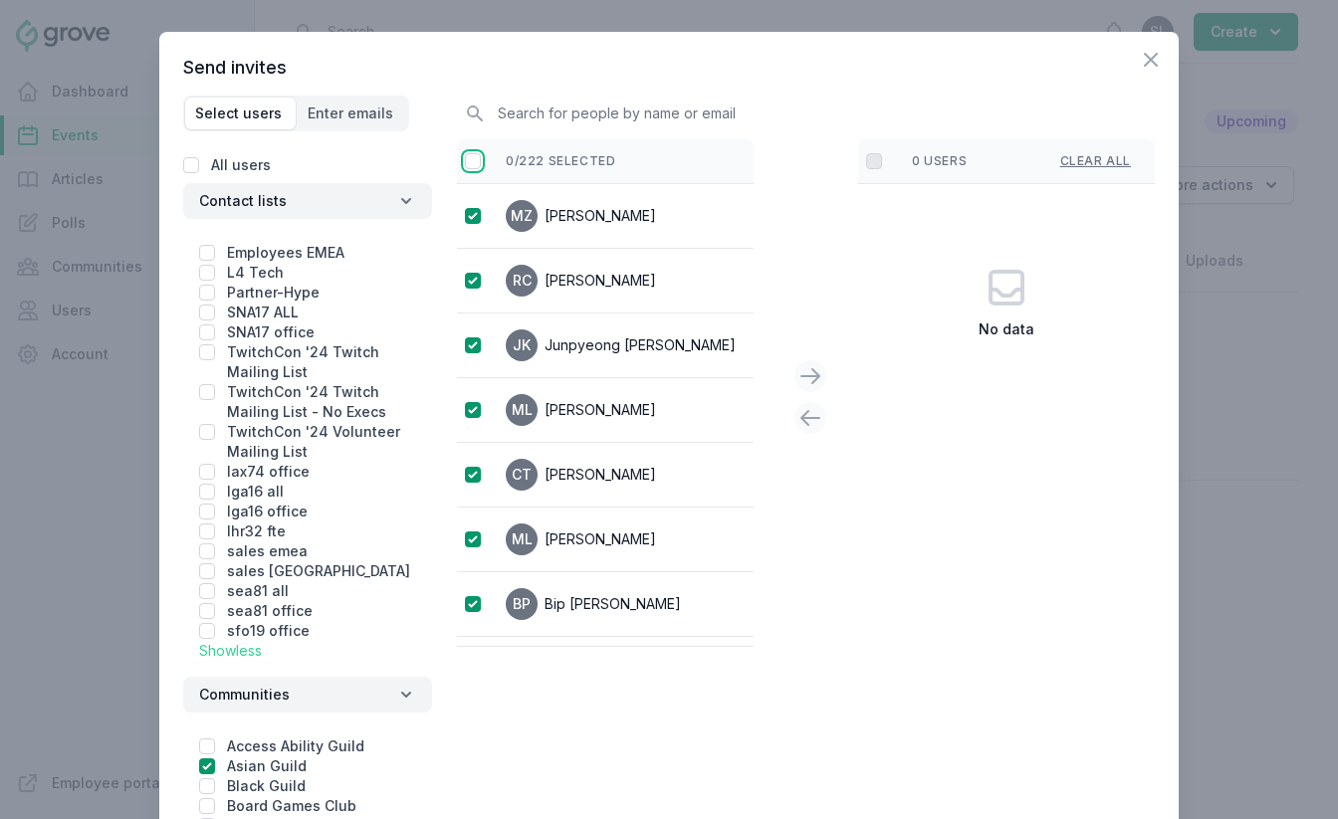
checkbox input "true"
click at [804, 369] on icon at bounding box center [810, 376] width 24 height 24
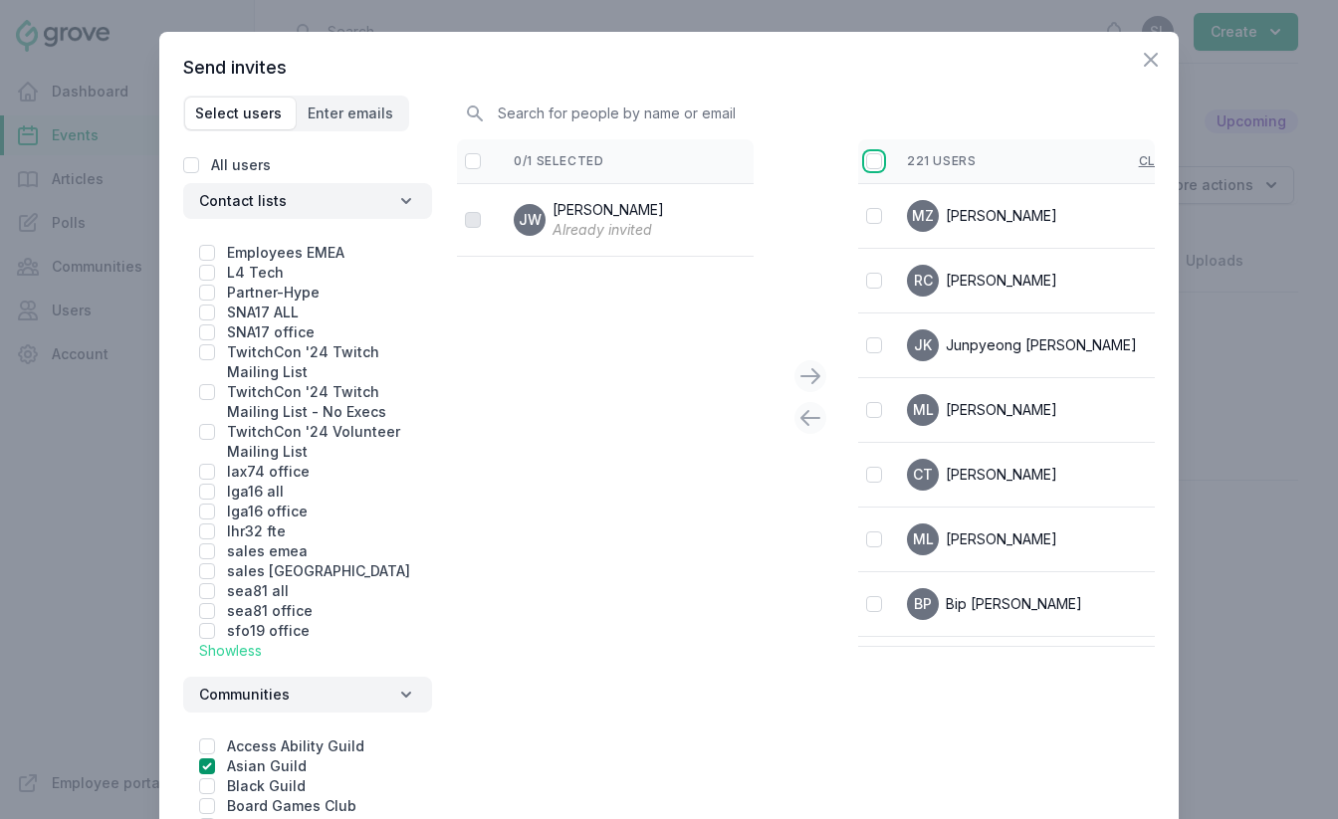
click at [872, 168] on input "checkbox" at bounding box center [874, 161] width 16 height 16
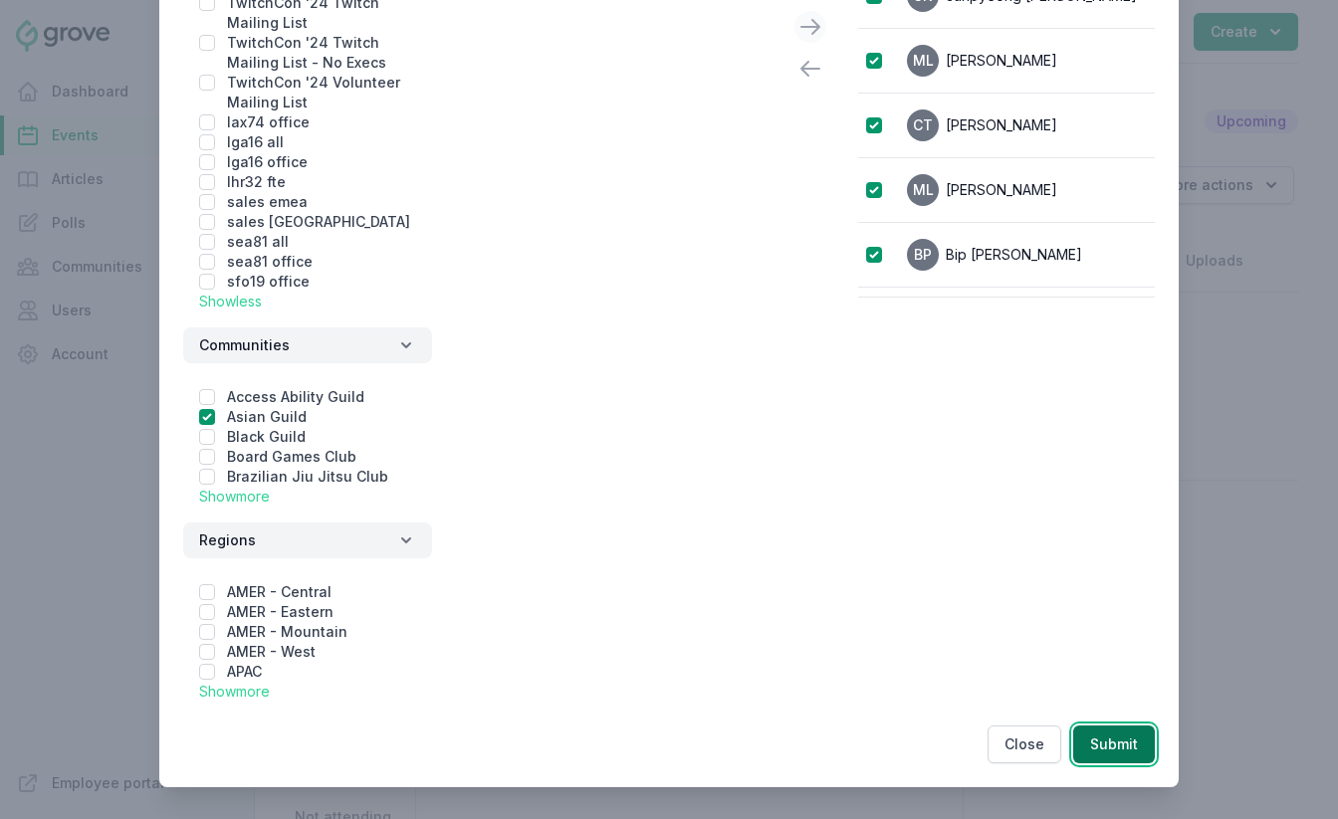
click at [1119, 748] on button "Submit" at bounding box center [1114, 744] width 82 height 38
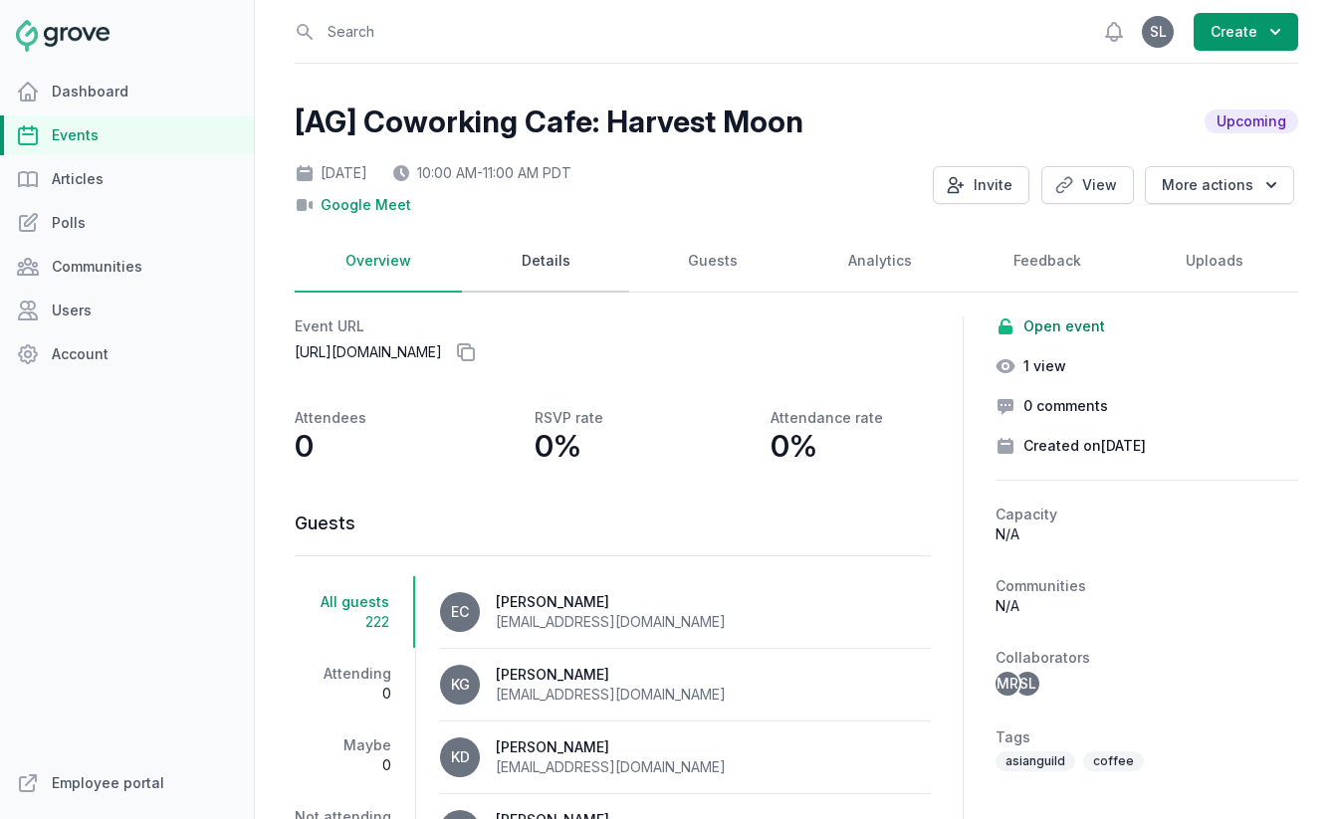
click at [536, 281] on link "Details" at bounding box center [545, 262] width 167 height 62
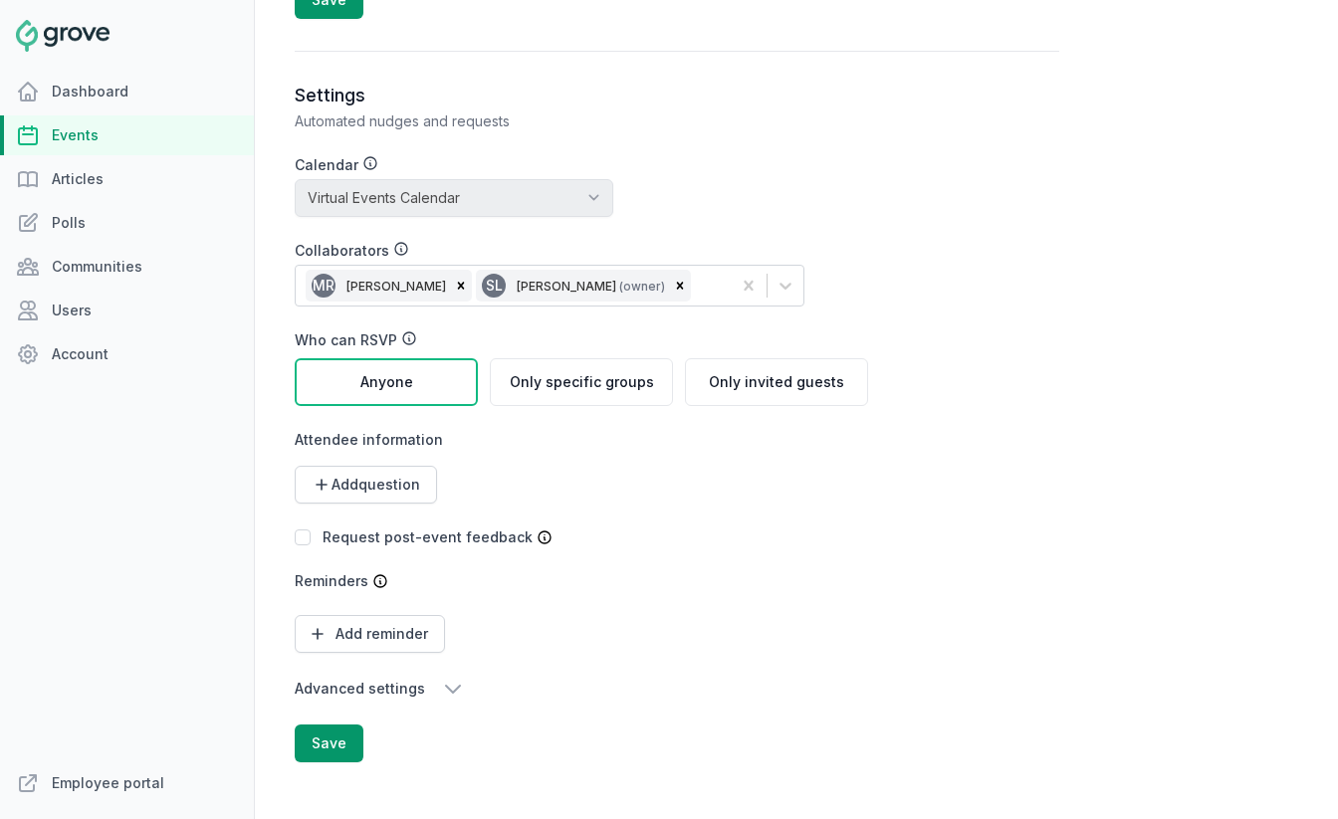
scroll to position [2240, 0]
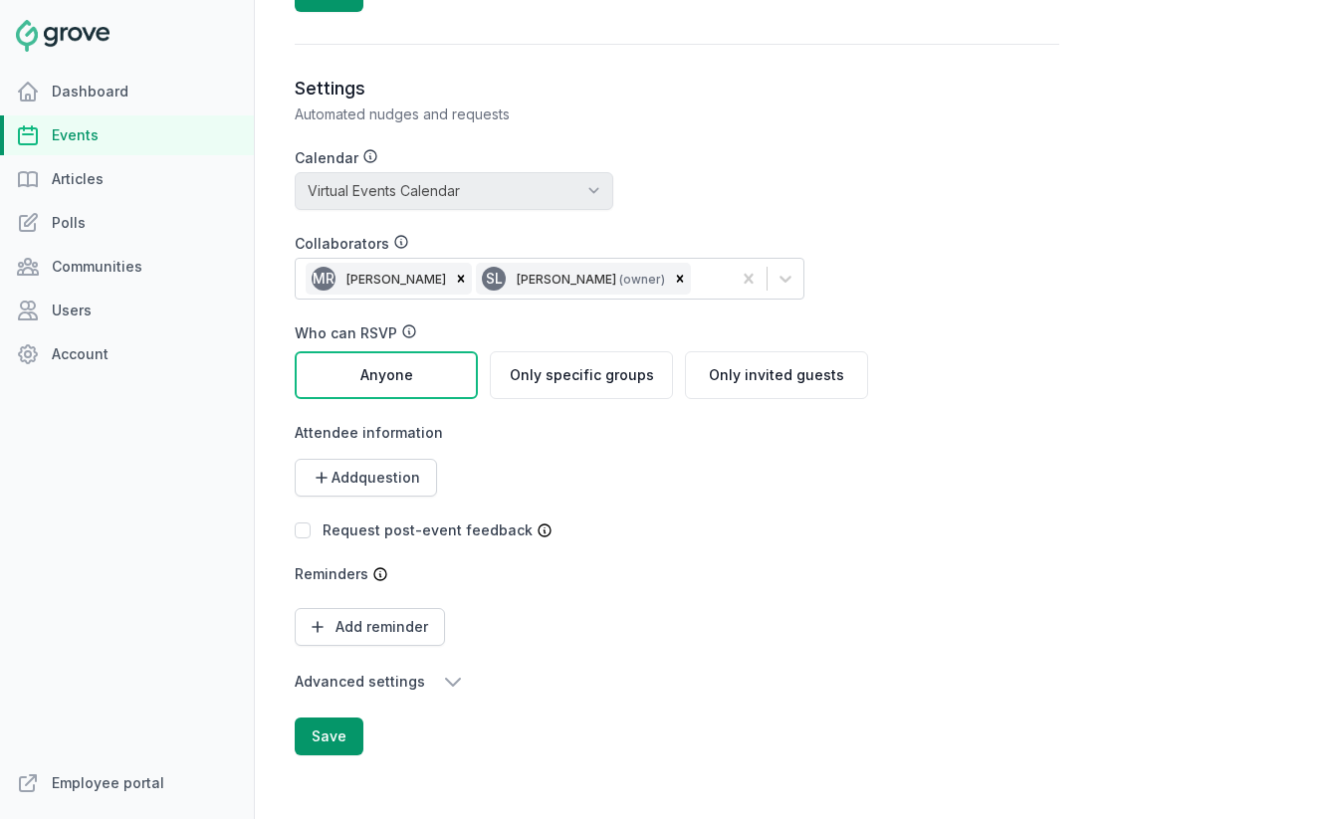
click at [682, 287] on div "MR Michelle Roberson SL Stacy Lee (owner)" at bounding box center [513, 279] width 435 height 40
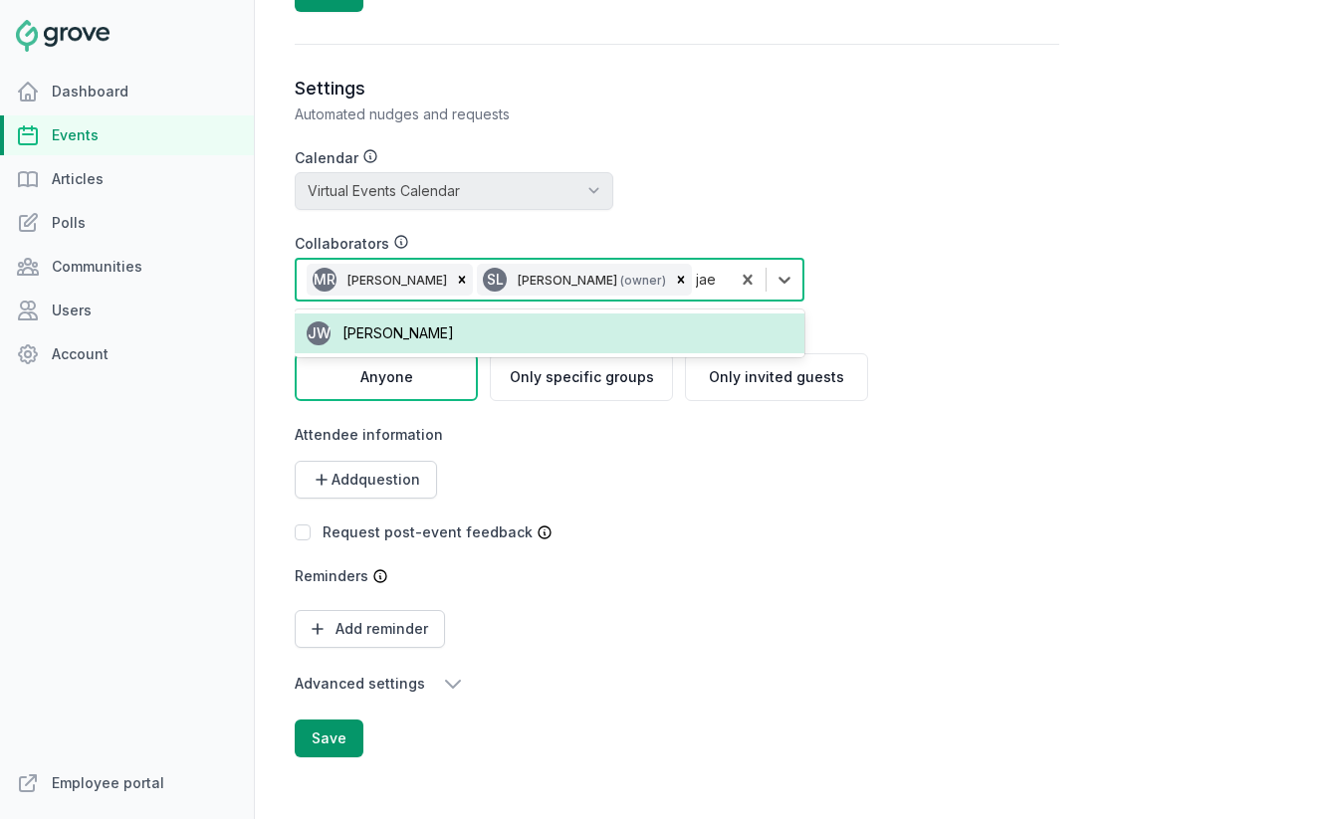
click at [517, 329] on div "JW Jae Wells" at bounding box center [550, 333] width 510 height 40
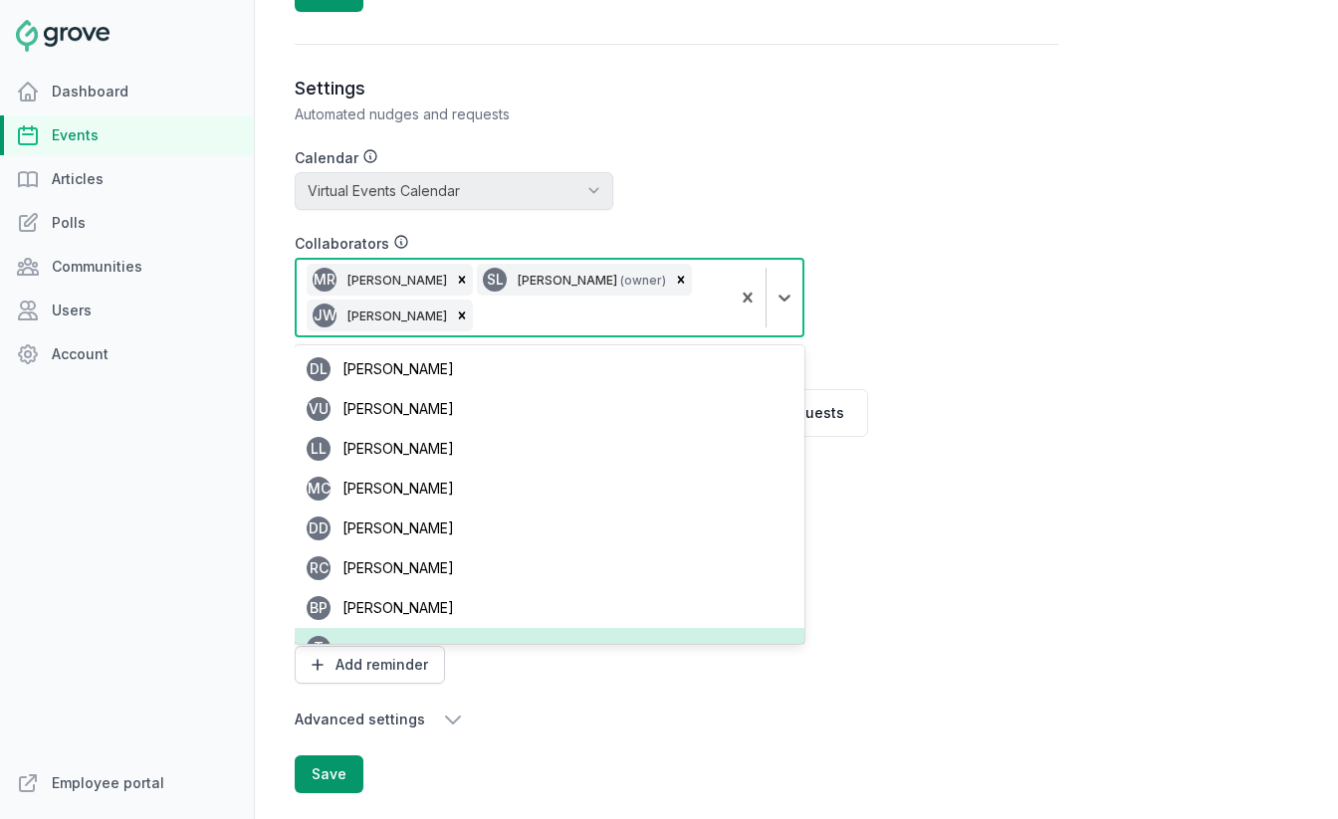
click at [968, 629] on div "Settings Automated nudges and requests Calendar No calendar Virtual Events Cale…" at bounding box center [677, 435] width 764 height 717
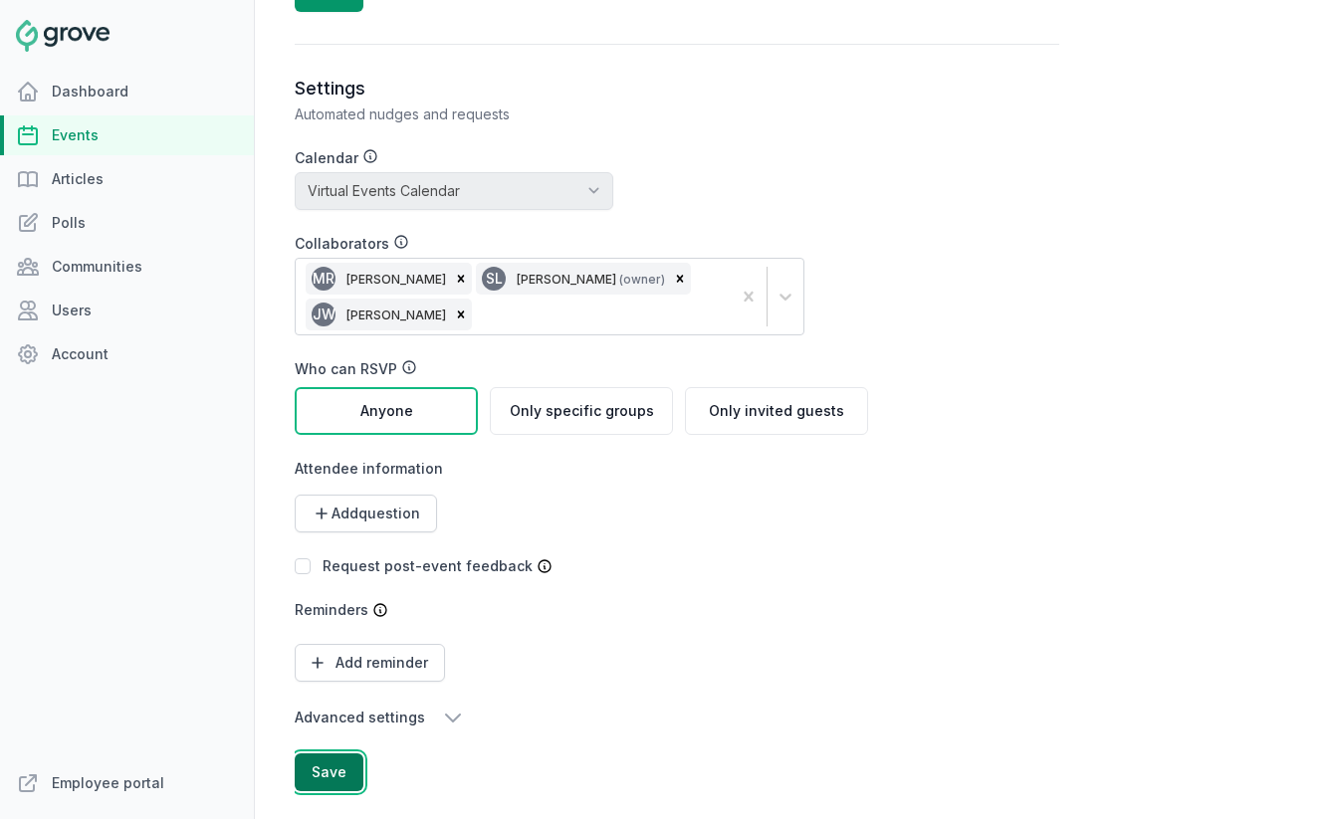
click at [344, 772] on button "Save" at bounding box center [329, 772] width 69 height 38
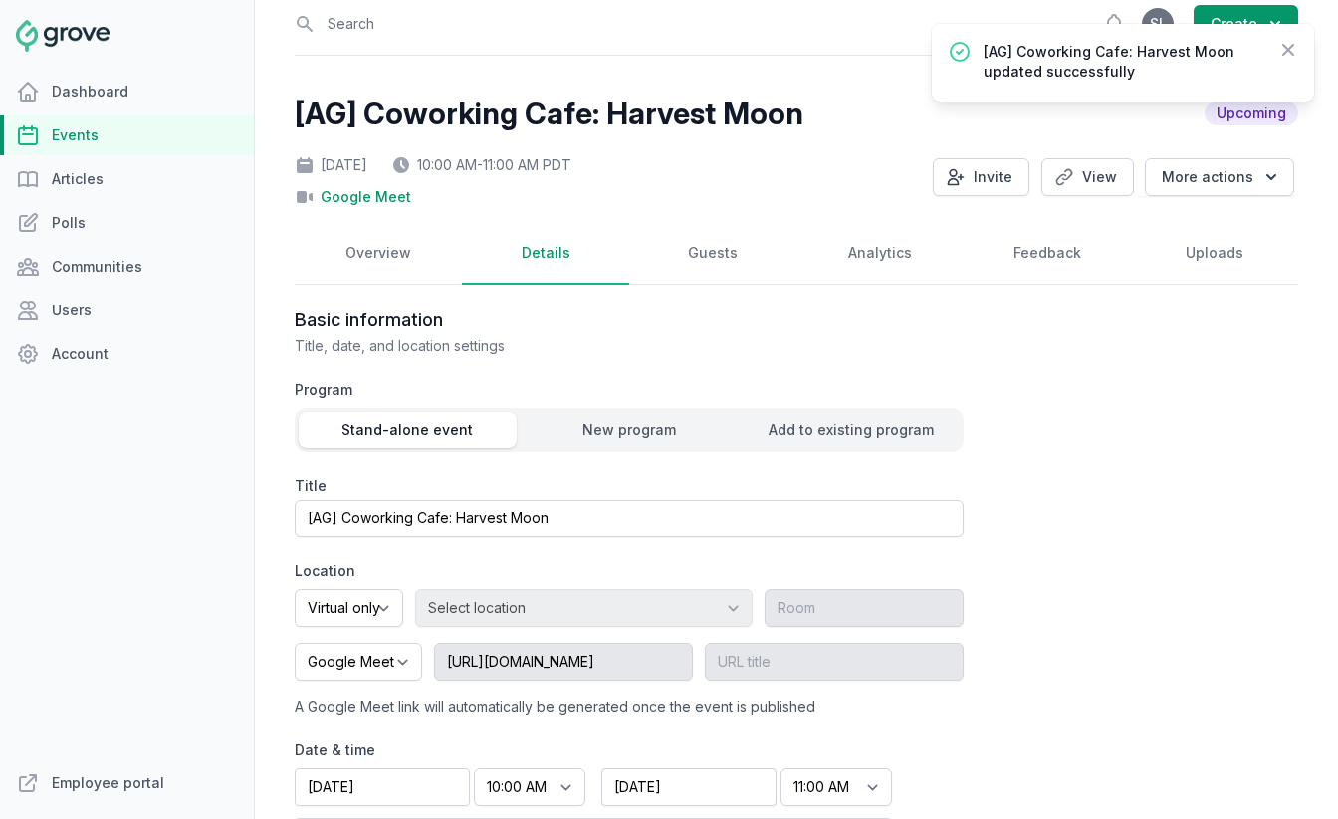
scroll to position [0, 0]
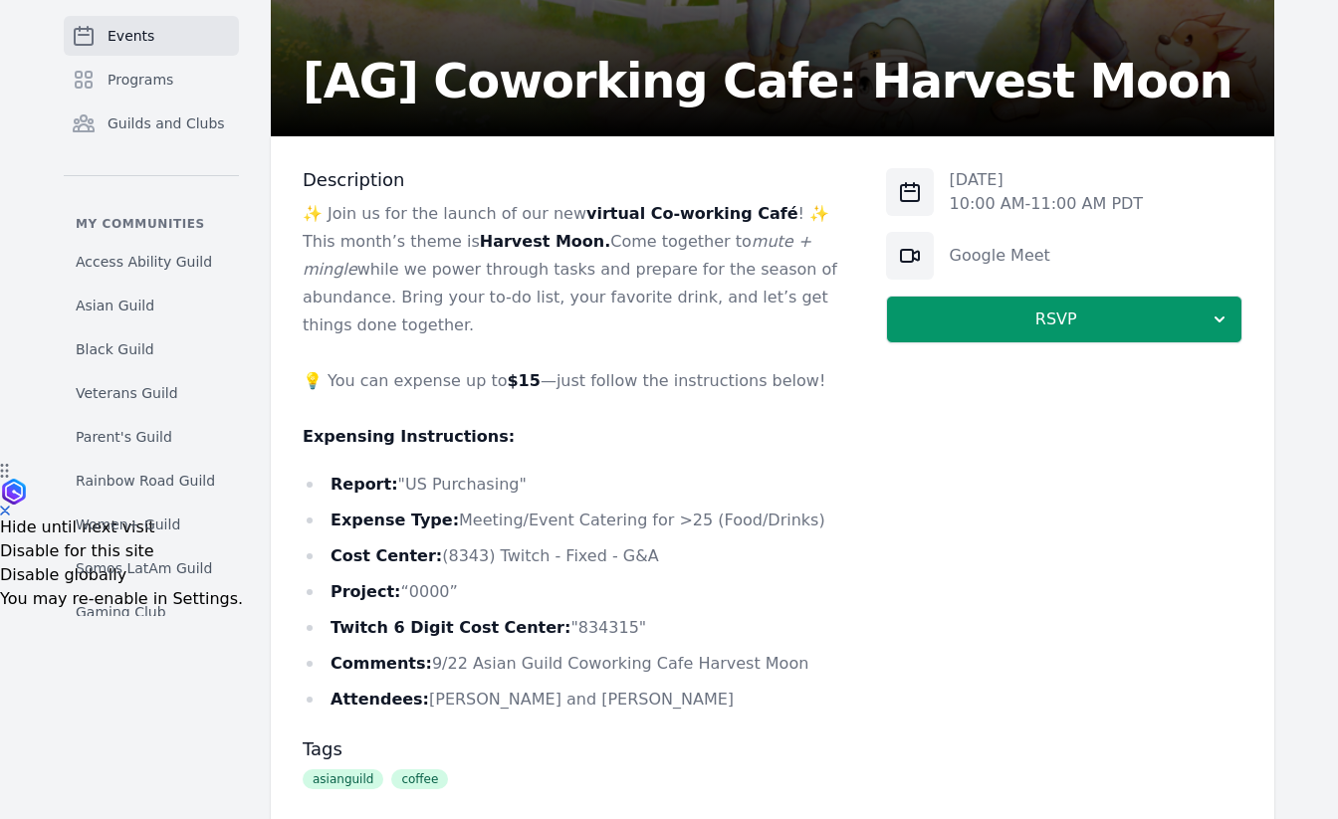
scroll to position [361, 0]
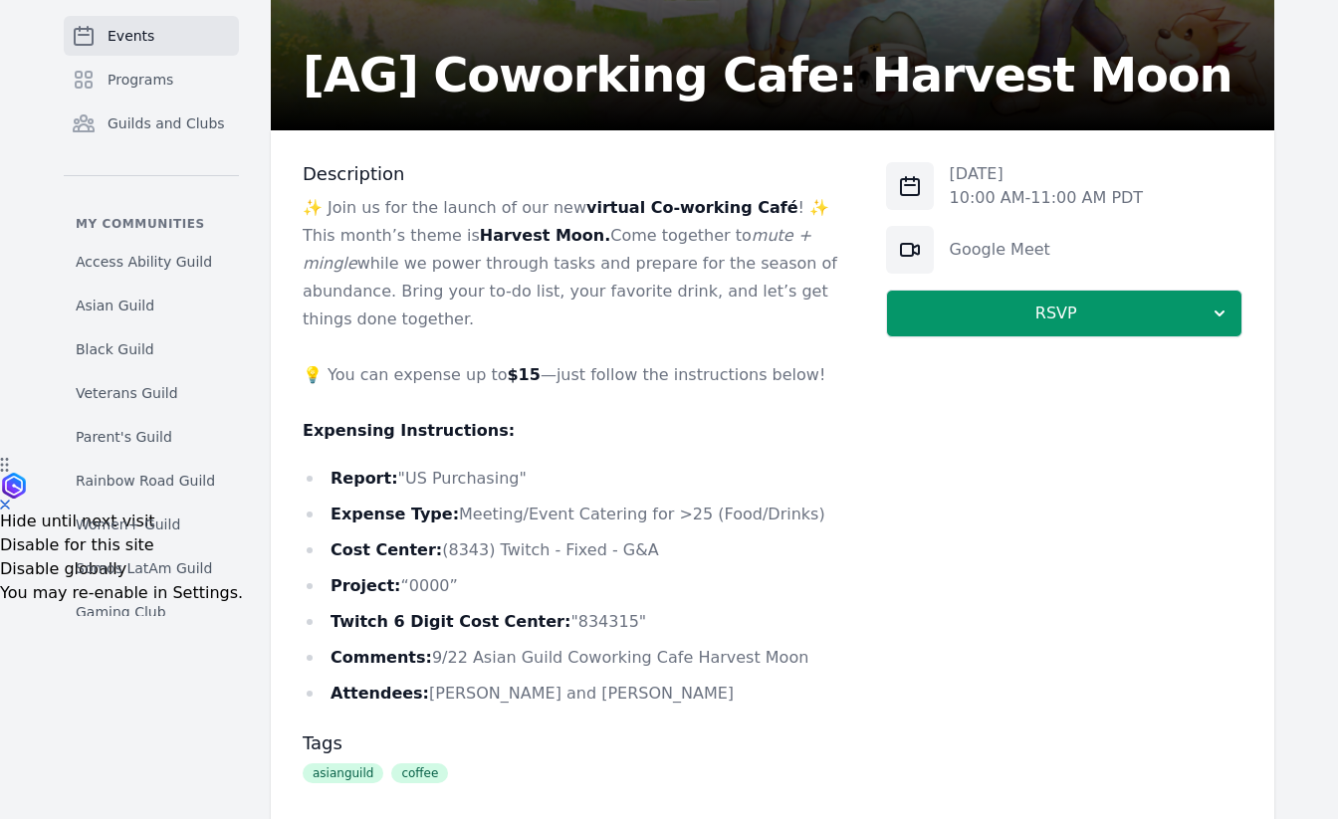
click at [925, 354] on div "Mon, Sep 22, 2025 10:00 AM - 11:00 AM PDT Google Meet RSVP" at bounding box center [1064, 574] width 356 height 824
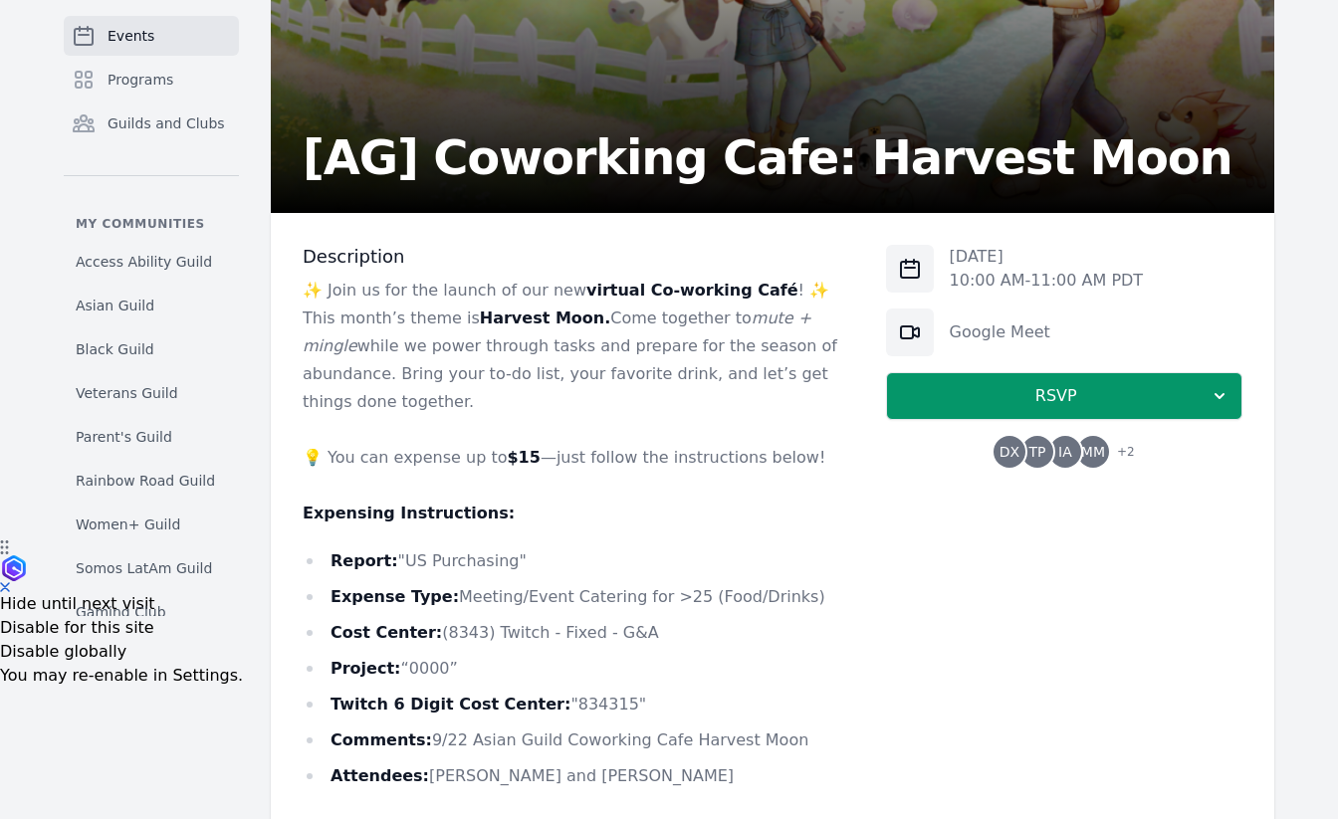
scroll to position [282, 0]
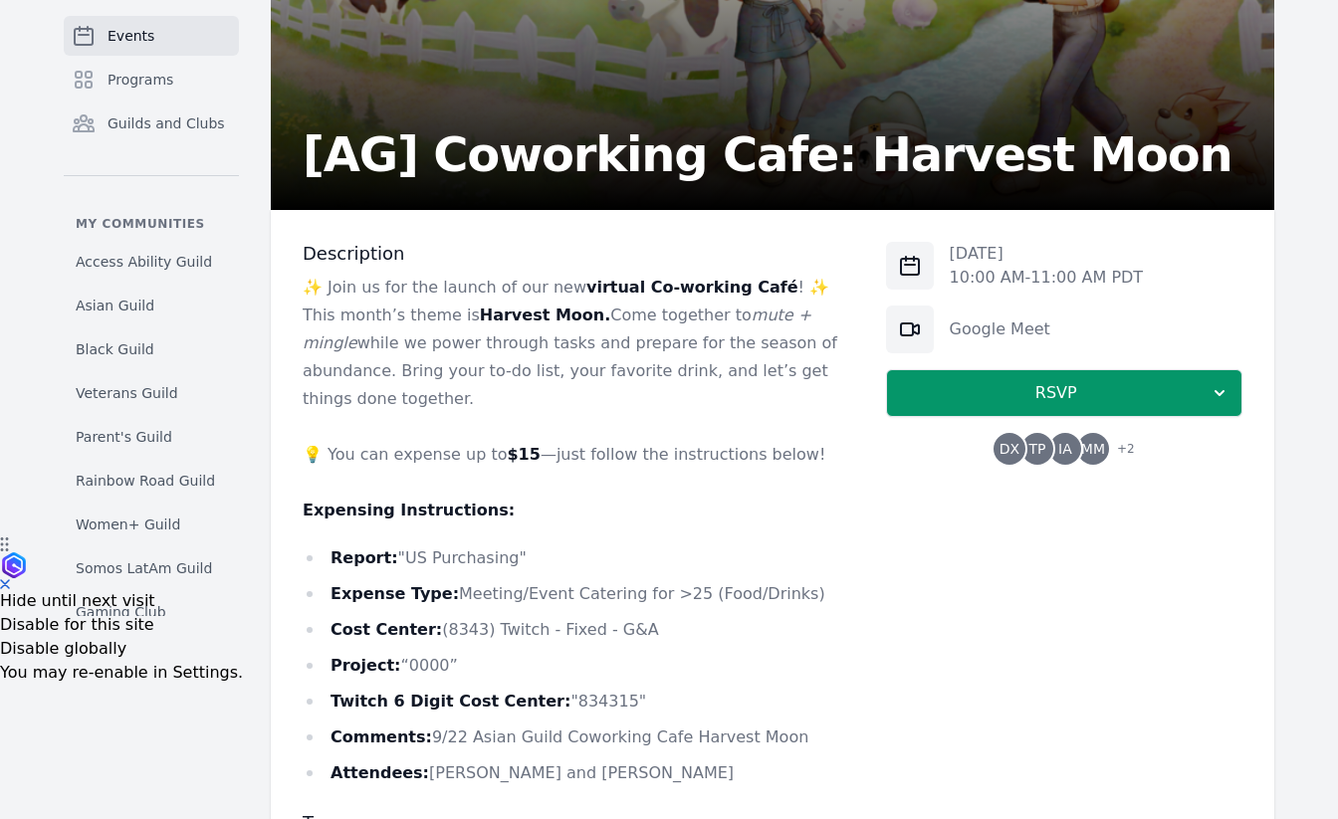
click at [1045, 445] on span "TP" at bounding box center [1036, 449] width 17 height 14
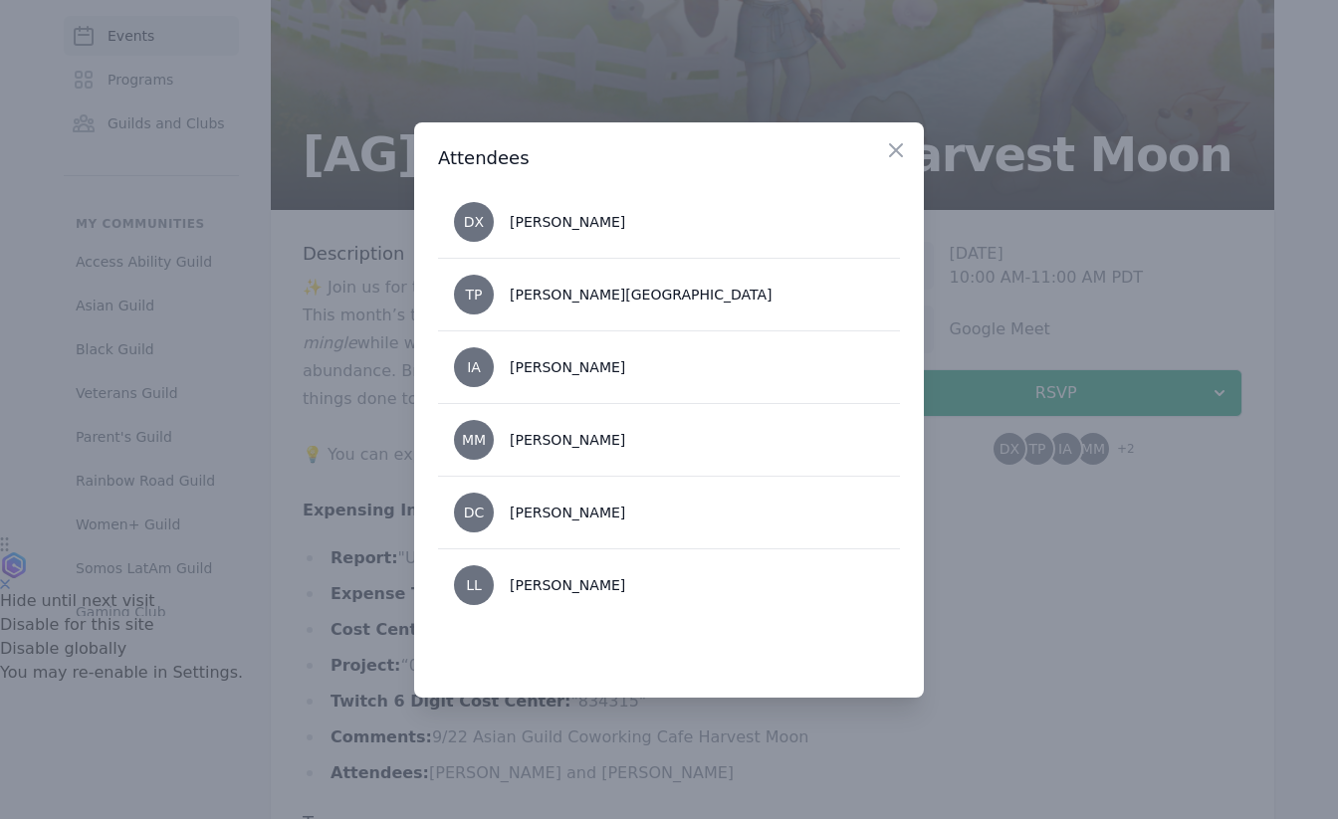
click at [1042, 534] on div at bounding box center [669, 409] width 1338 height 819
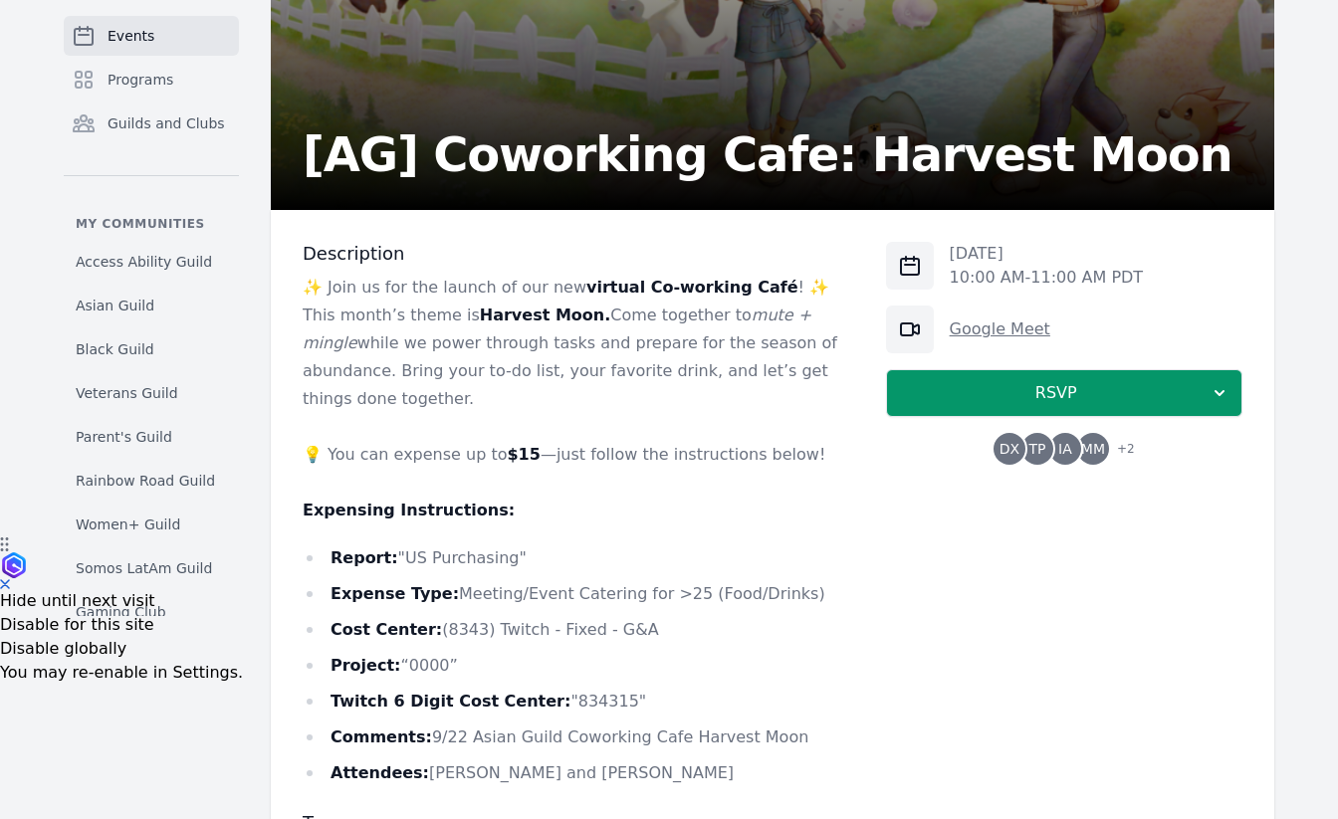
click at [1004, 329] on link "Google Meet" at bounding box center [999, 328] width 101 height 19
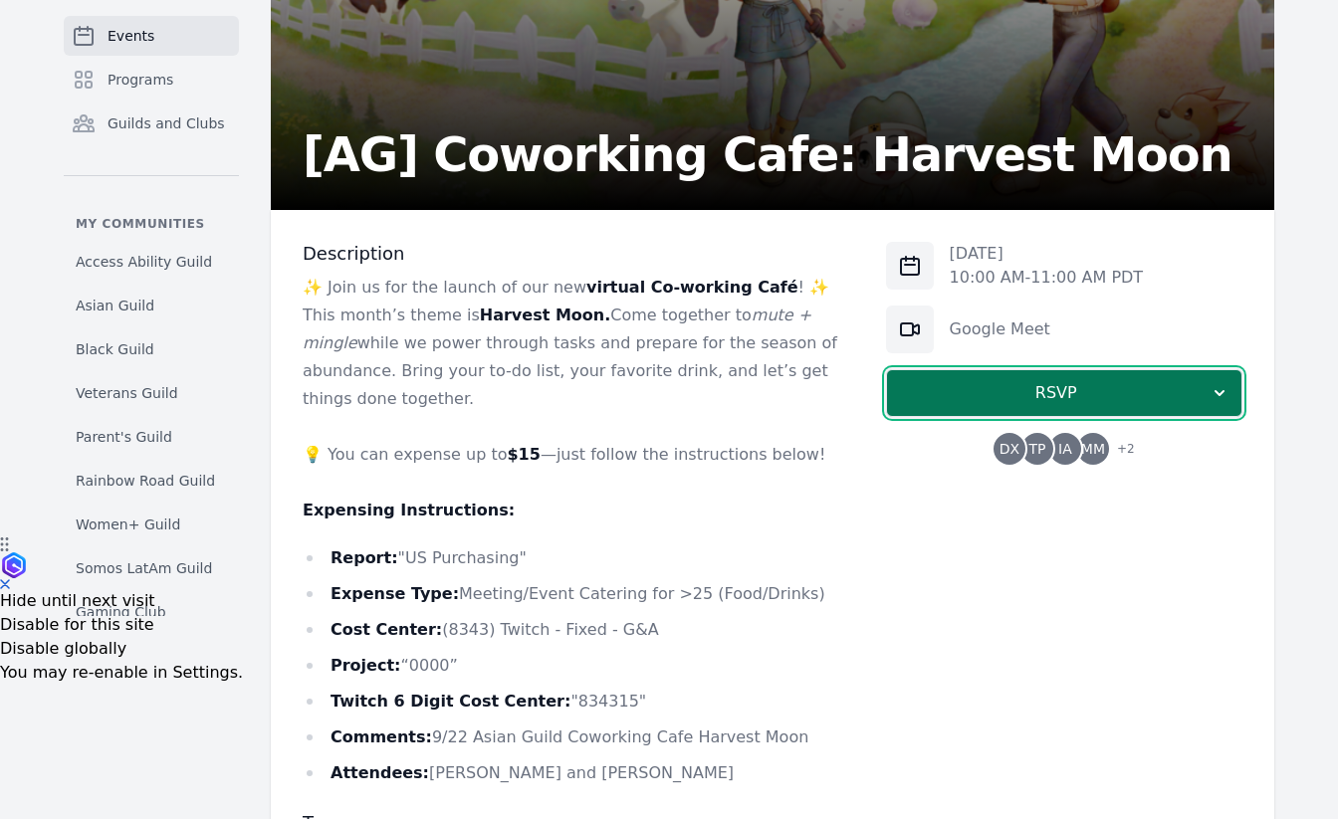
click at [1084, 386] on span "RSVP" at bounding box center [1056, 393] width 307 height 24
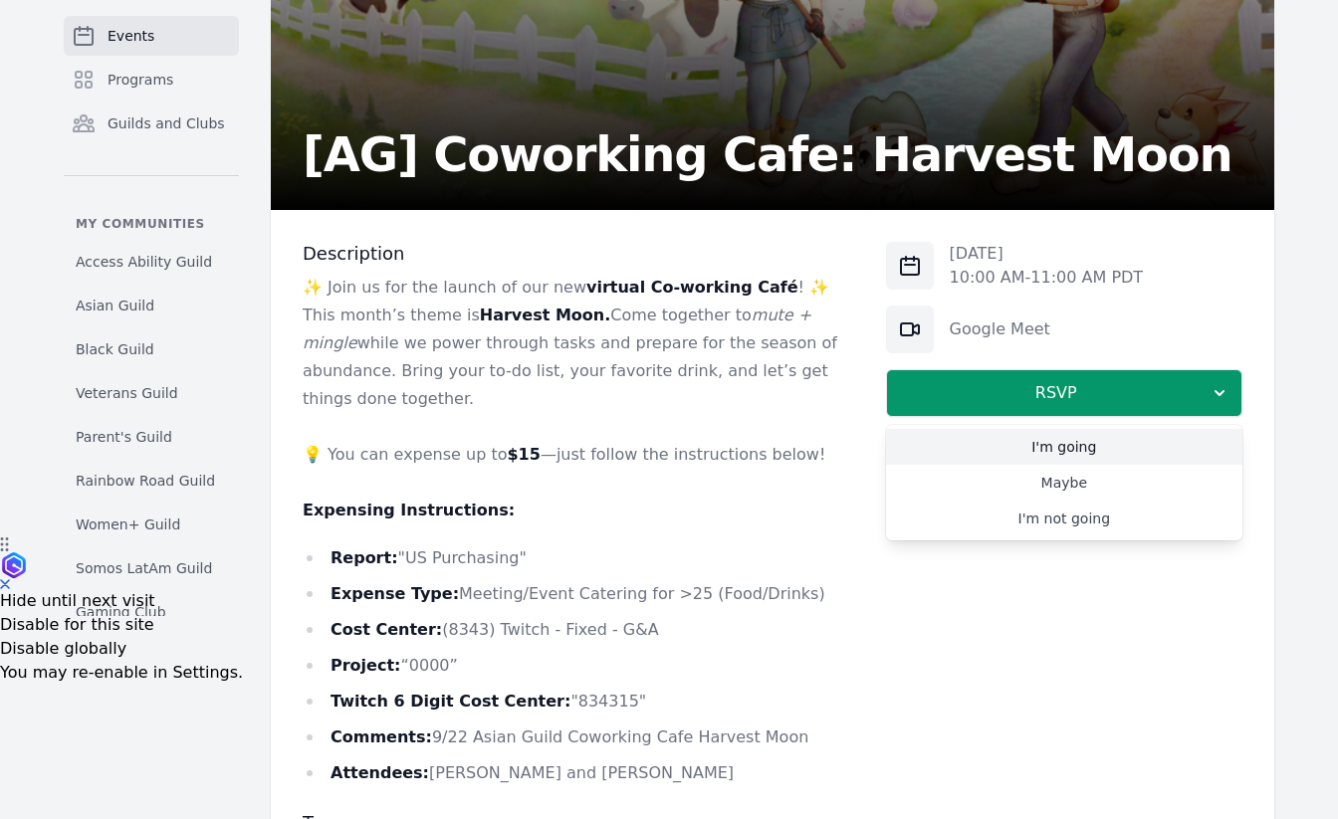
click at [994, 449] on link "I'm going" at bounding box center [1064, 447] width 356 height 36
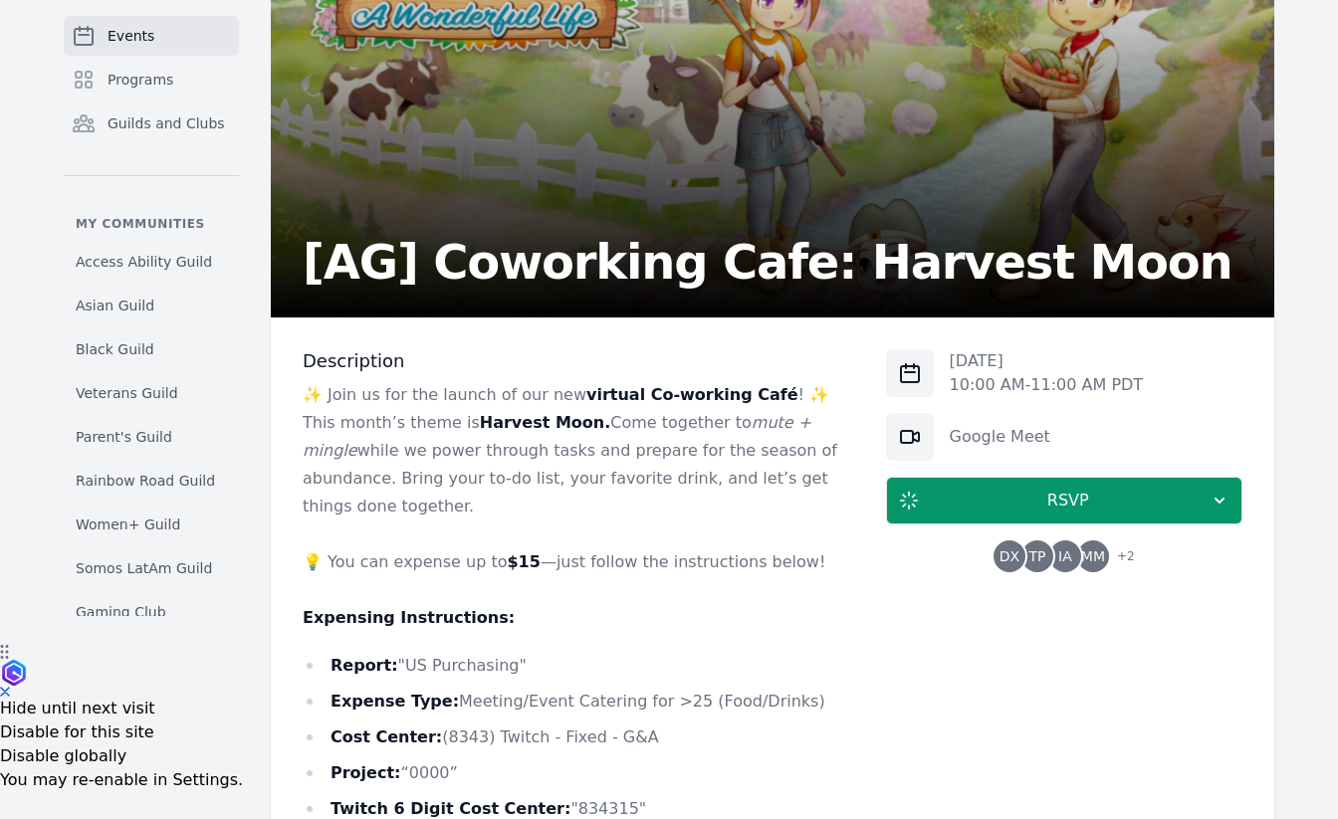
scroll to position [0, 0]
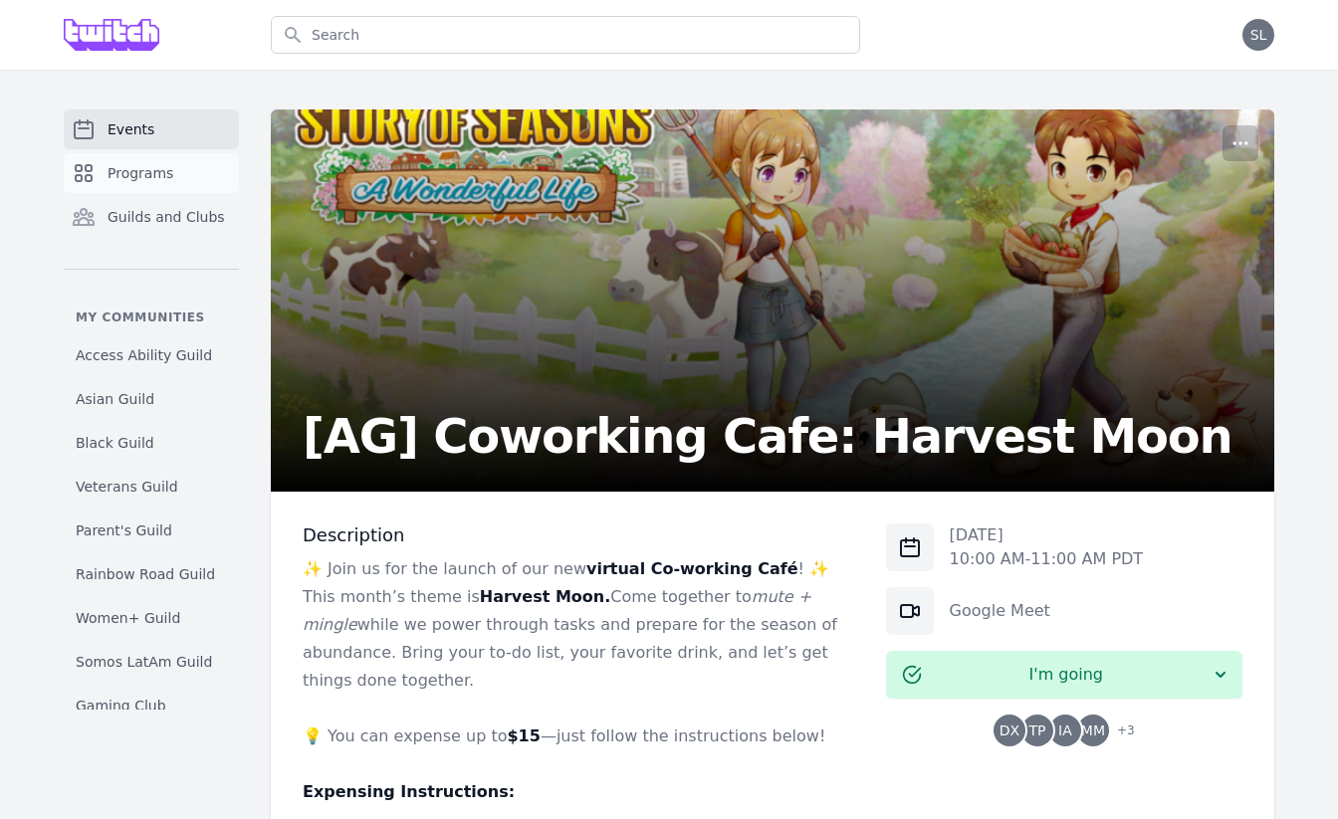
click at [154, 182] on span "Programs" at bounding box center [140, 173] width 66 height 20
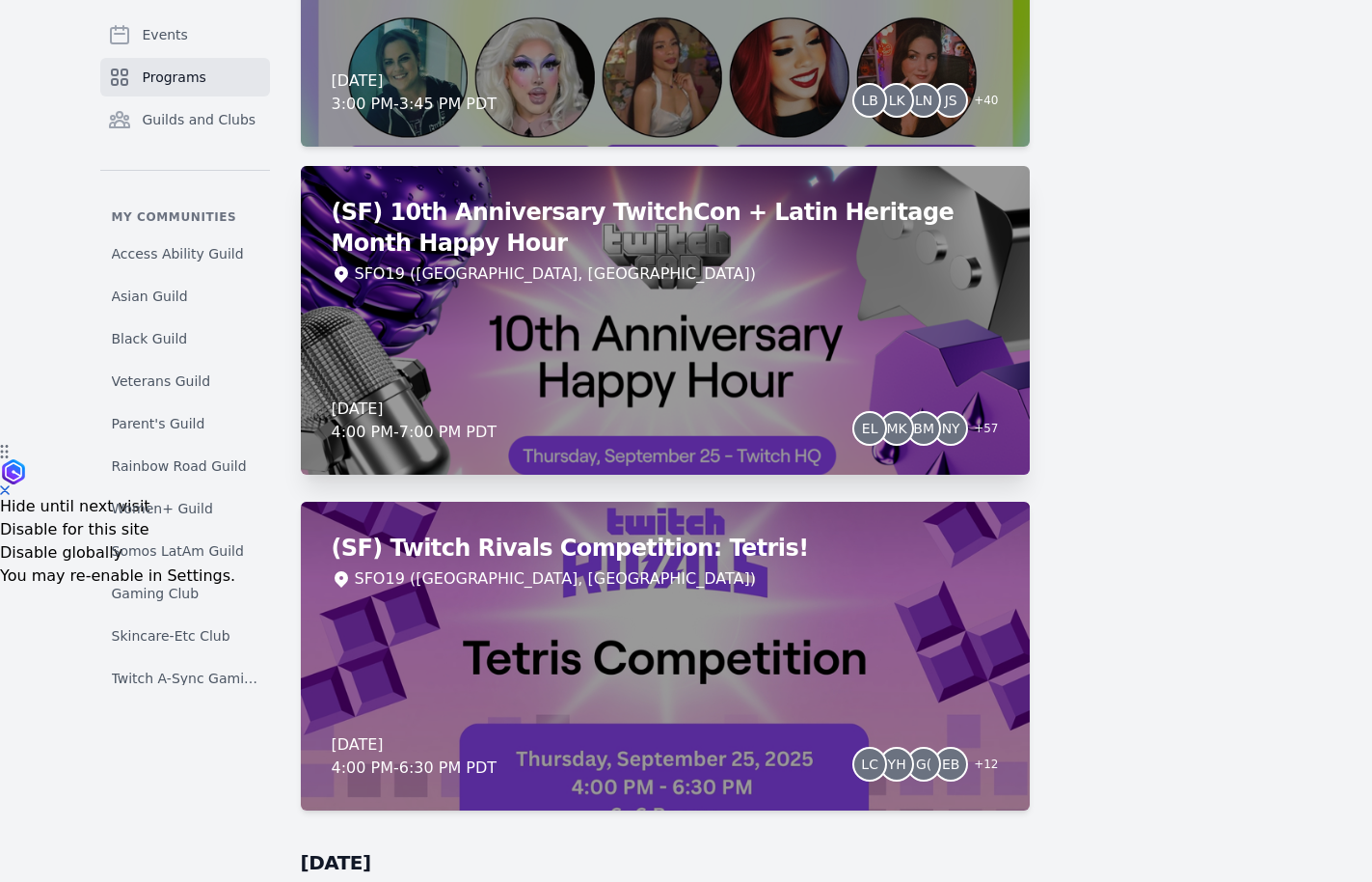
scroll to position [439, 0]
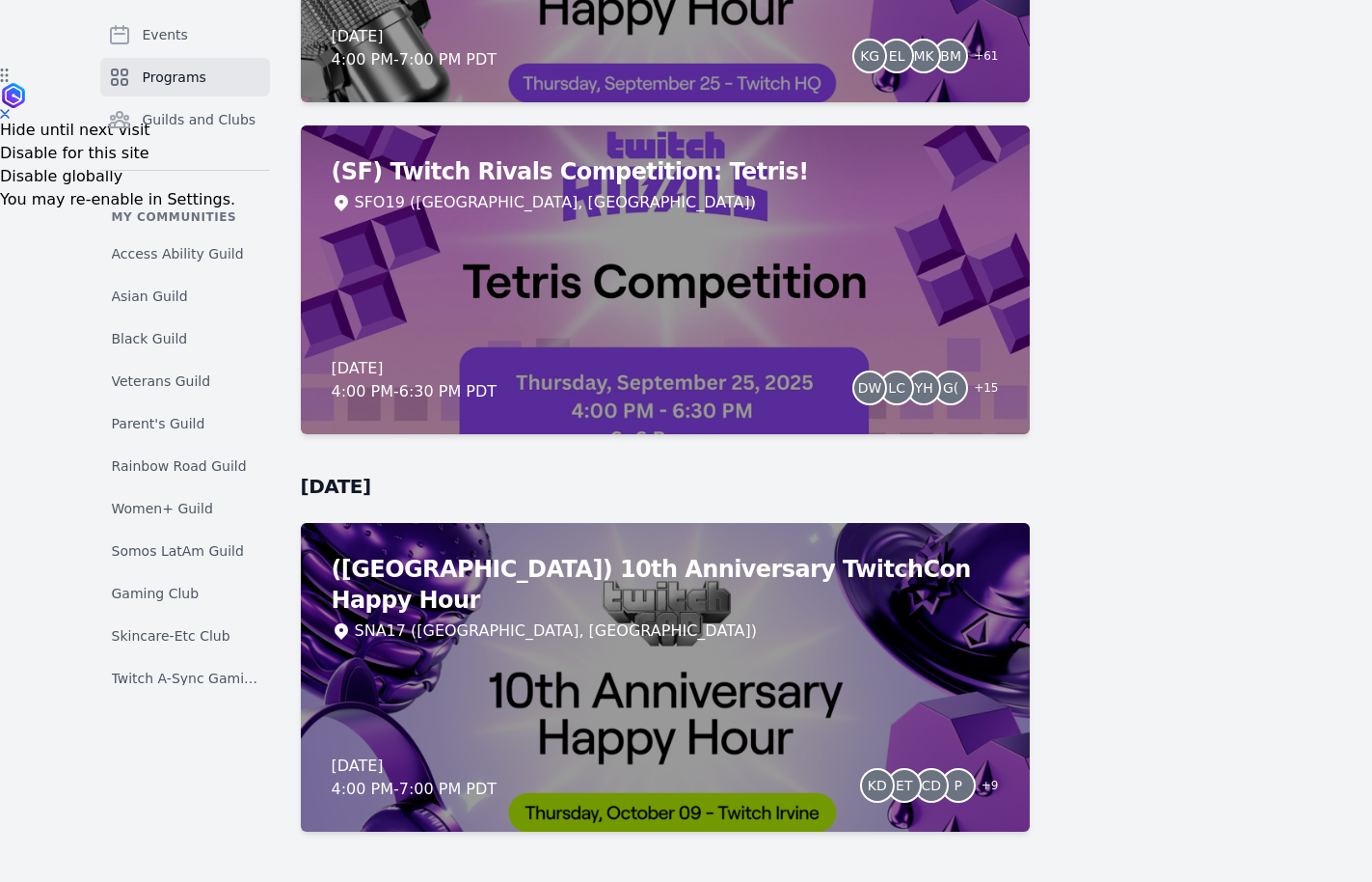
scroll to position [840, 0]
